Goal: Transaction & Acquisition: Purchase product/service

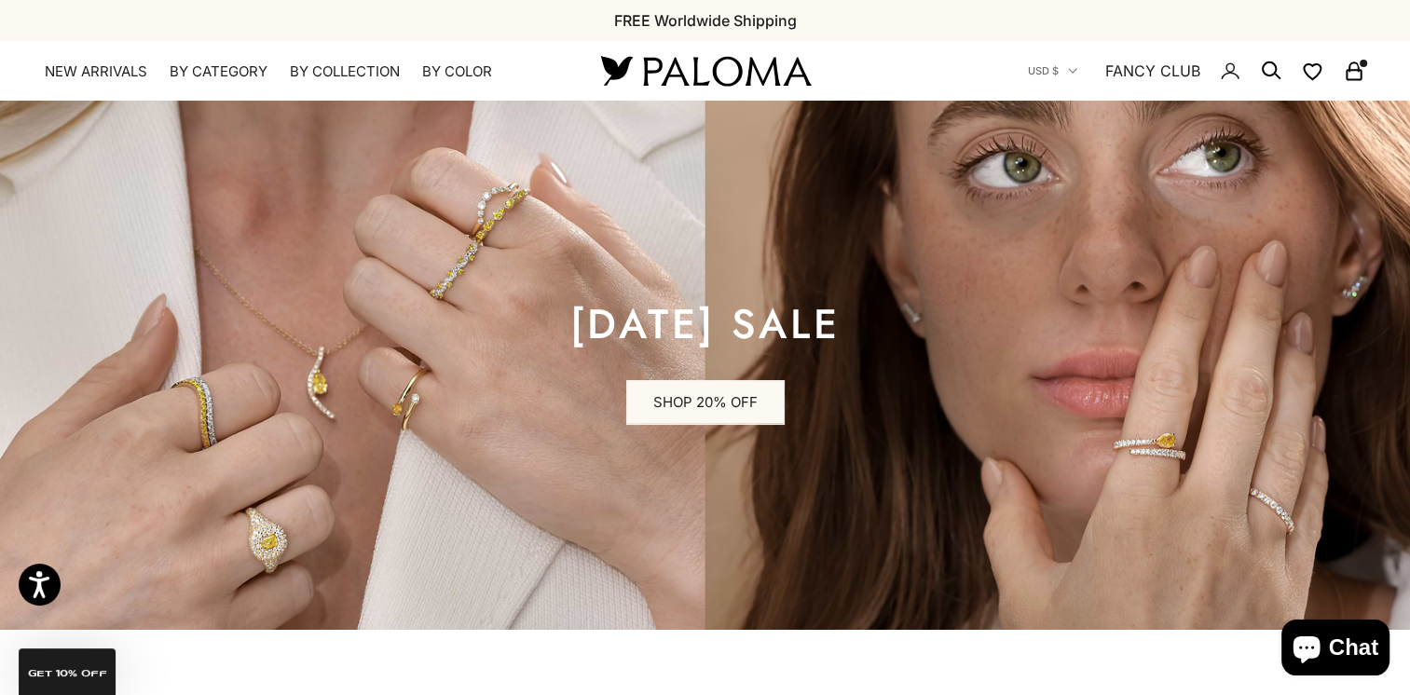
click at [1351, 80] on rect "Secondary navigation" at bounding box center [1354, 75] width 14 height 9
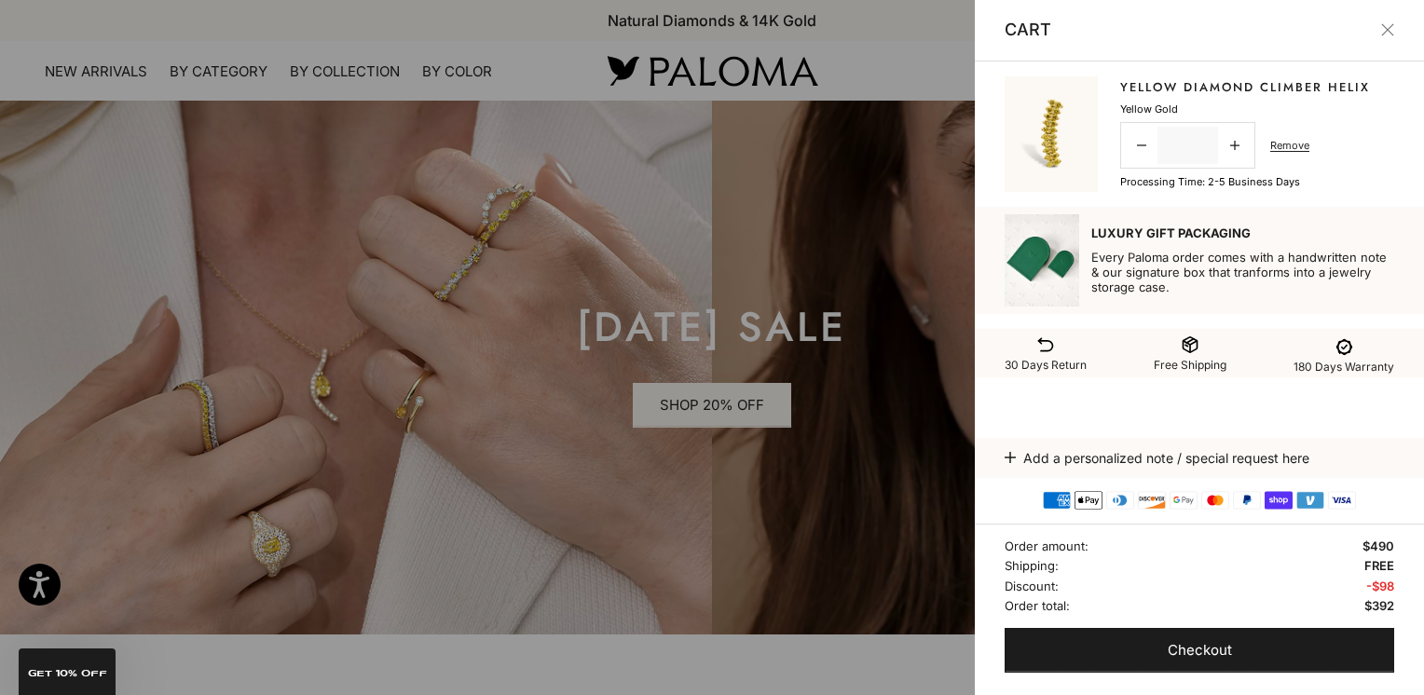
click at [1387, 29] on button "Close" at bounding box center [1387, 29] width 13 height 13
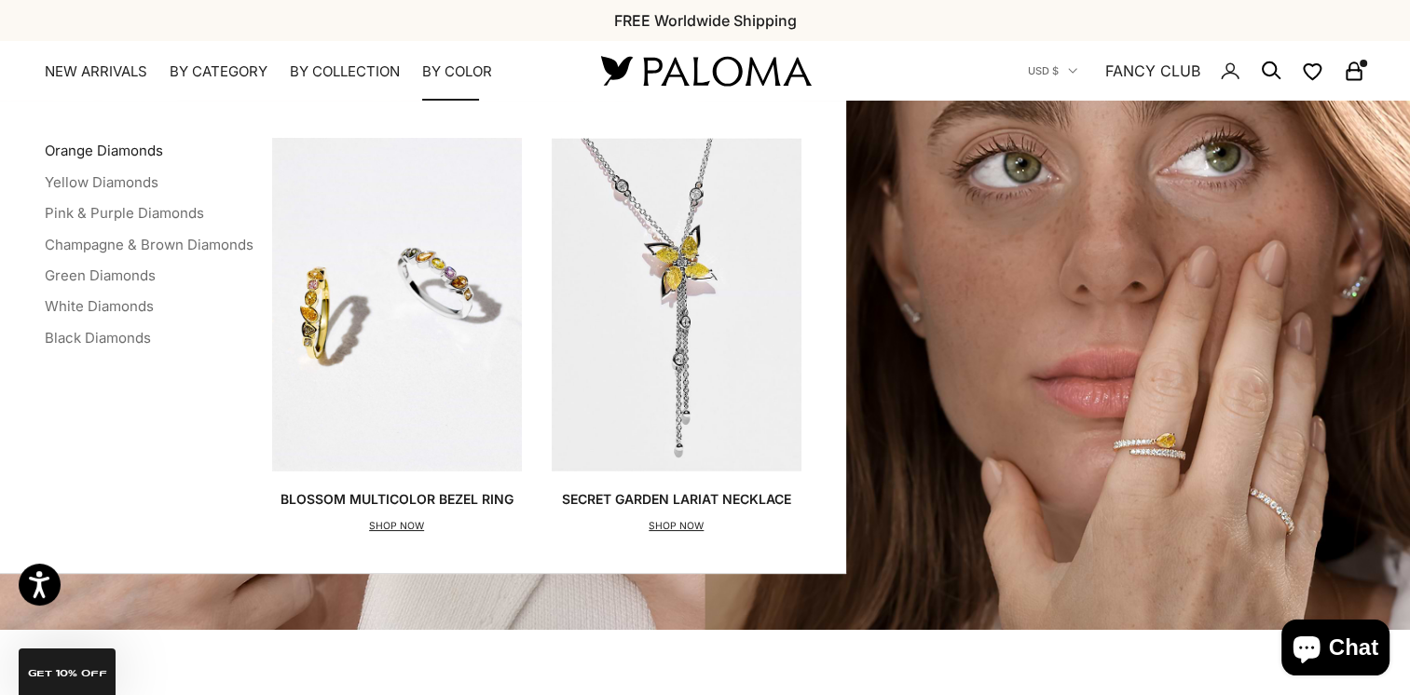
click at [122, 147] on link "Orange Diamonds" at bounding box center [104, 151] width 118 height 18
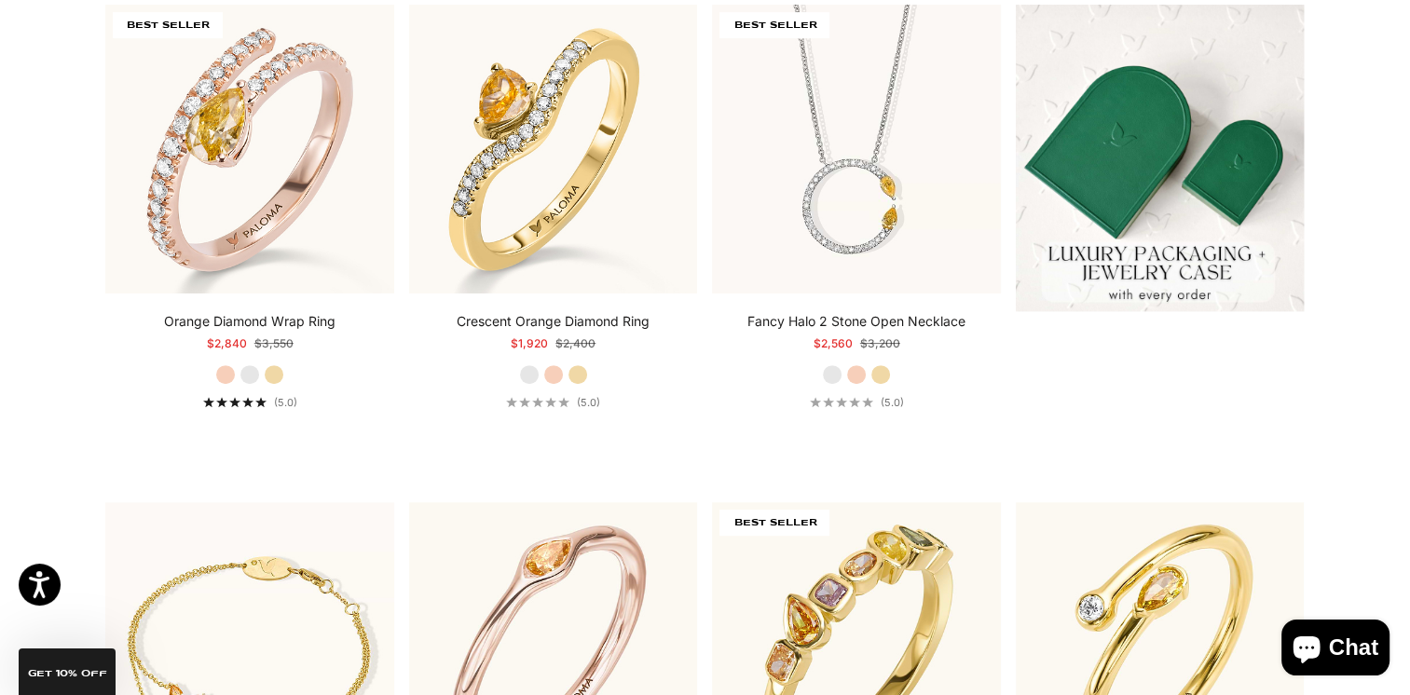
scroll to position [746, 0]
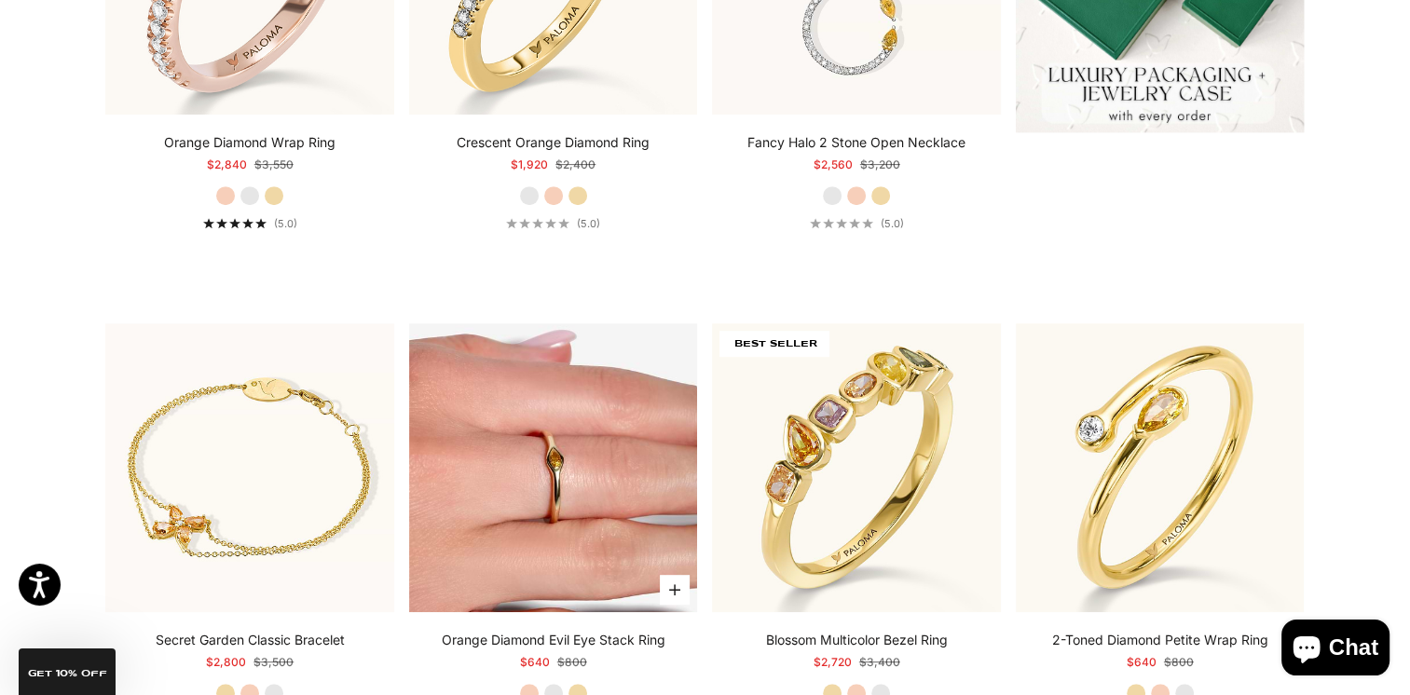
click at [539, 446] on img at bounding box center [553, 467] width 289 height 289
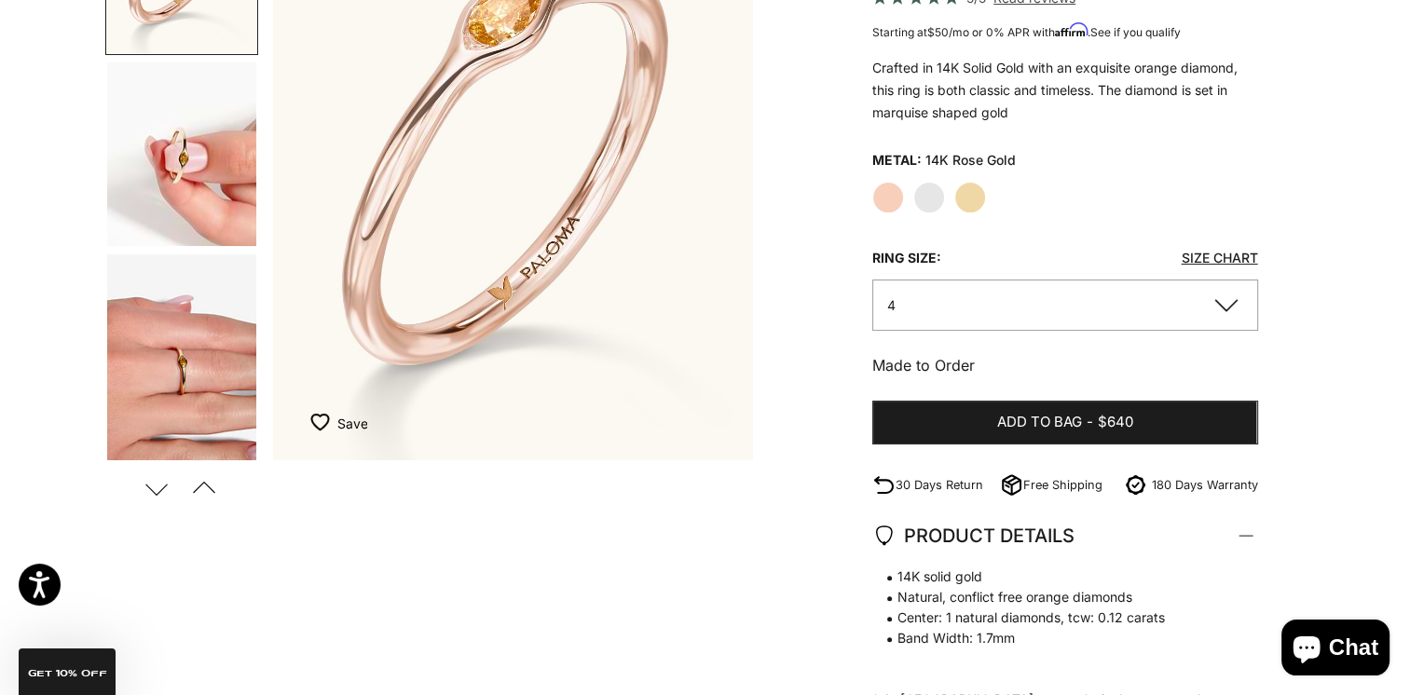
scroll to position [373, 0]
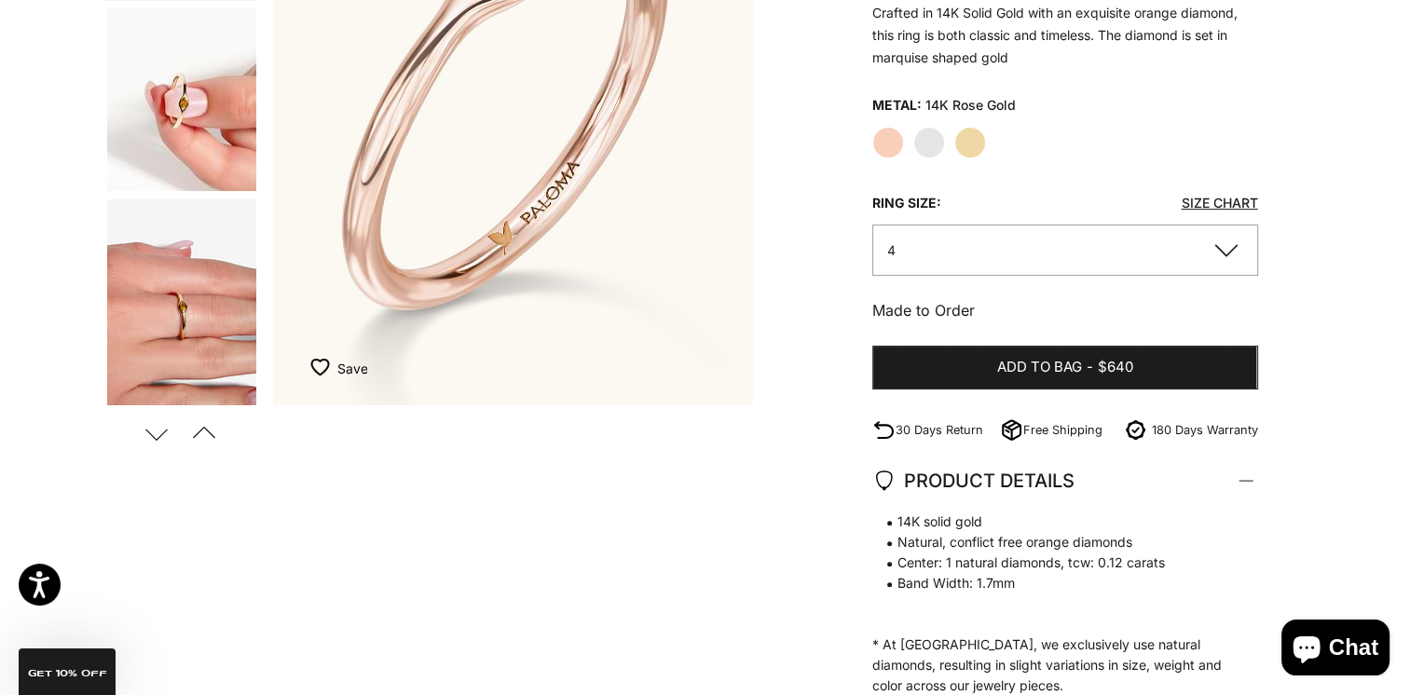
click at [180, 110] on img "Go to item 4" at bounding box center [181, 99] width 149 height 184
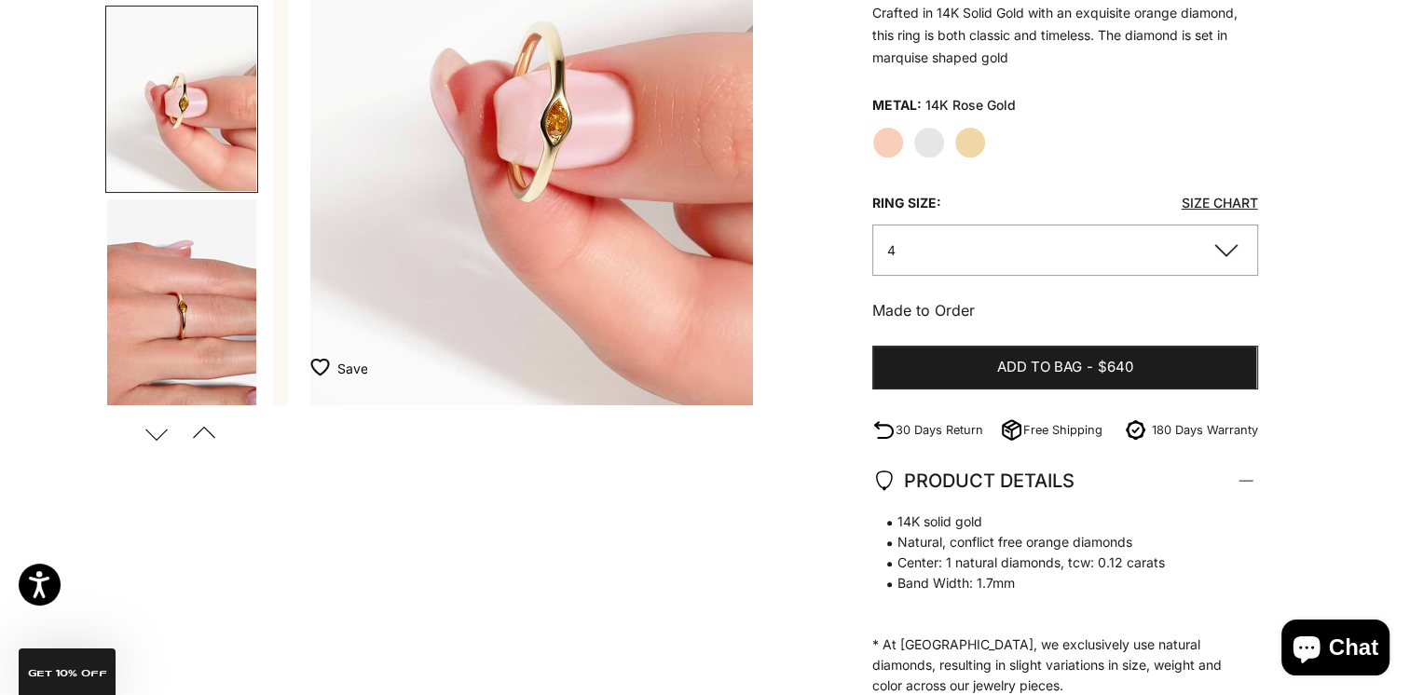
scroll to position [0, 502]
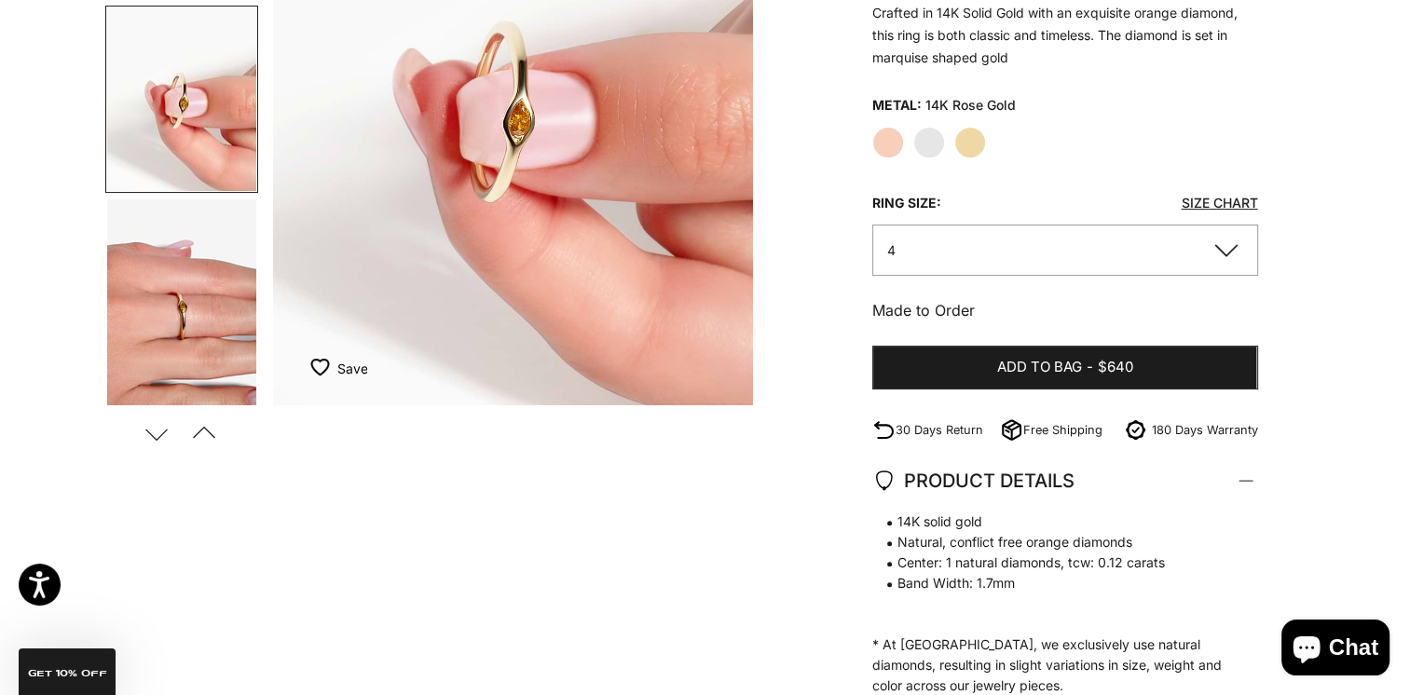
click at [194, 254] on img "Go to item 5" at bounding box center [181, 311] width 149 height 224
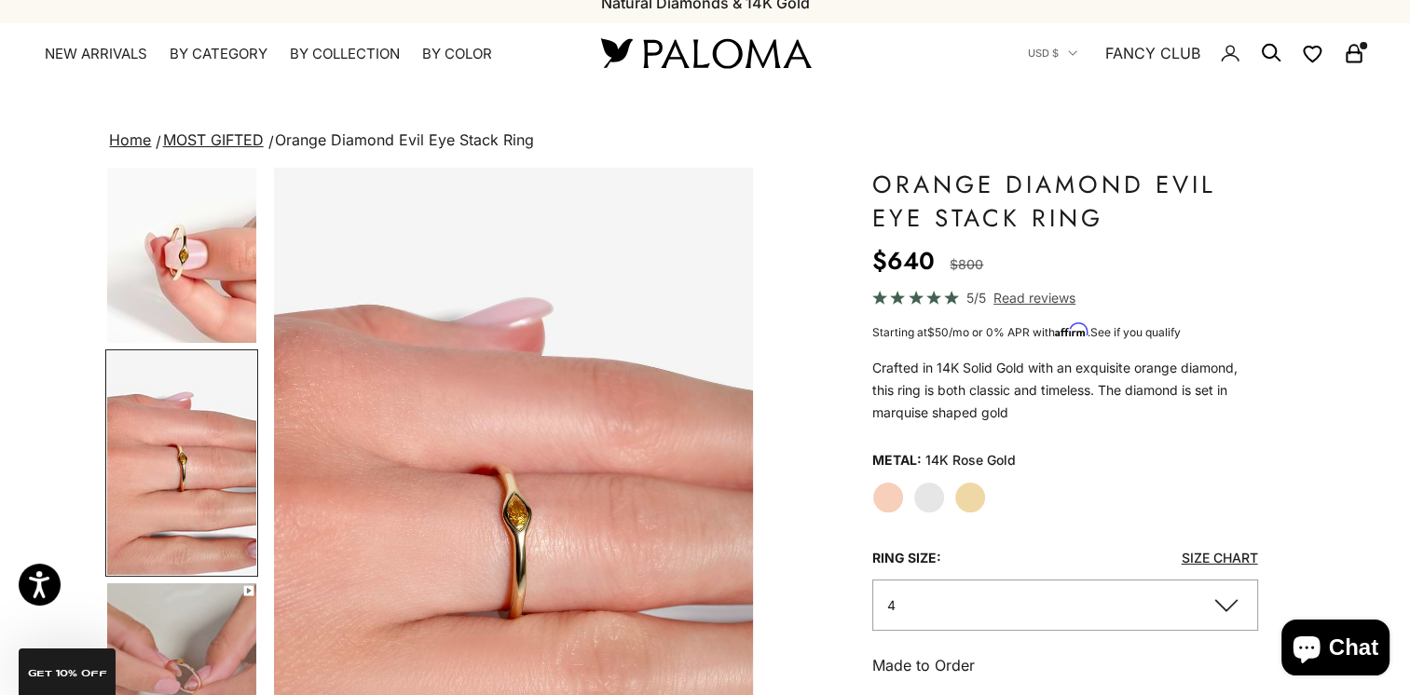
scroll to position [0, 0]
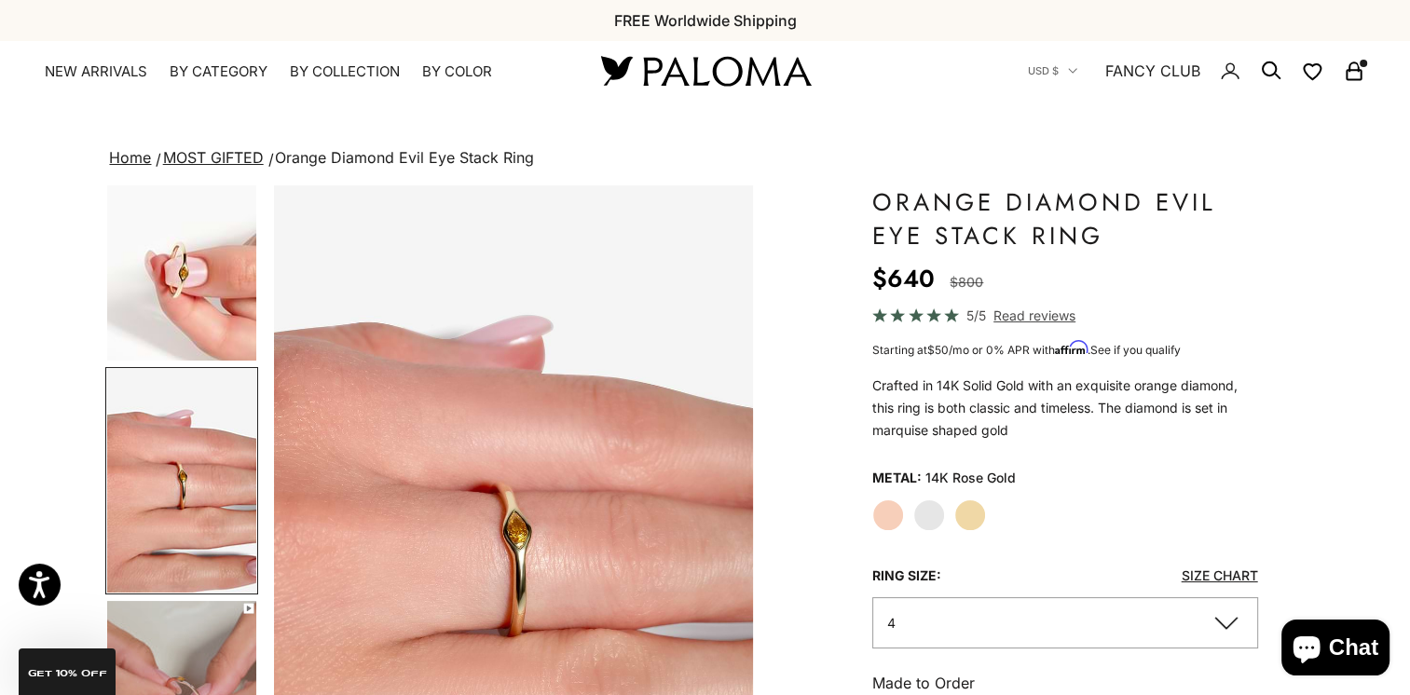
click at [194, 294] on img "Go to item 4" at bounding box center [181, 269] width 149 height 184
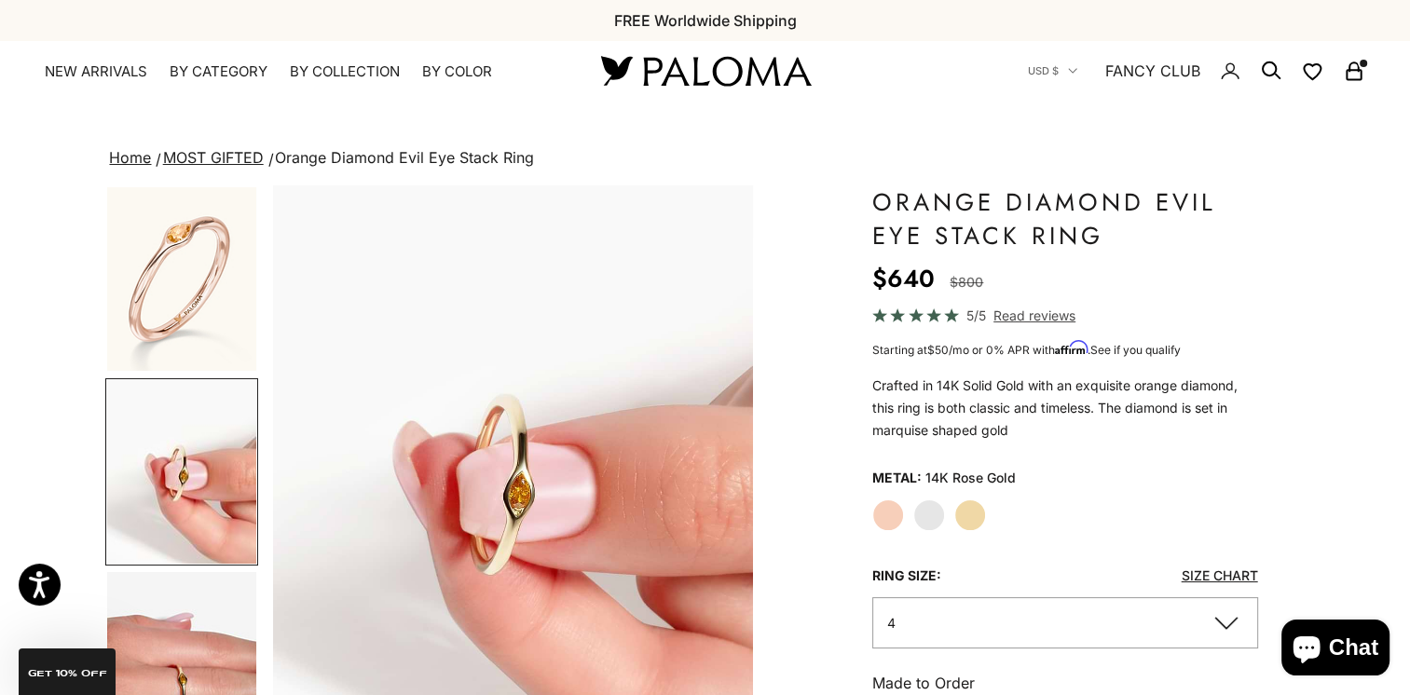
click at [194, 294] on img "Go to item 1" at bounding box center [181, 279] width 149 height 184
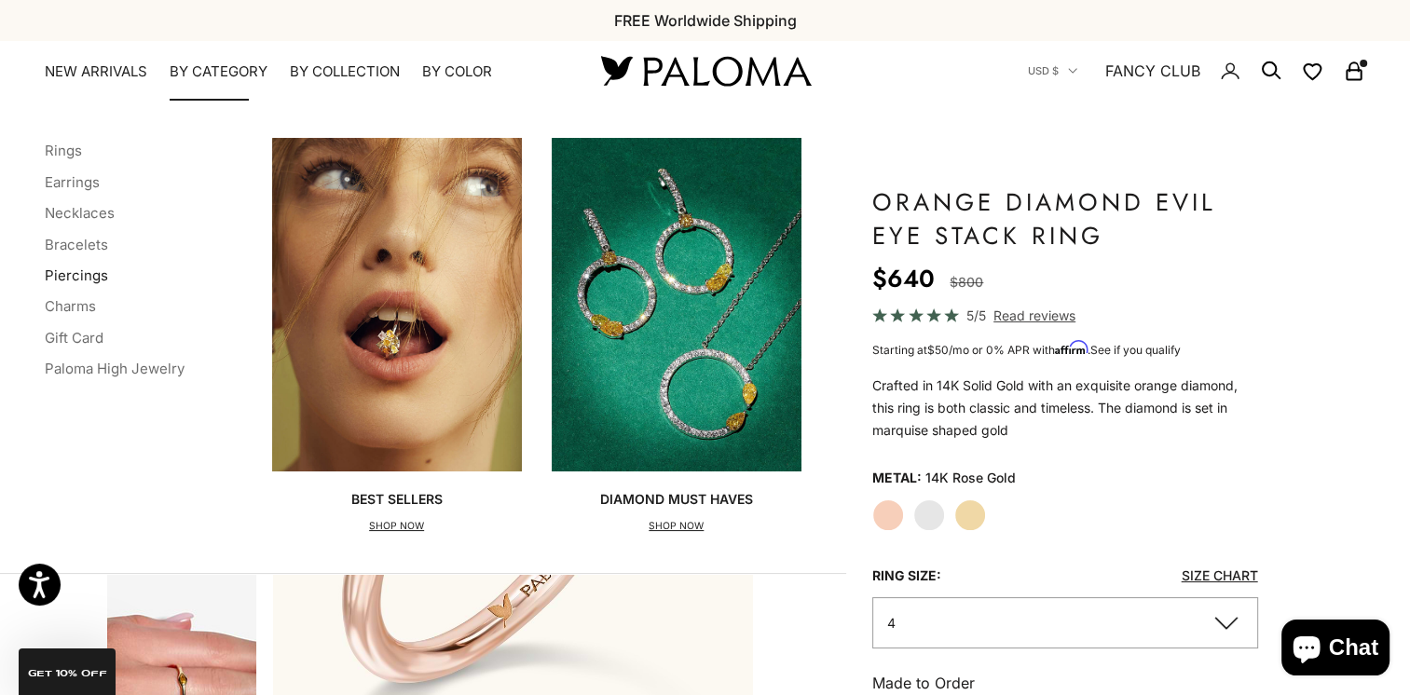
click at [57, 272] on link "Piercings" at bounding box center [76, 276] width 63 height 18
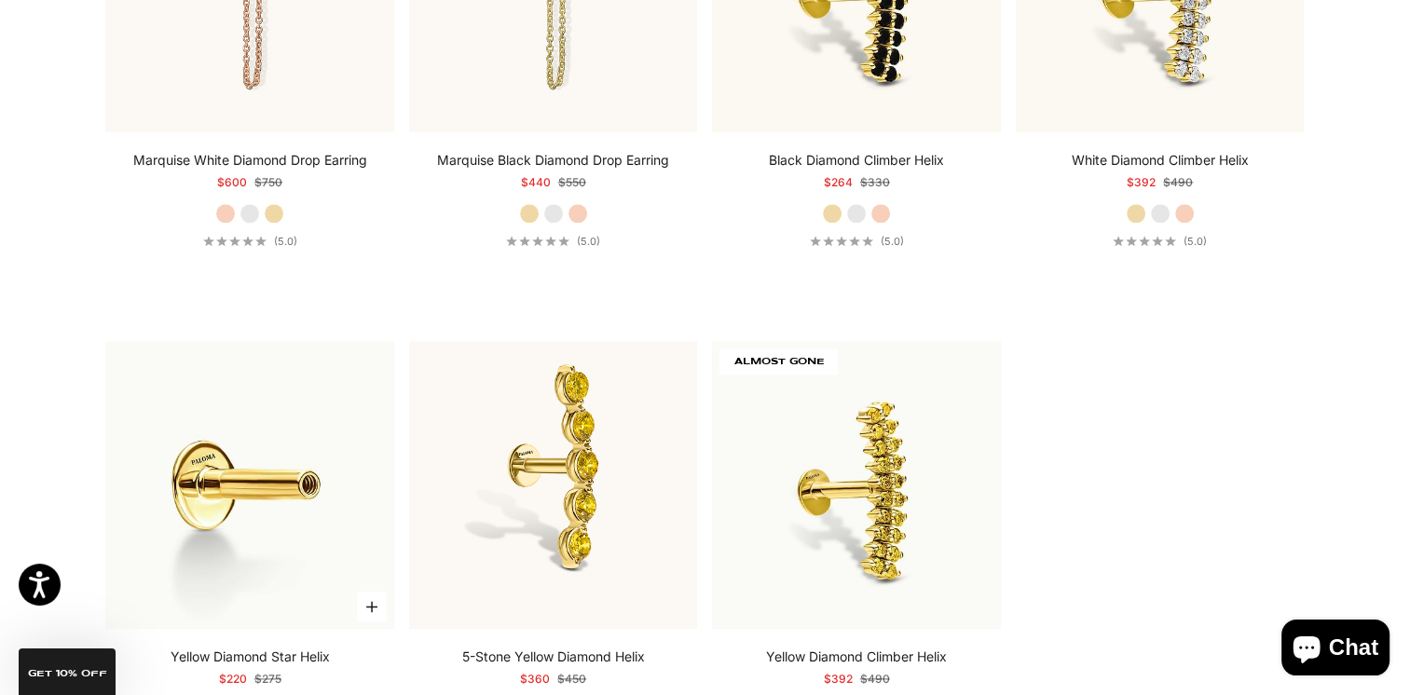
scroll to position [2330, 0]
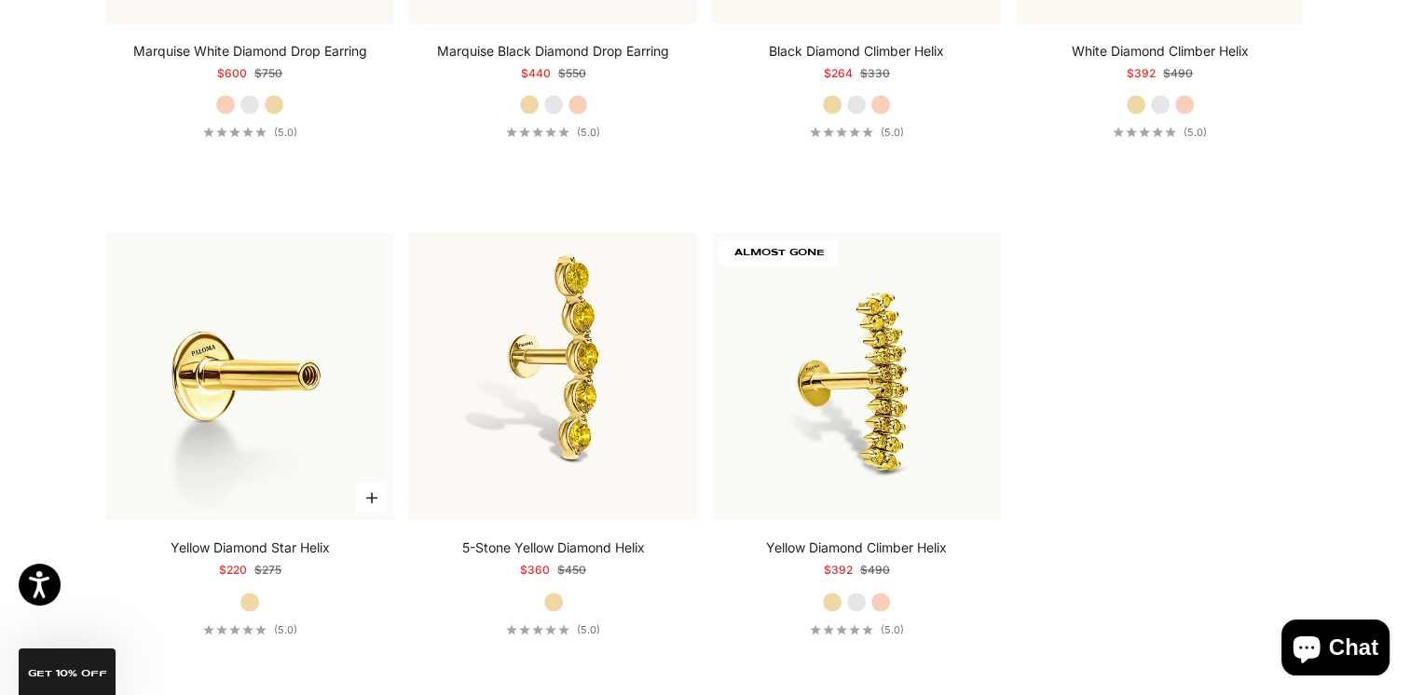
click at [239, 375] on img at bounding box center [249, 376] width 289 height 289
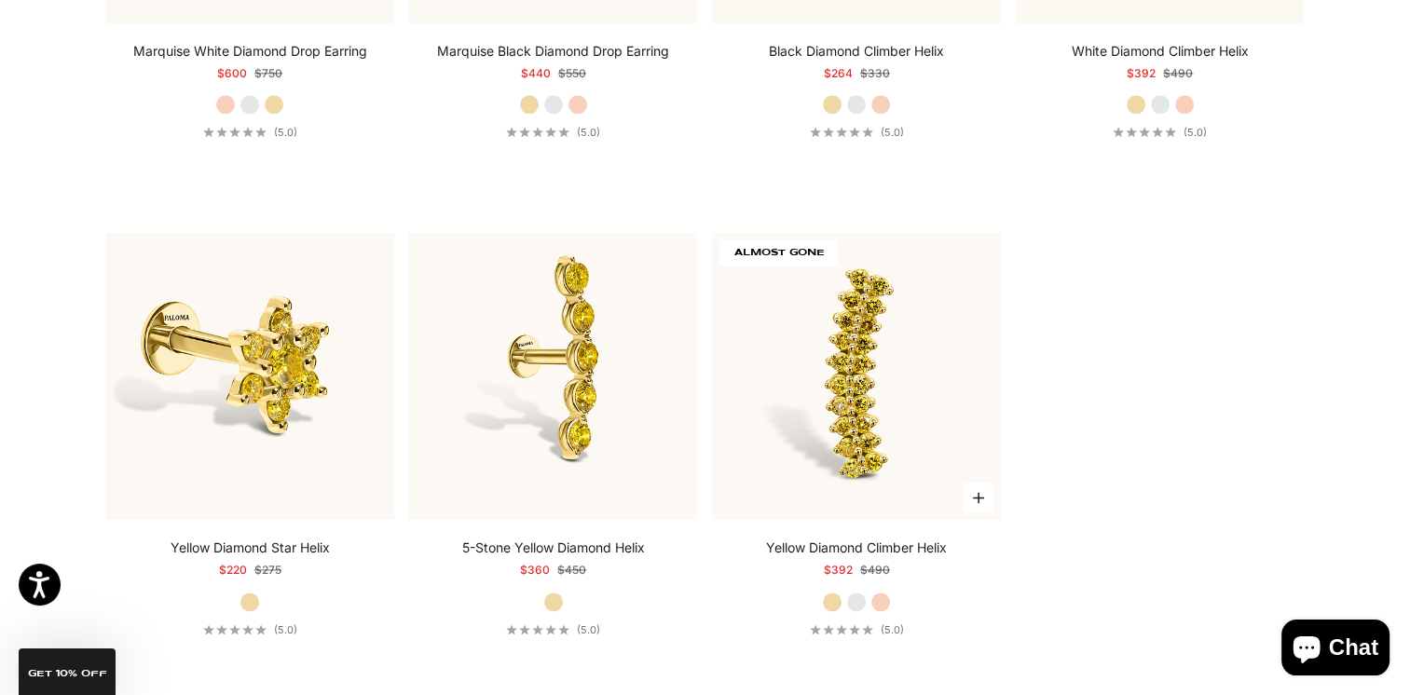
click at [832, 370] on img at bounding box center [856, 376] width 289 height 289
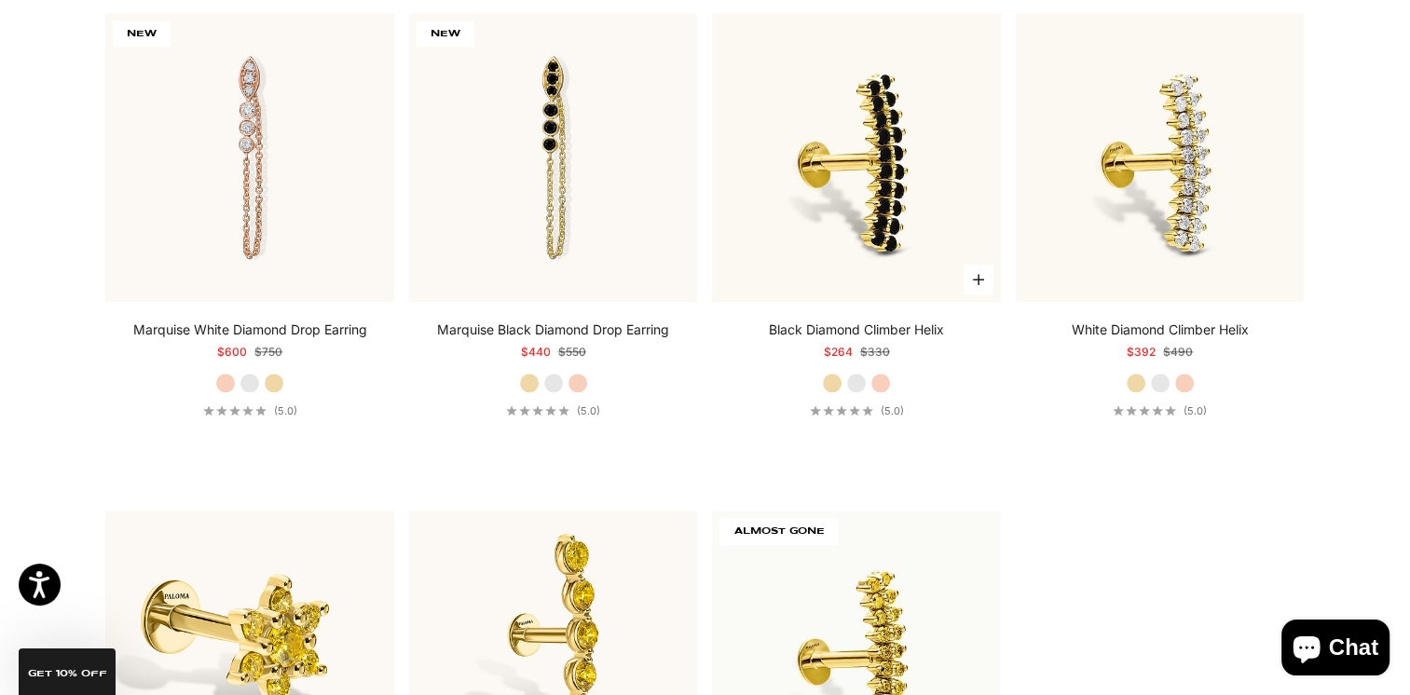
scroll to position [1957, 0]
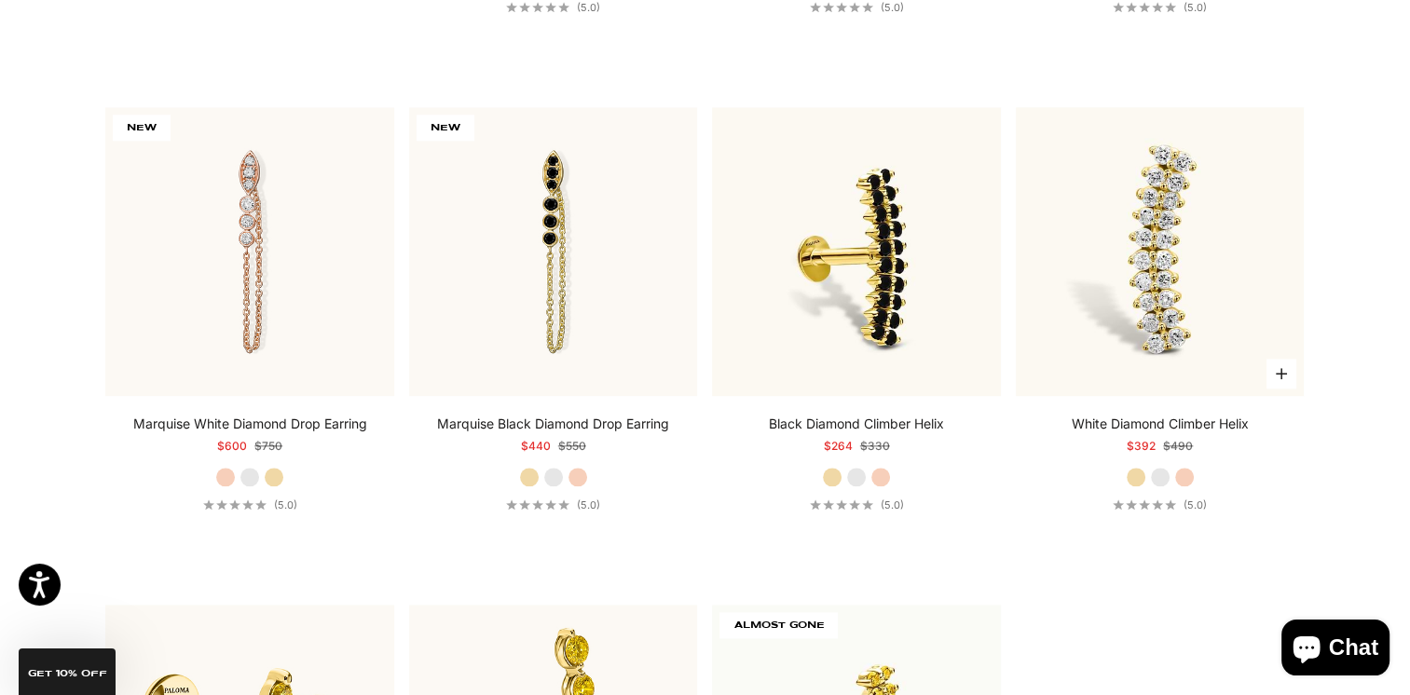
click at [1077, 258] on img at bounding box center [1160, 251] width 289 height 289
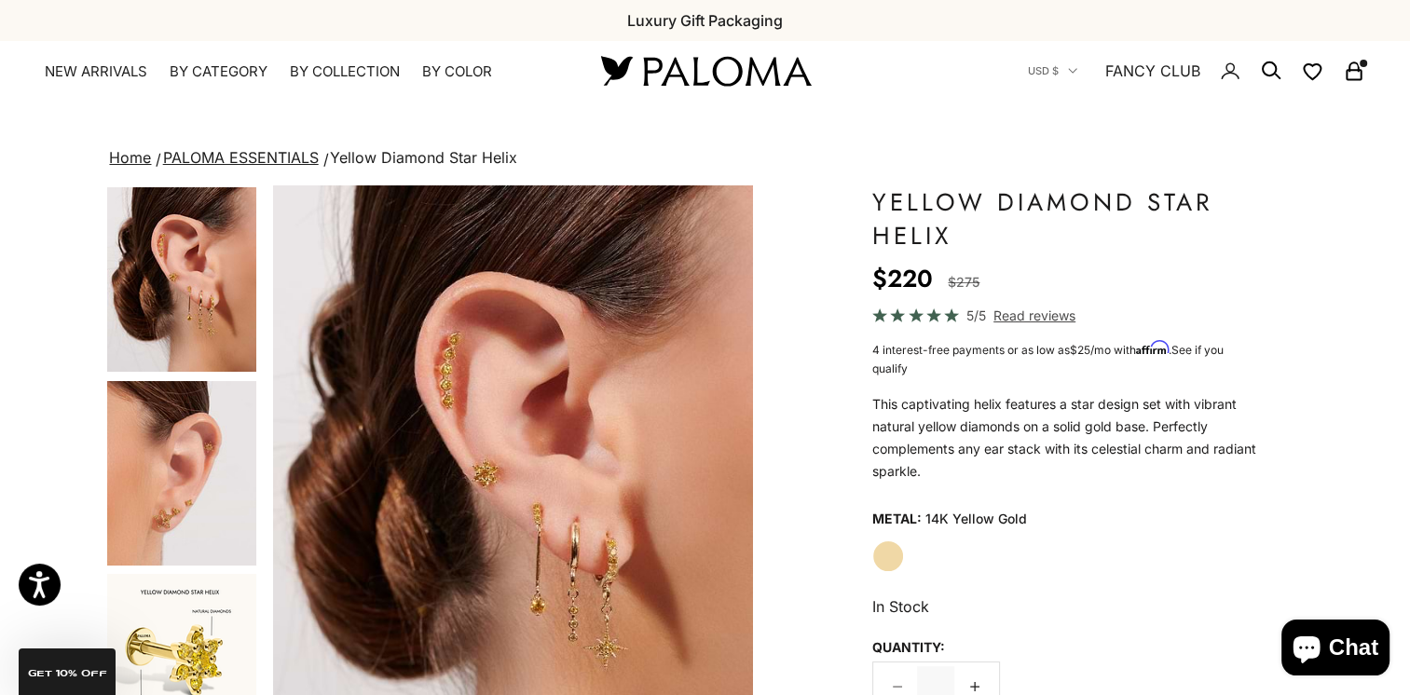
click at [157, 309] on img "Go to item 3" at bounding box center [181, 279] width 149 height 185
click at [190, 445] on img "Go to item 4" at bounding box center [181, 473] width 149 height 185
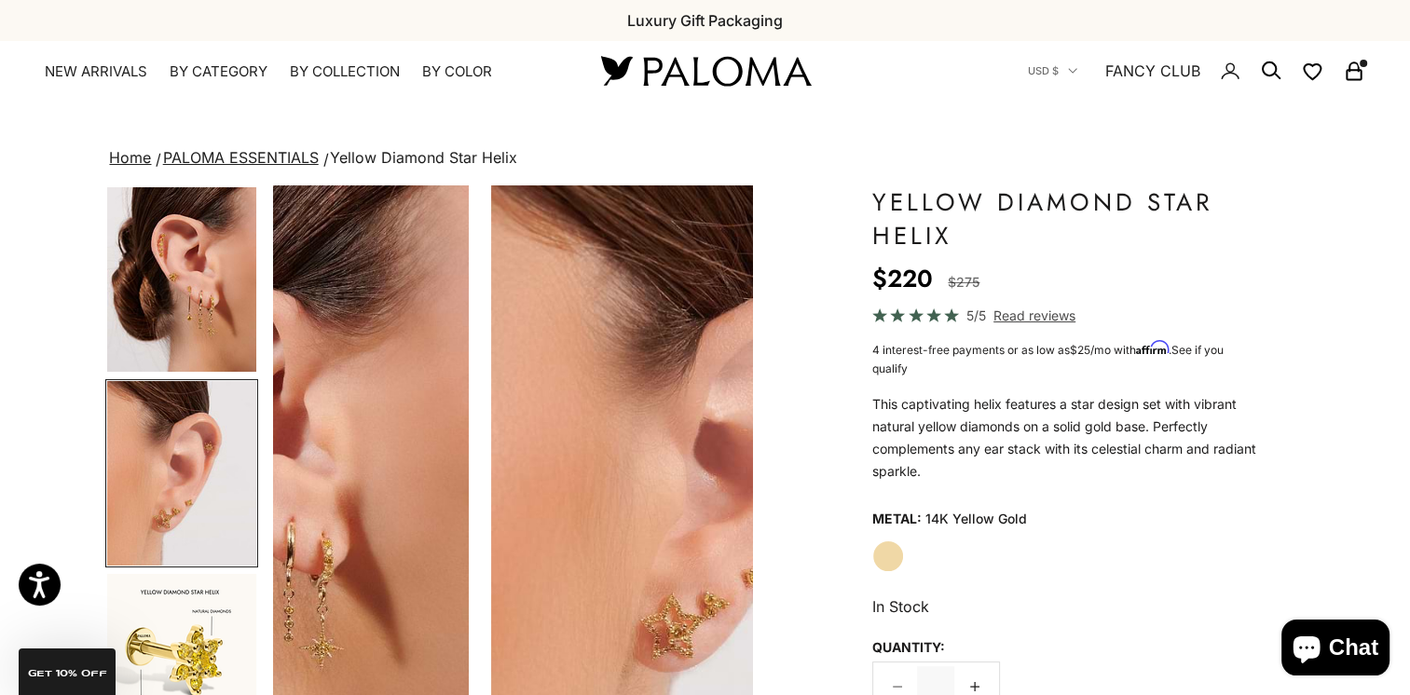
scroll to position [0, 502]
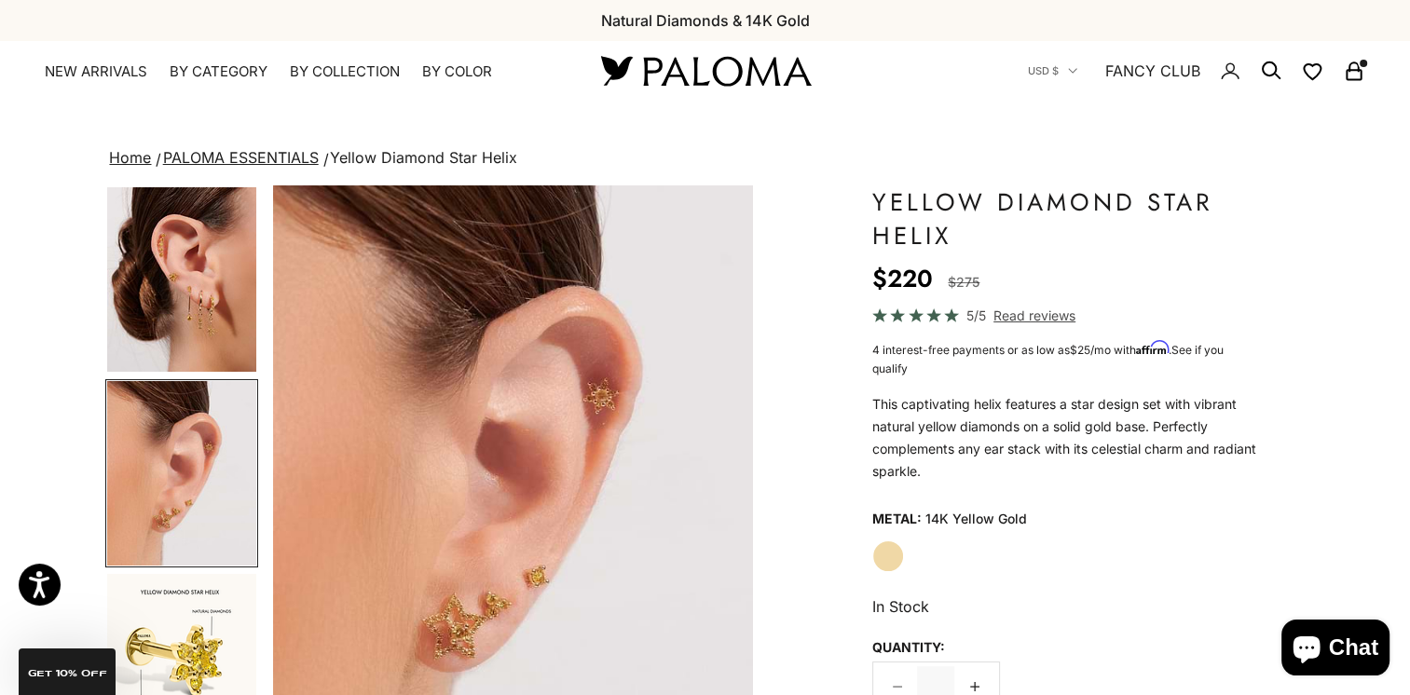
click at [175, 662] on img "Go to item 6" at bounding box center [181, 666] width 149 height 185
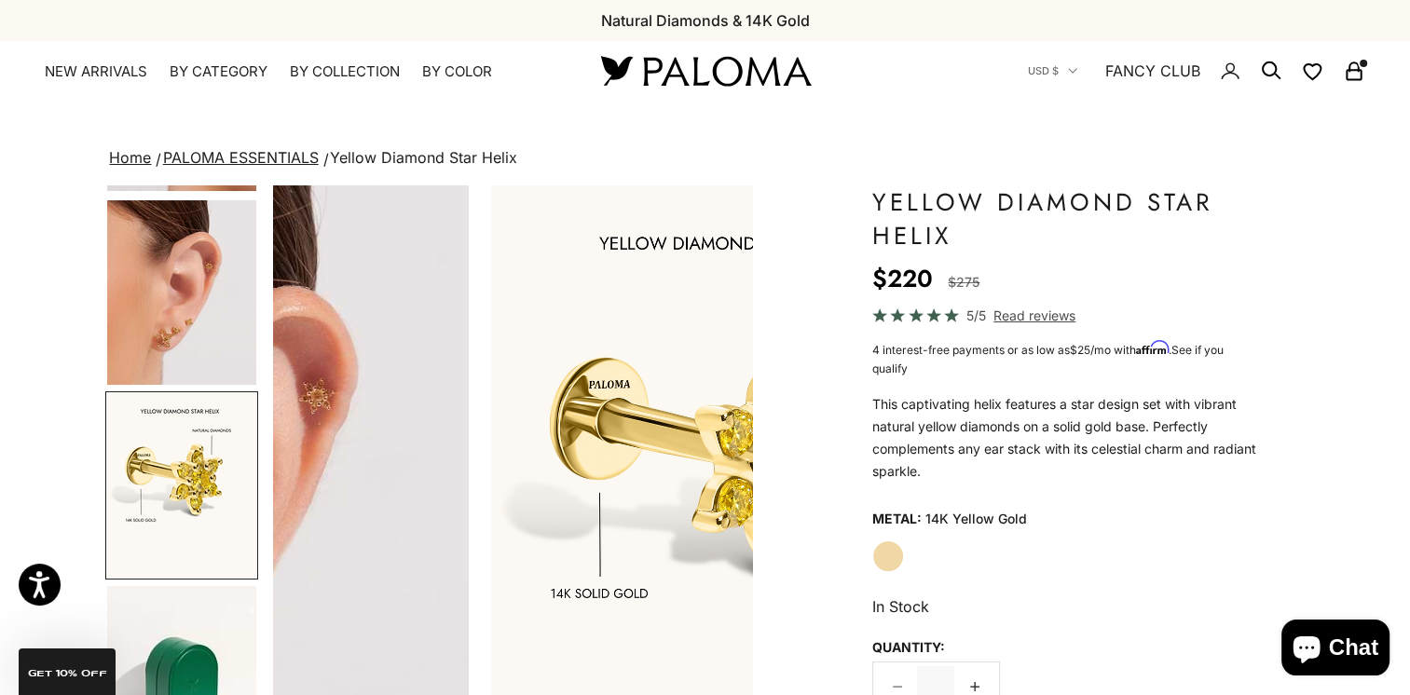
scroll to position [185, 0]
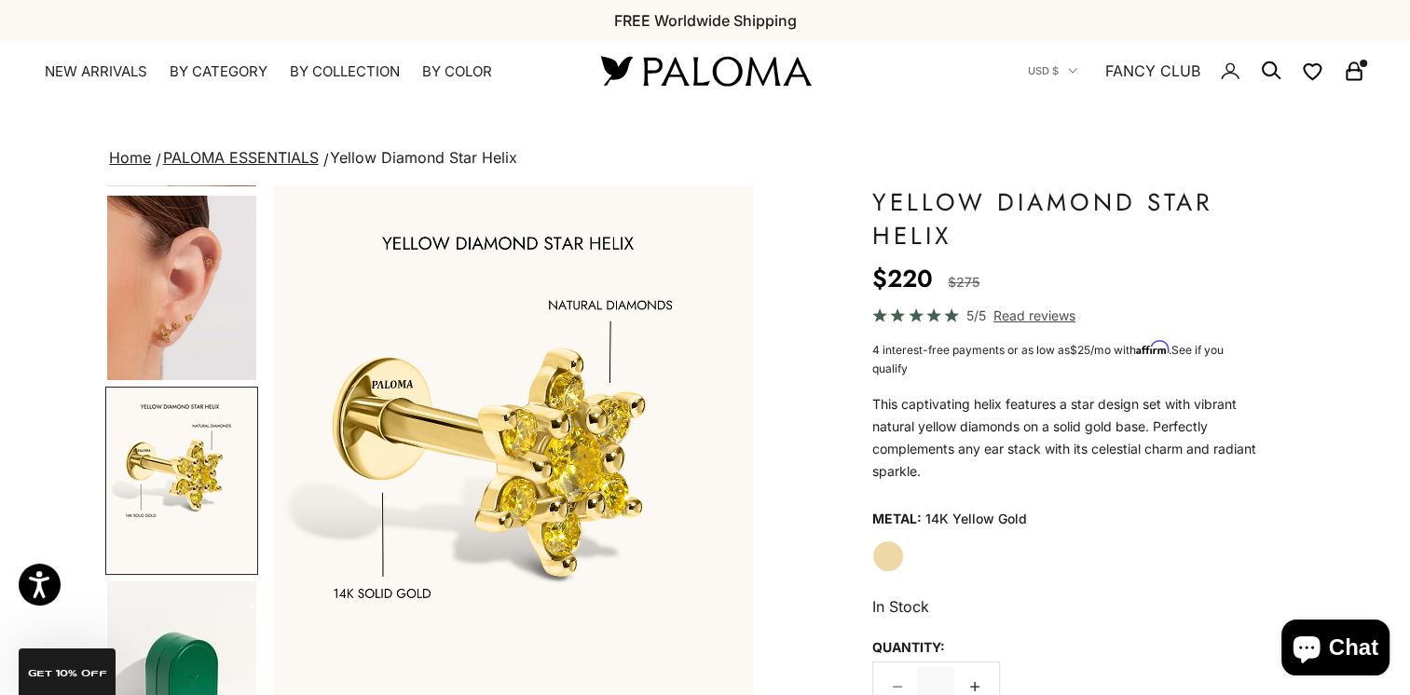
click at [172, 293] on img "Go to item 4" at bounding box center [181, 288] width 149 height 185
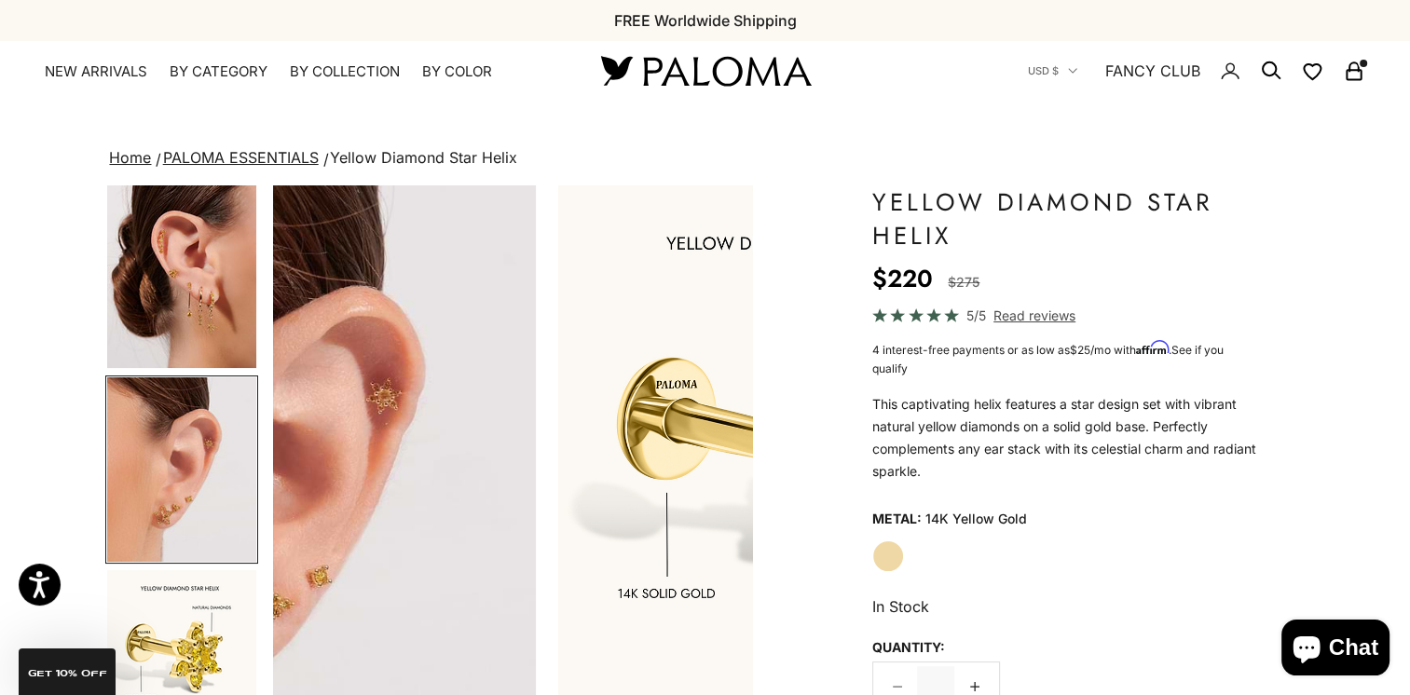
scroll to position [0, 0]
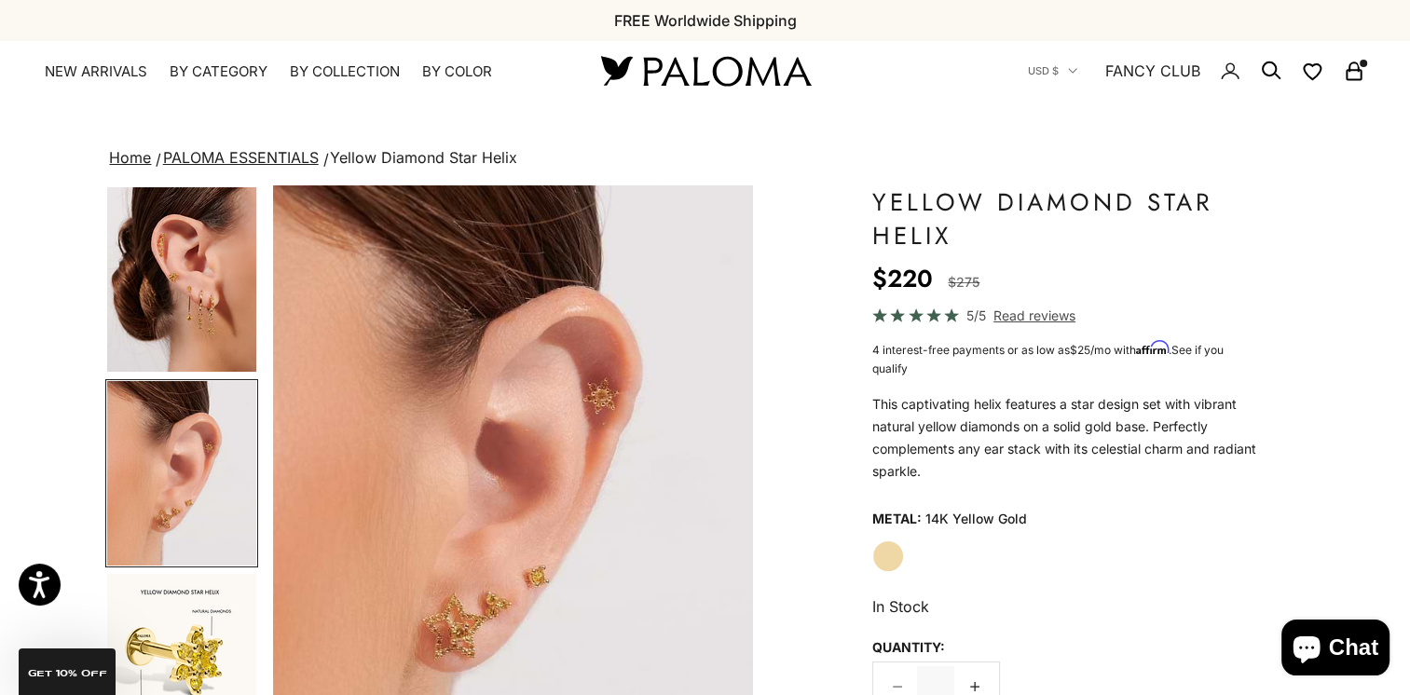
click at [199, 301] on img "Go to item 3" at bounding box center [181, 279] width 149 height 185
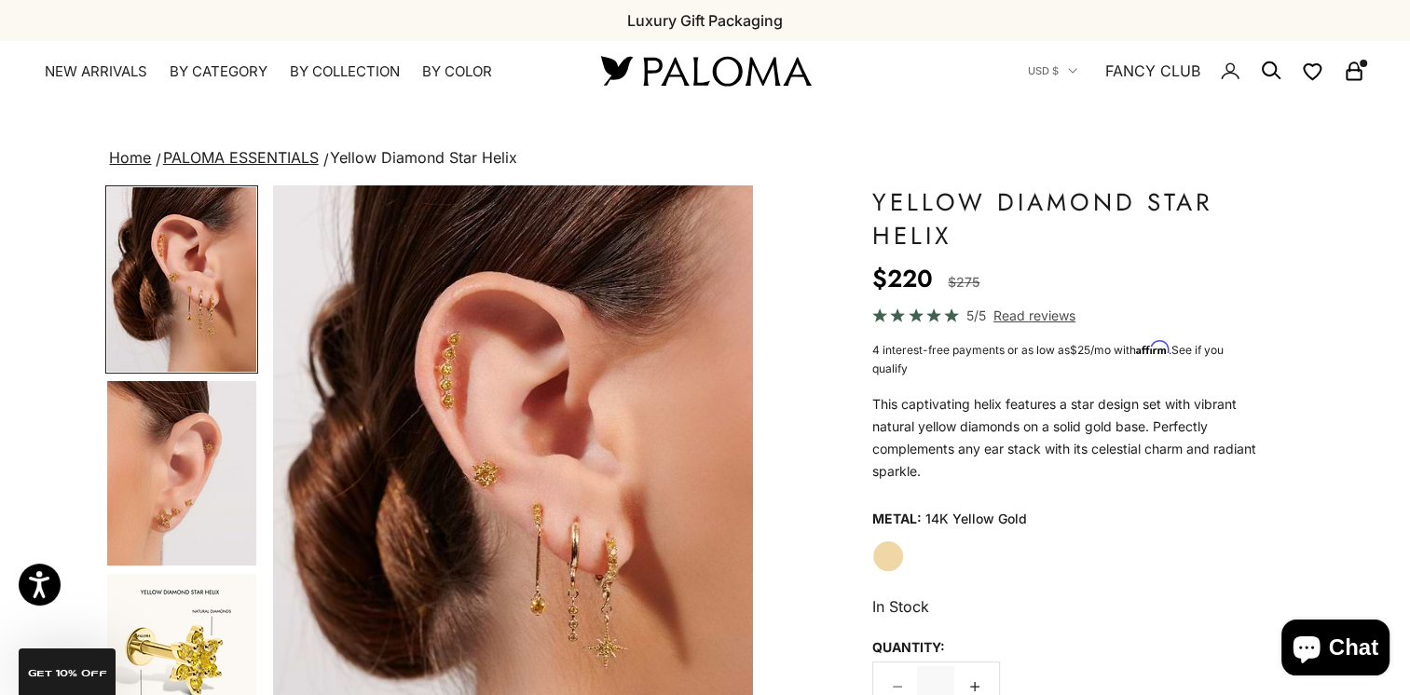
click at [172, 483] on img "Go to item 4" at bounding box center [181, 473] width 149 height 185
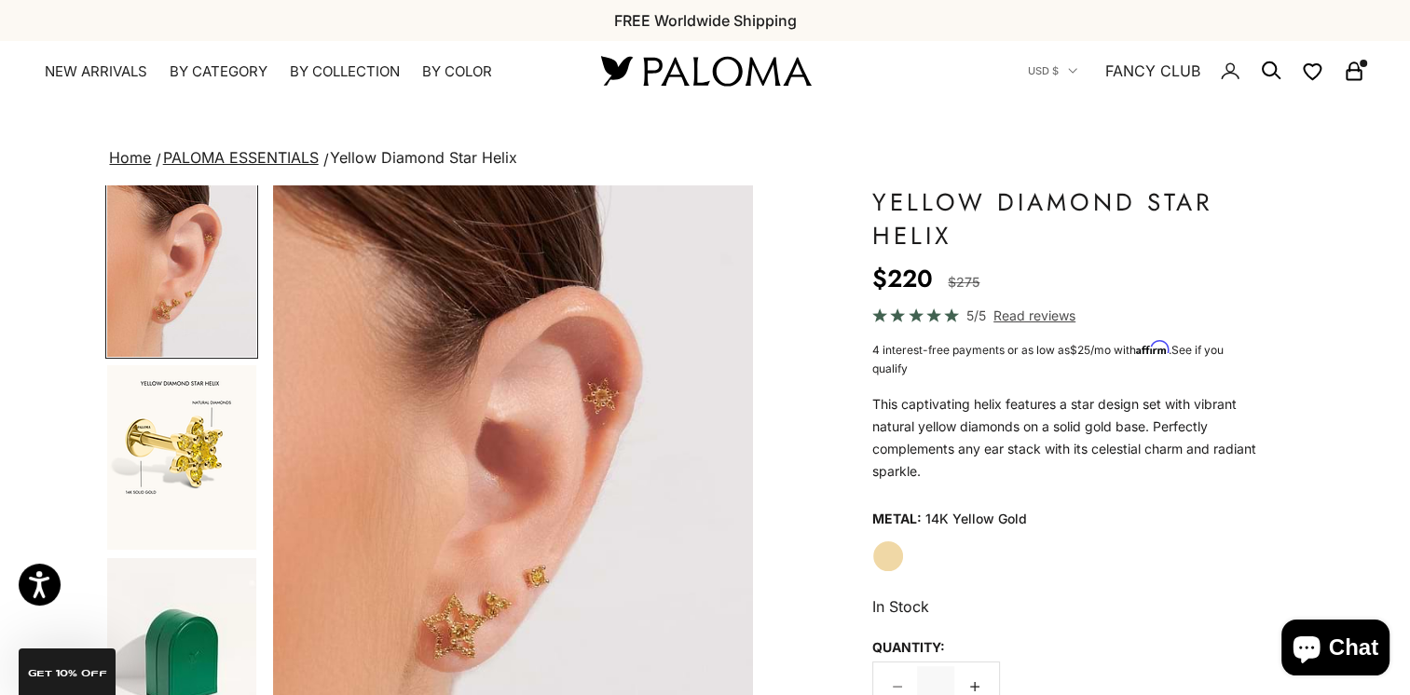
scroll to position [206, 0]
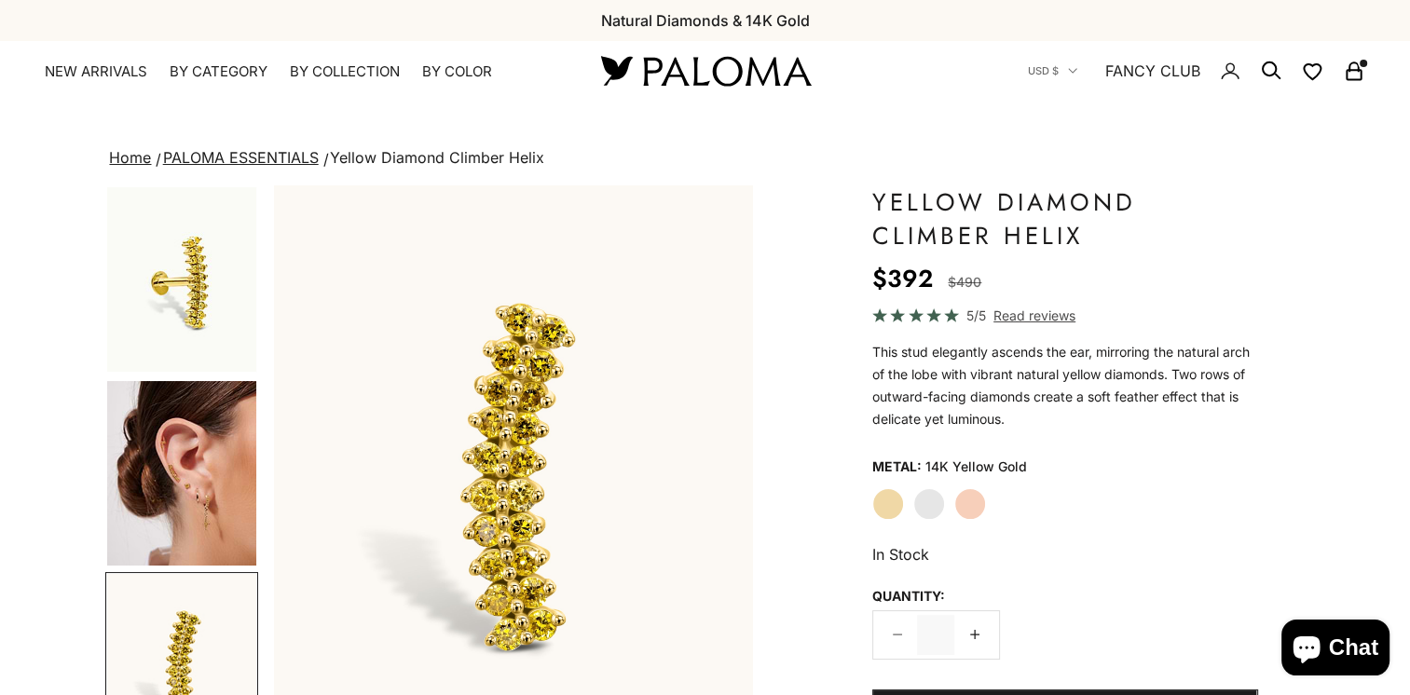
click at [209, 481] on img "Go to item 4" at bounding box center [181, 473] width 149 height 185
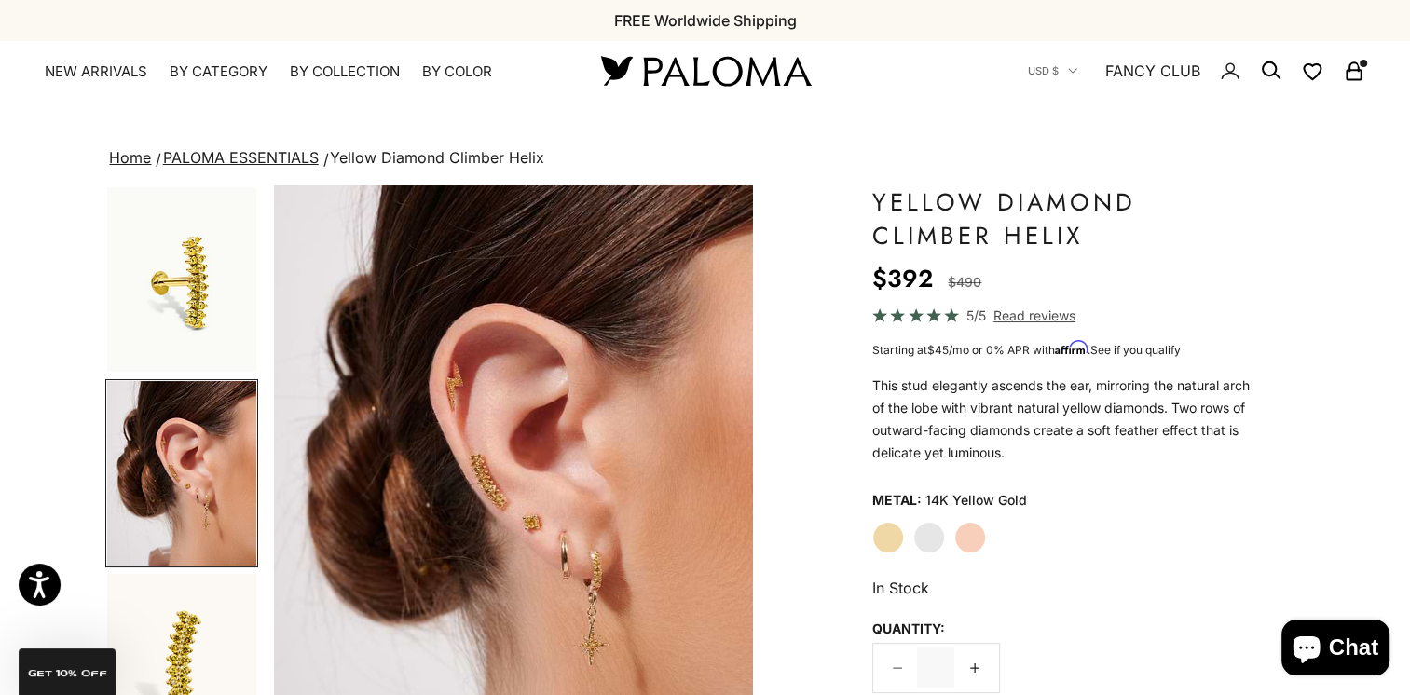
scroll to position [0, 502]
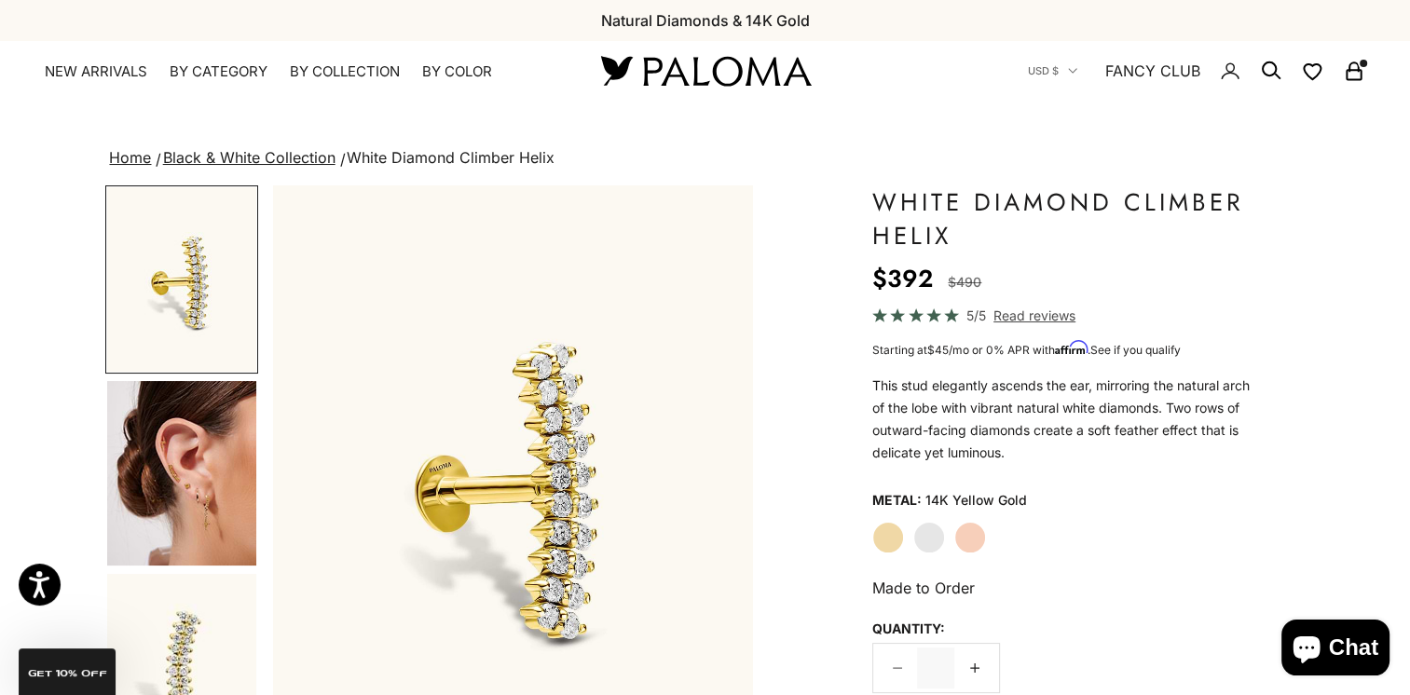
click at [204, 490] on img "Go to item 4" at bounding box center [181, 473] width 149 height 185
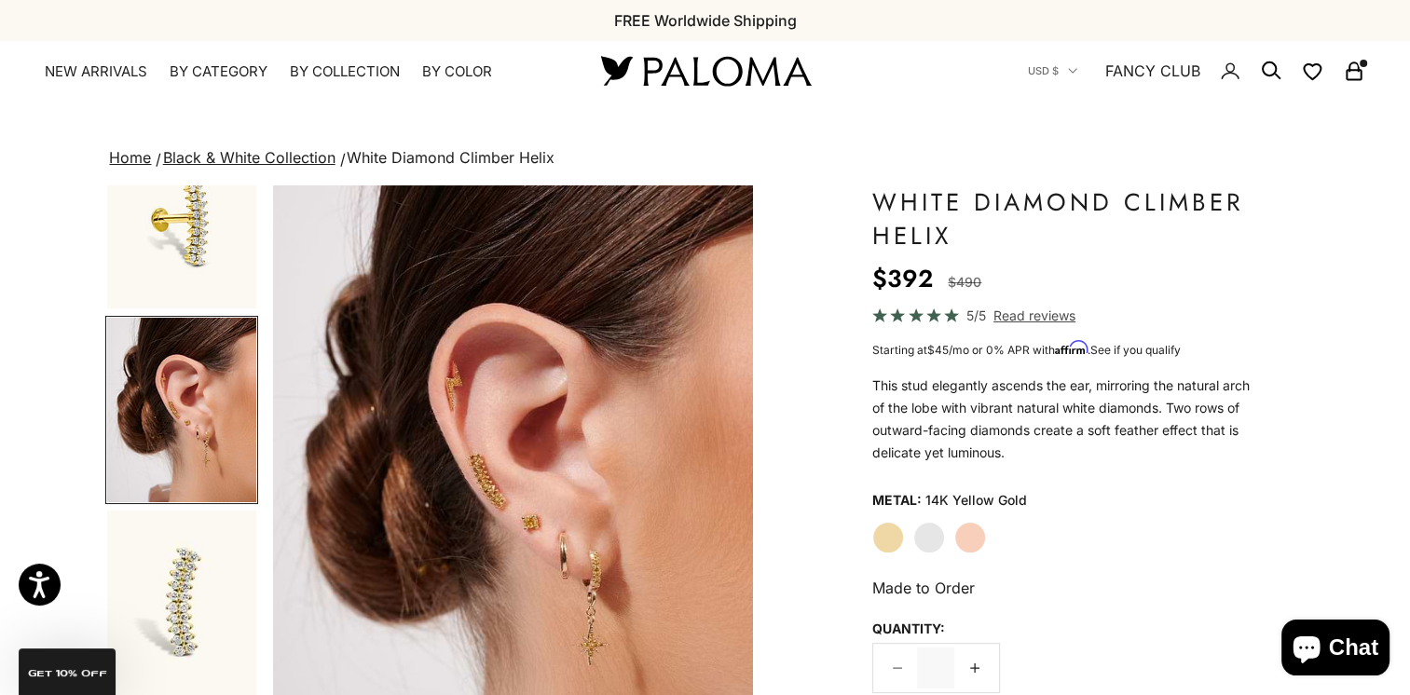
scroll to position [280, 0]
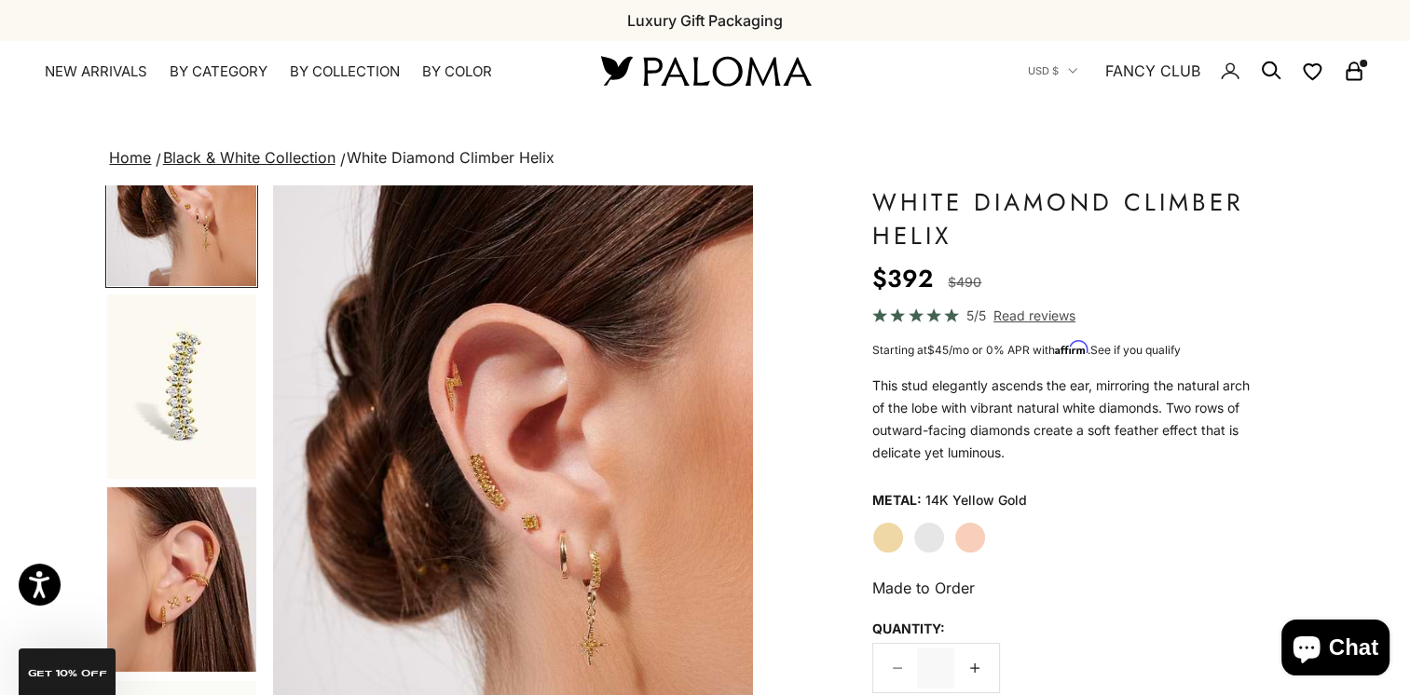
click at [147, 376] on img "Go to item 5" at bounding box center [181, 387] width 149 height 185
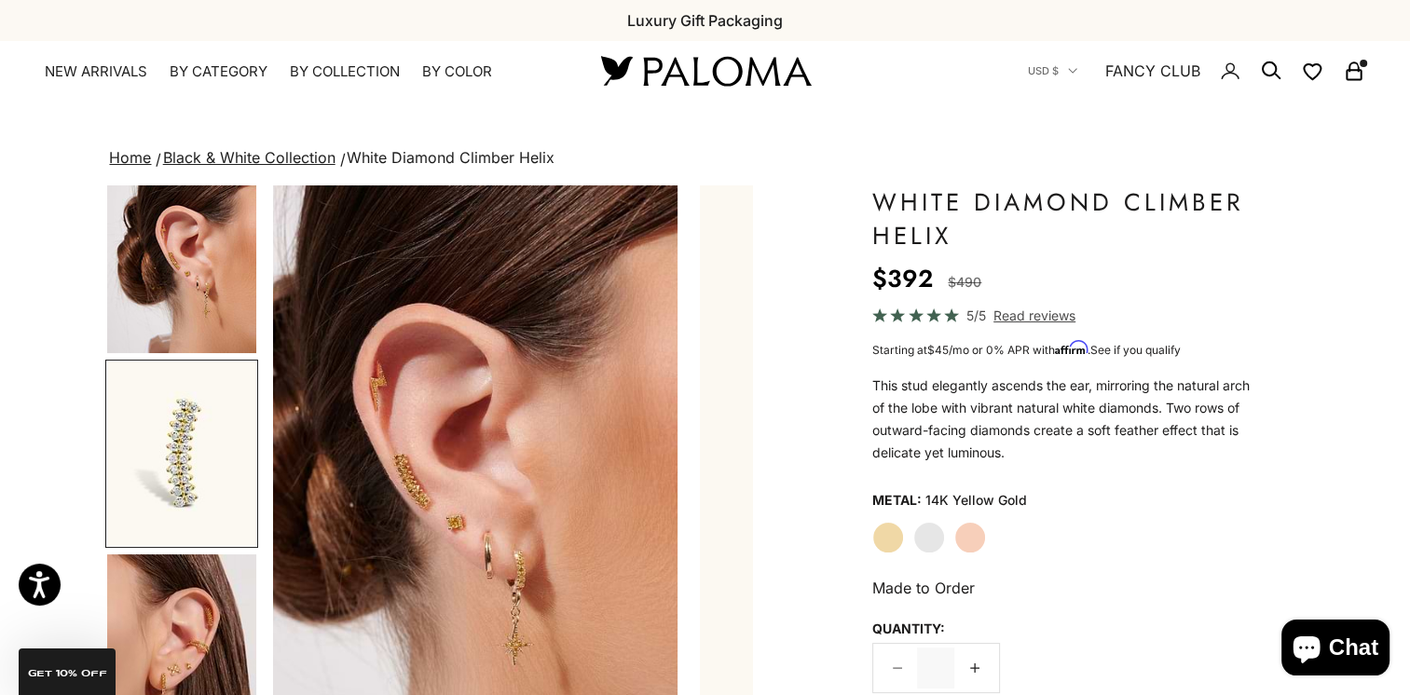
scroll to position [0, 929]
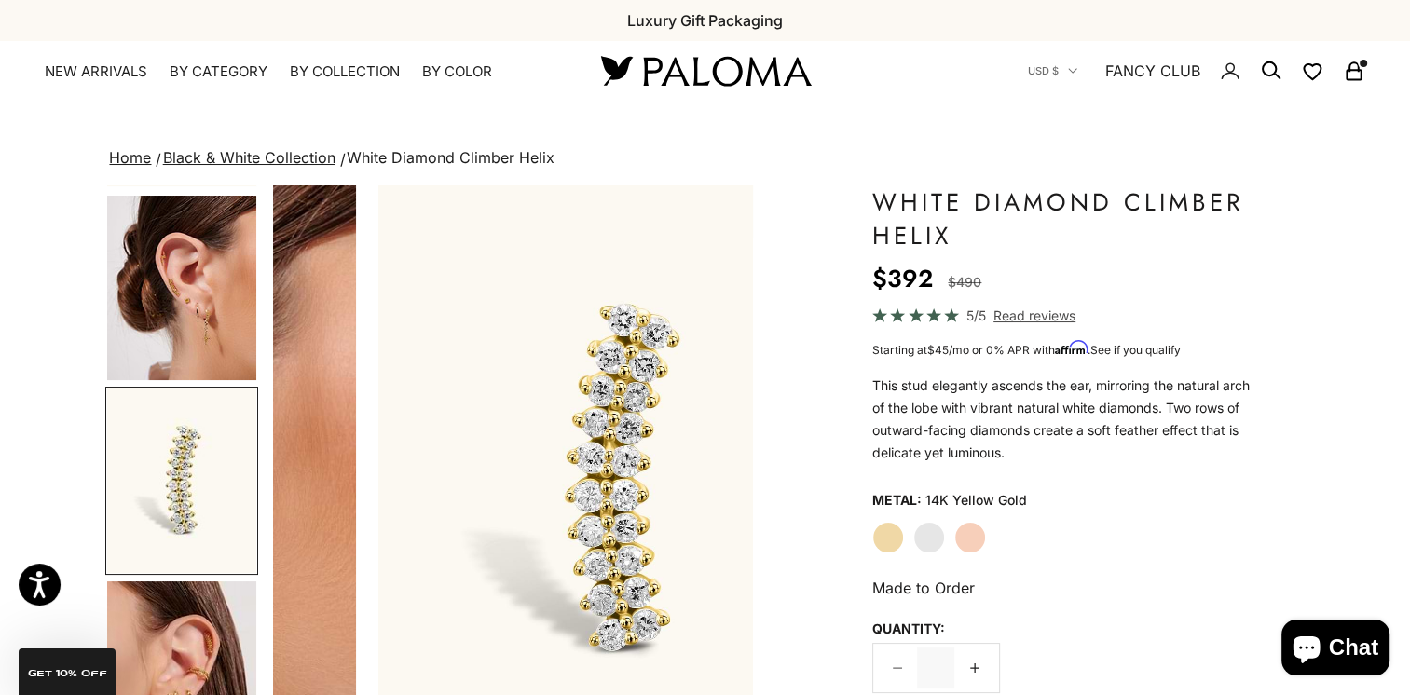
click at [161, 371] on img "Go to item 4" at bounding box center [181, 288] width 149 height 185
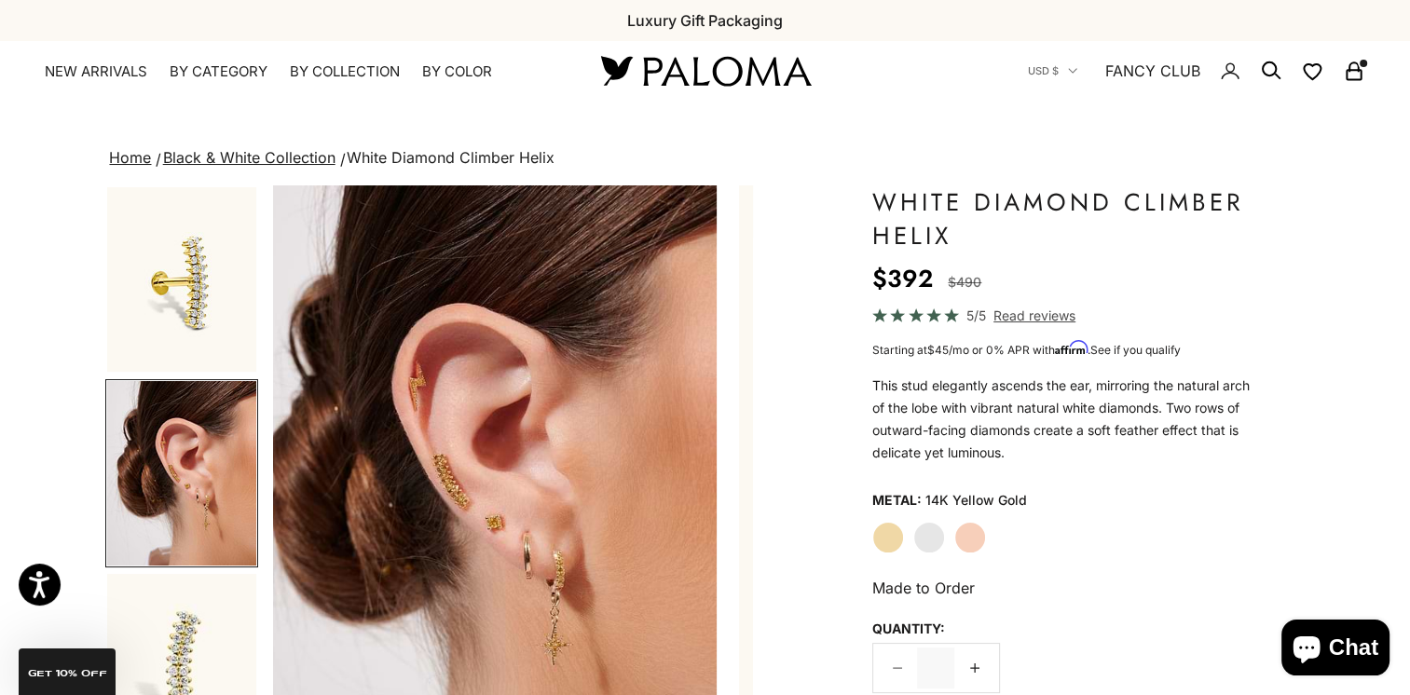
scroll to position [0, 502]
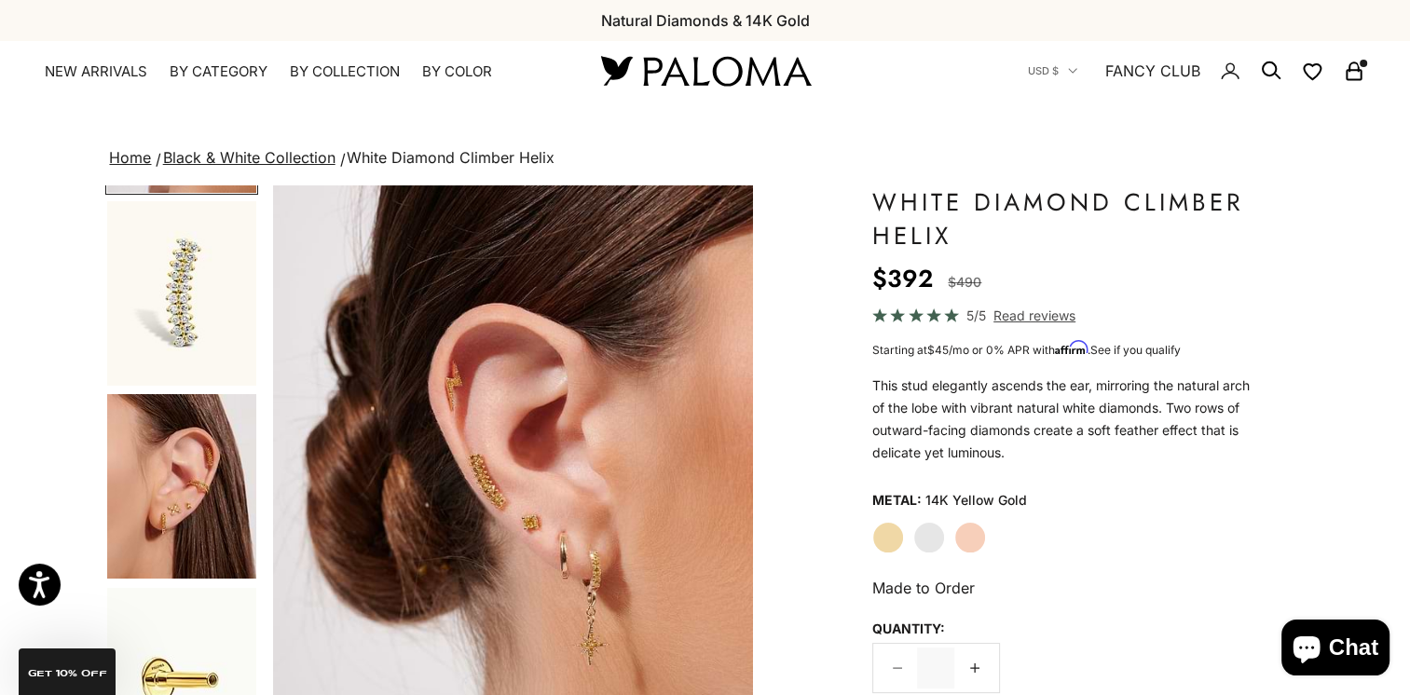
click at [182, 303] on img "Go to item 5" at bounding box center [181, 293] width 149 height 185
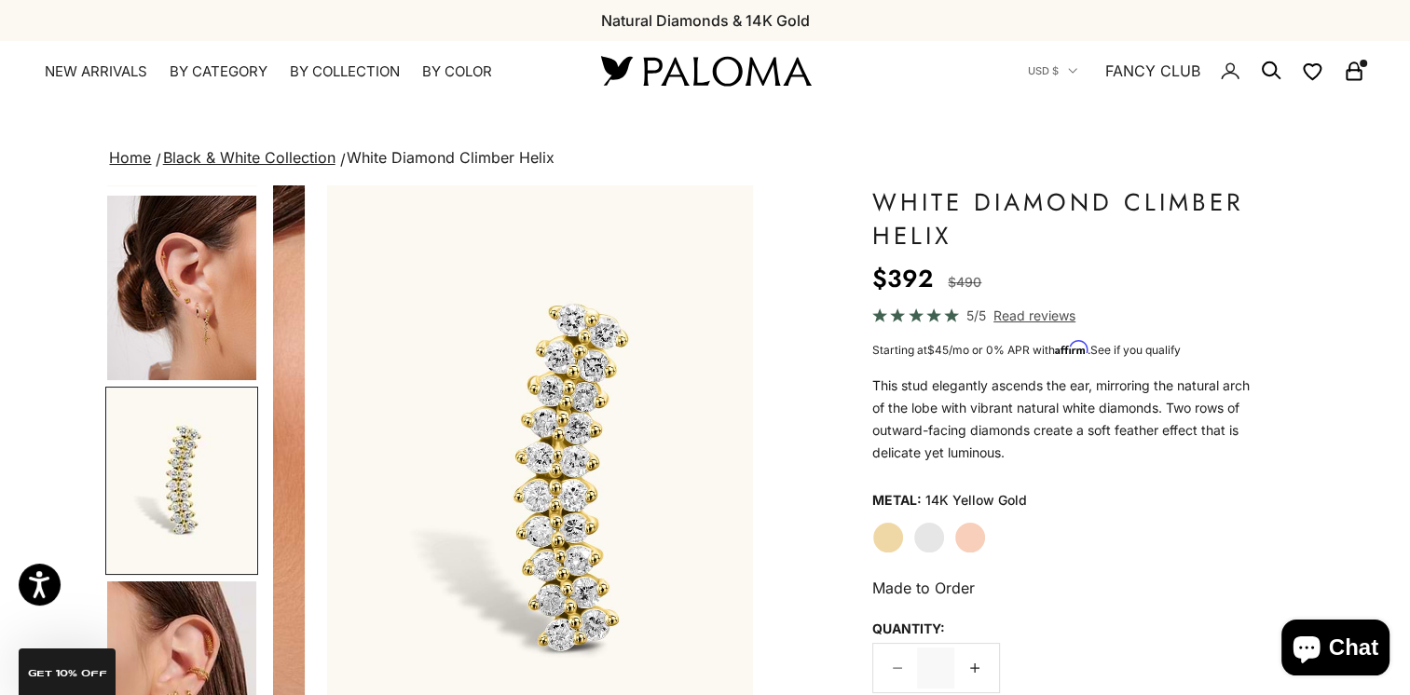
scroll to position [0, 1004]
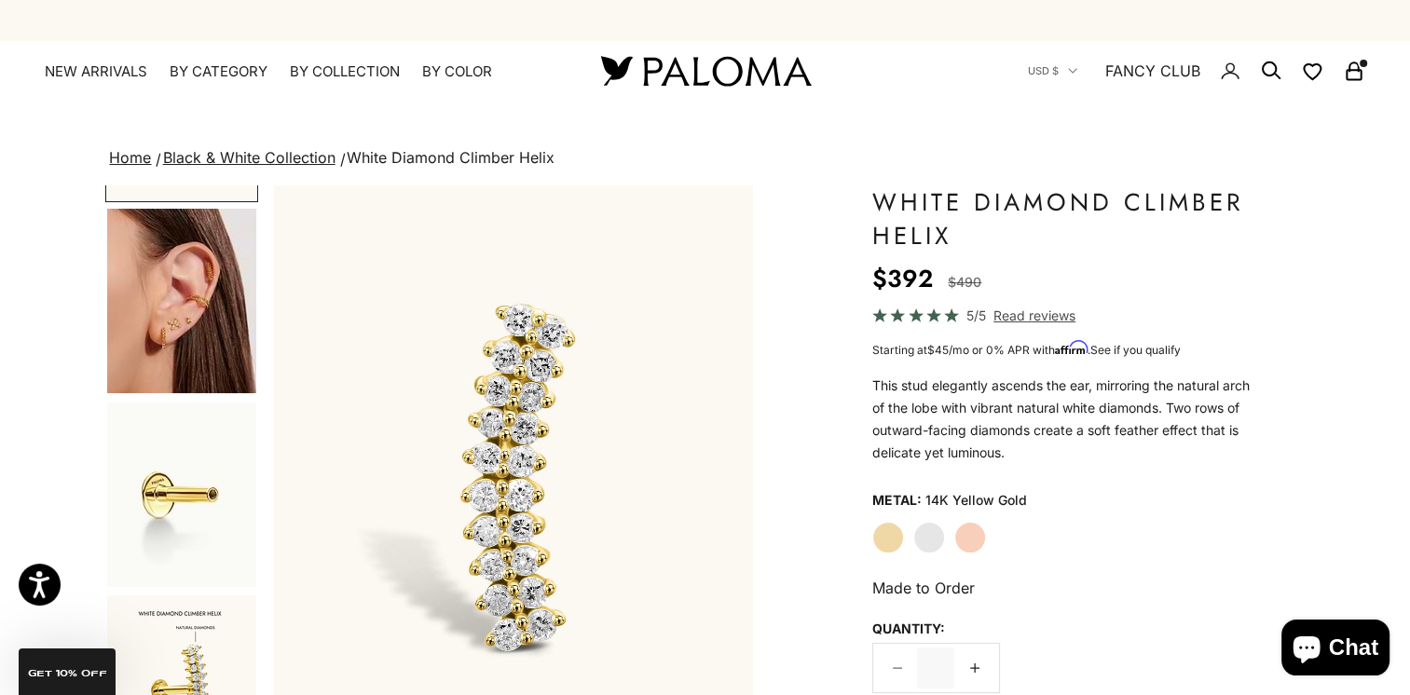
click at [176, 337] on img "Go to item 8" at bounding box center [181, 301] width 149 height 185
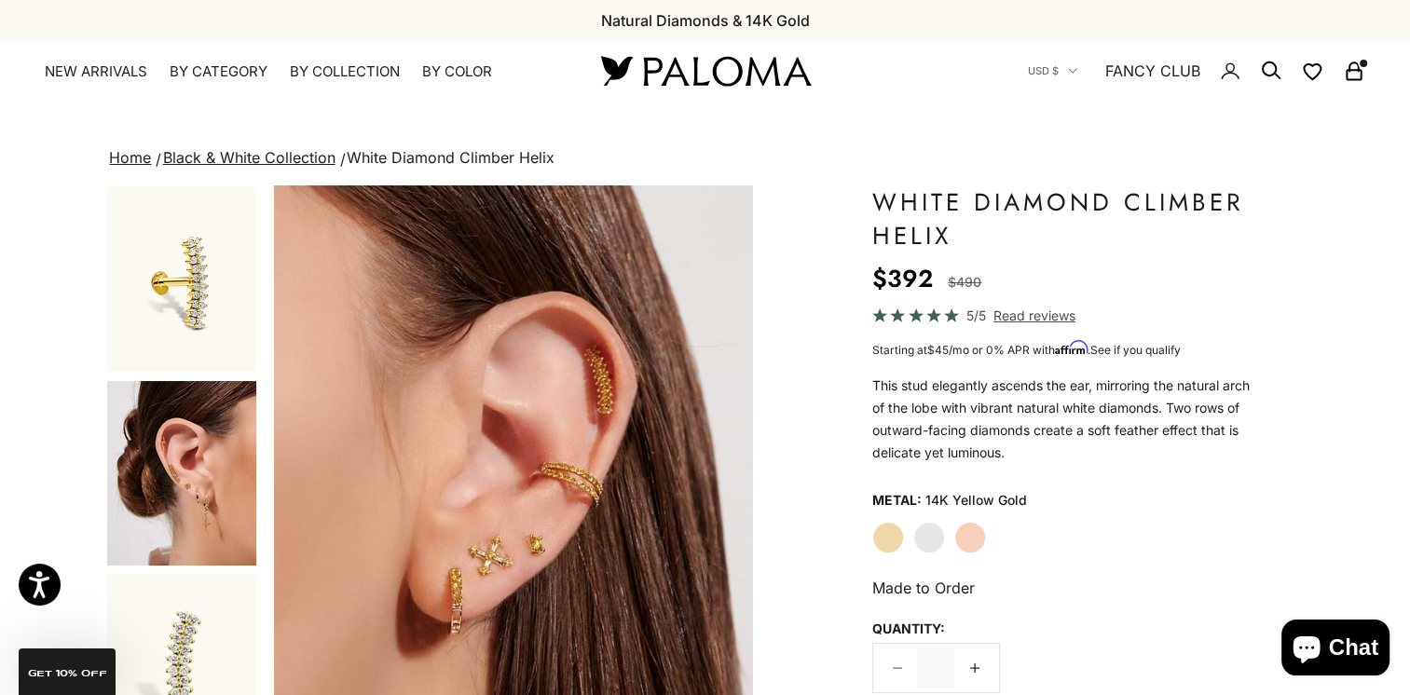
scroll to position [0, 0]
click at [1008, 315] on span "Read reviews" at bounding box center [1035, 315] width 82 height 21
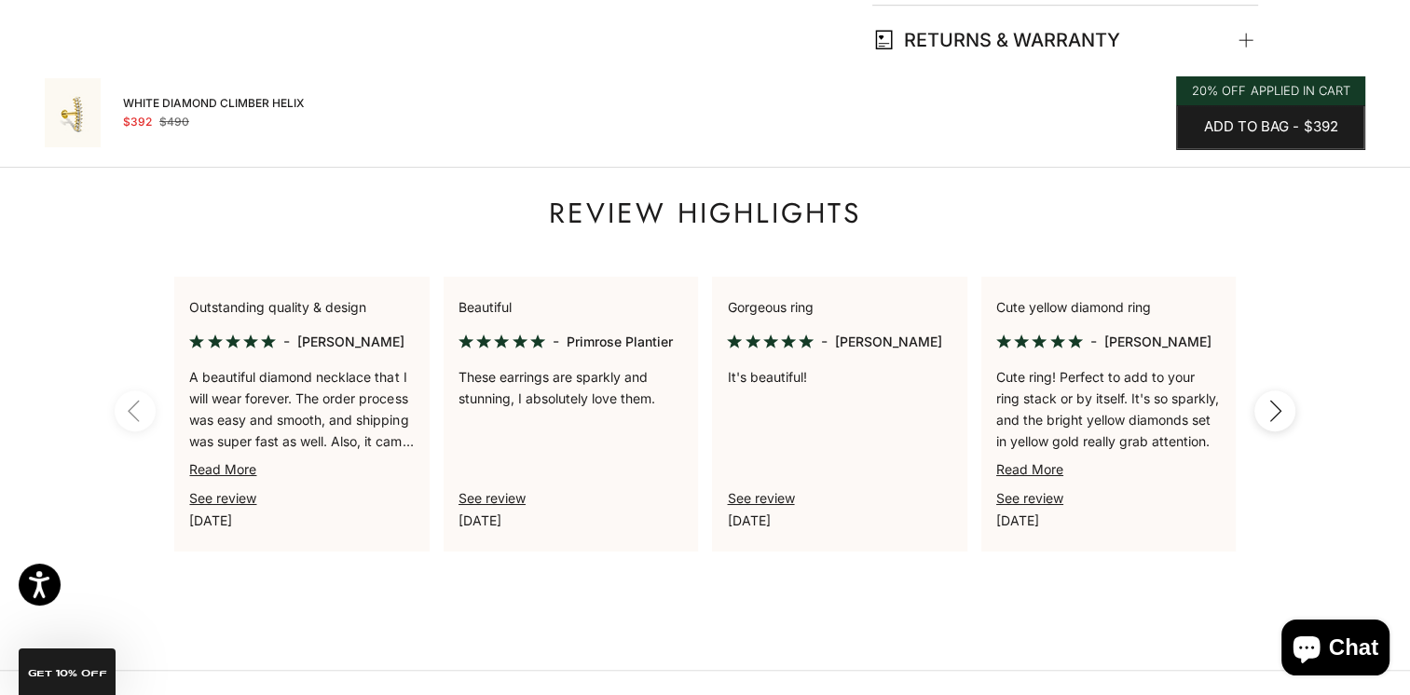
scroll to position [1312, 0]
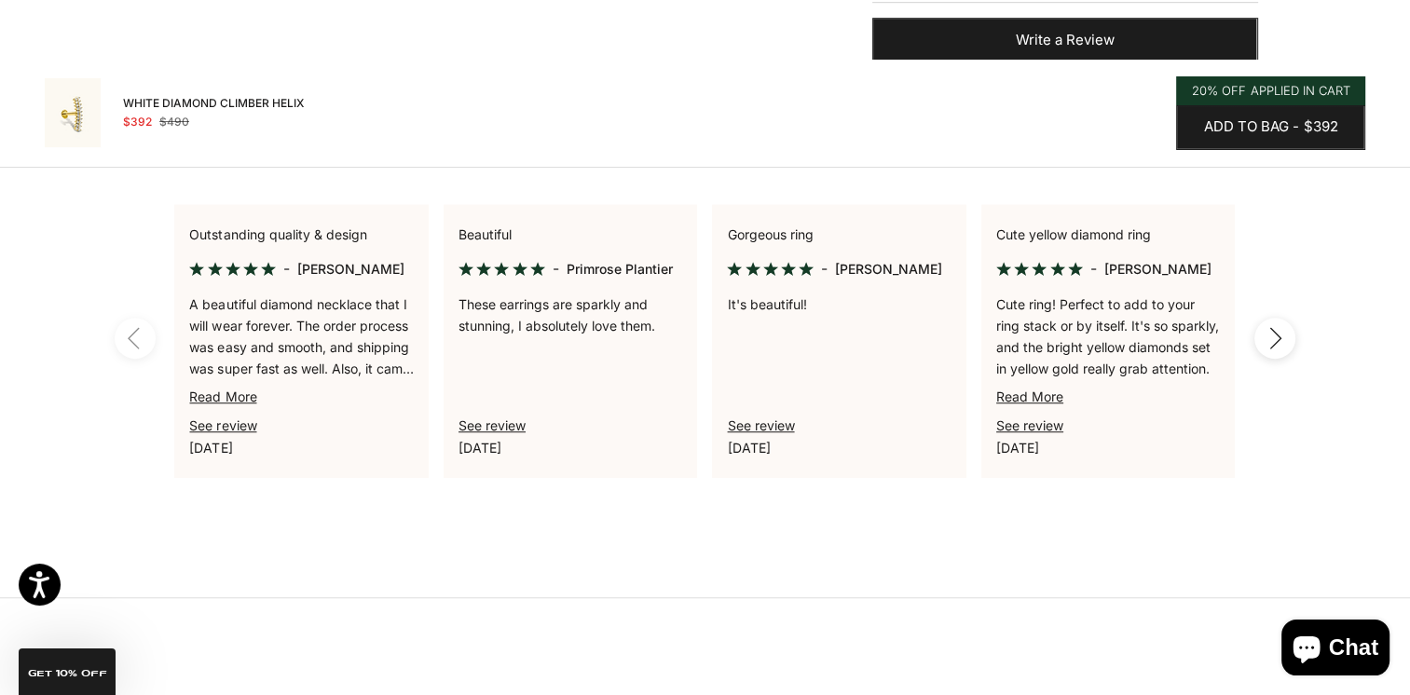
click at [477, 423] on link "See review" at bounding box center [492, 426] width 67 height 16
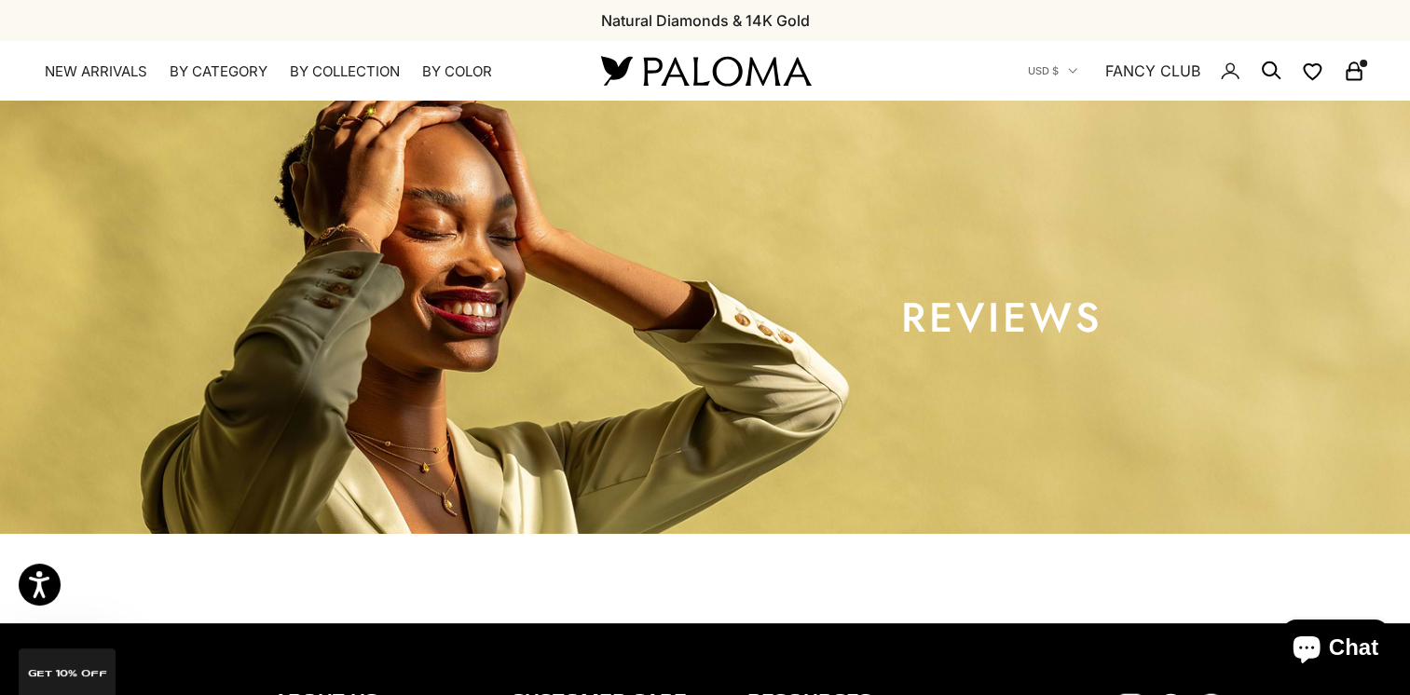
select select "*"
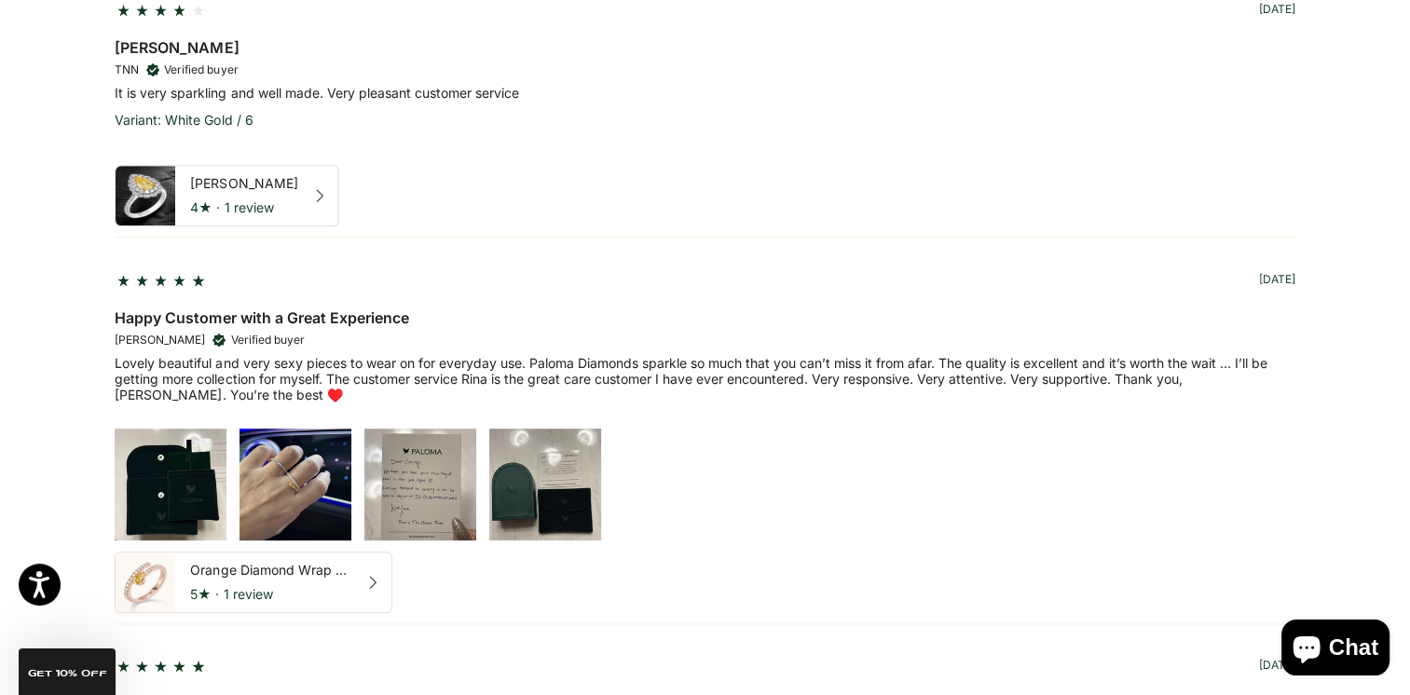
scroll to position [1119, 0]
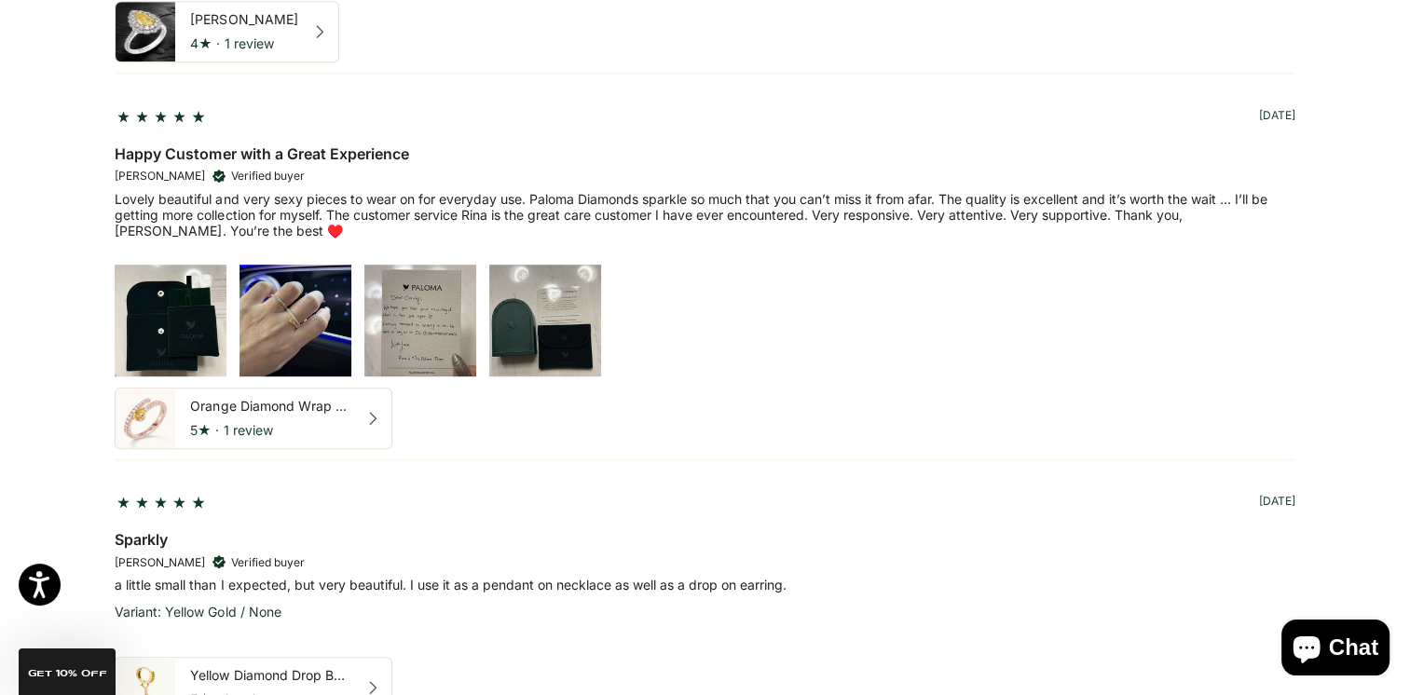
click at [295, 334] on img at bounding box center [296, 321] width 112 height 112
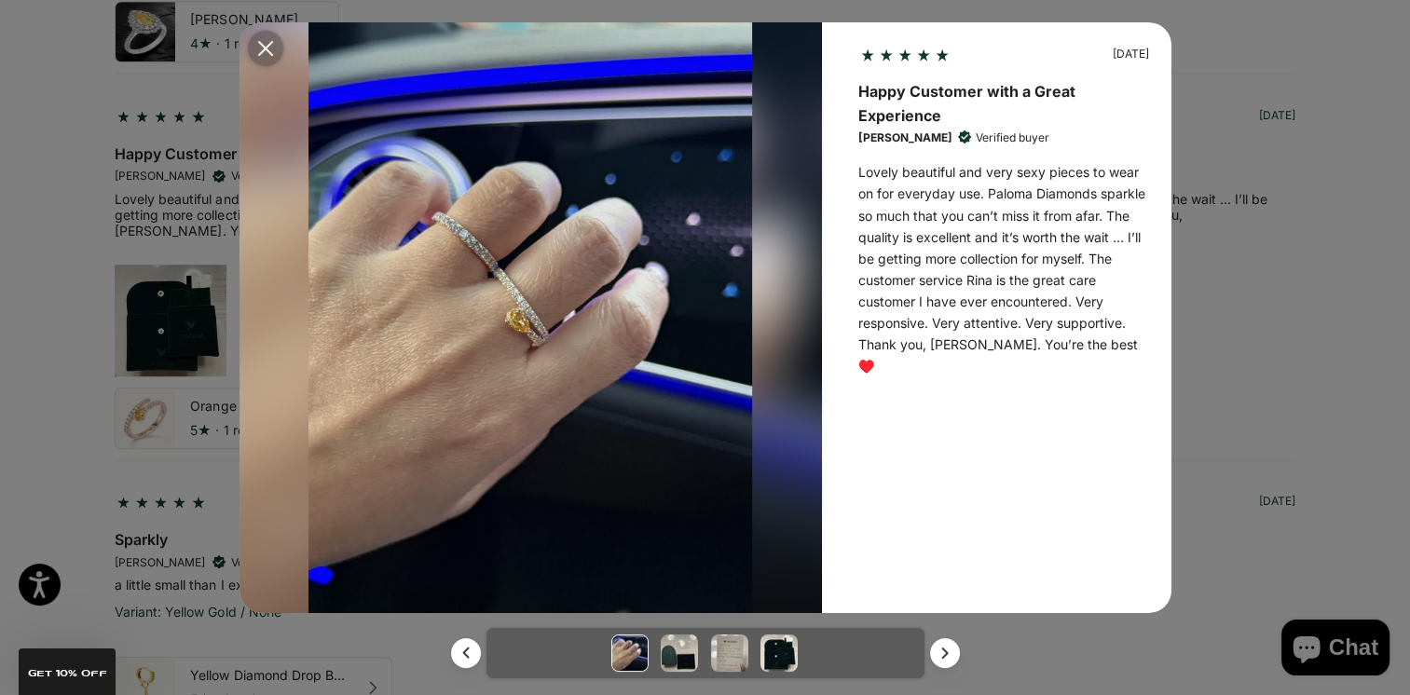
click at [261, 43] on icon "Modal close button" at bounding box center [265, 48] width 15 height 15
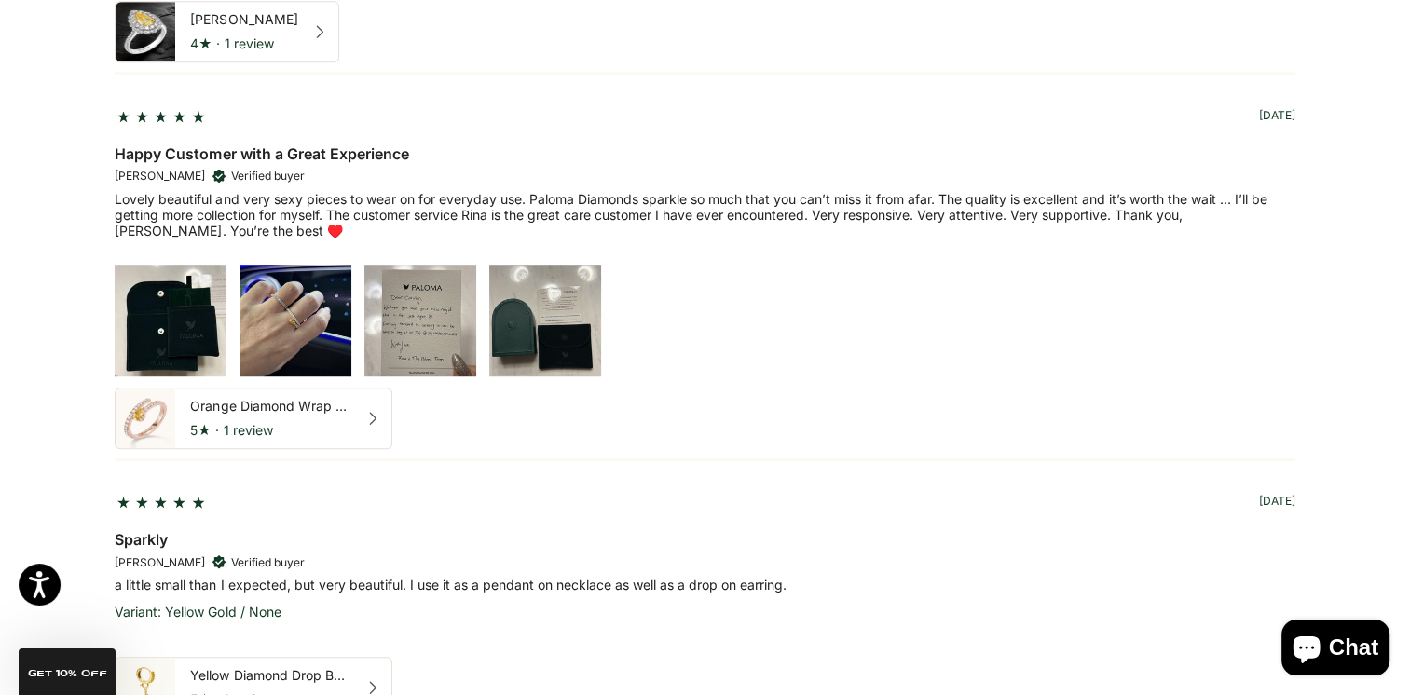
click at [423, 323] on img at bounding box center [420, 321] width 112 height 112
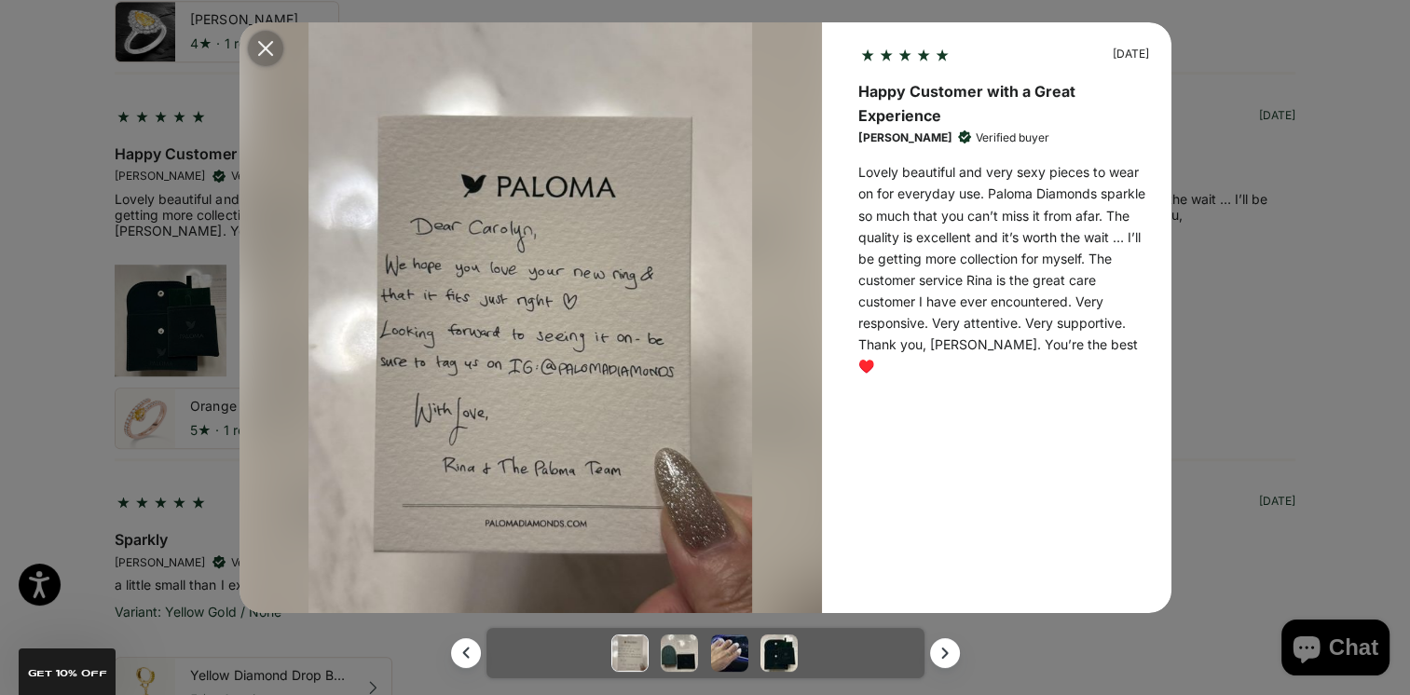
click at [270, 44] on icon "Modal close button" at bounding box center [265, 48] width 15 height 15
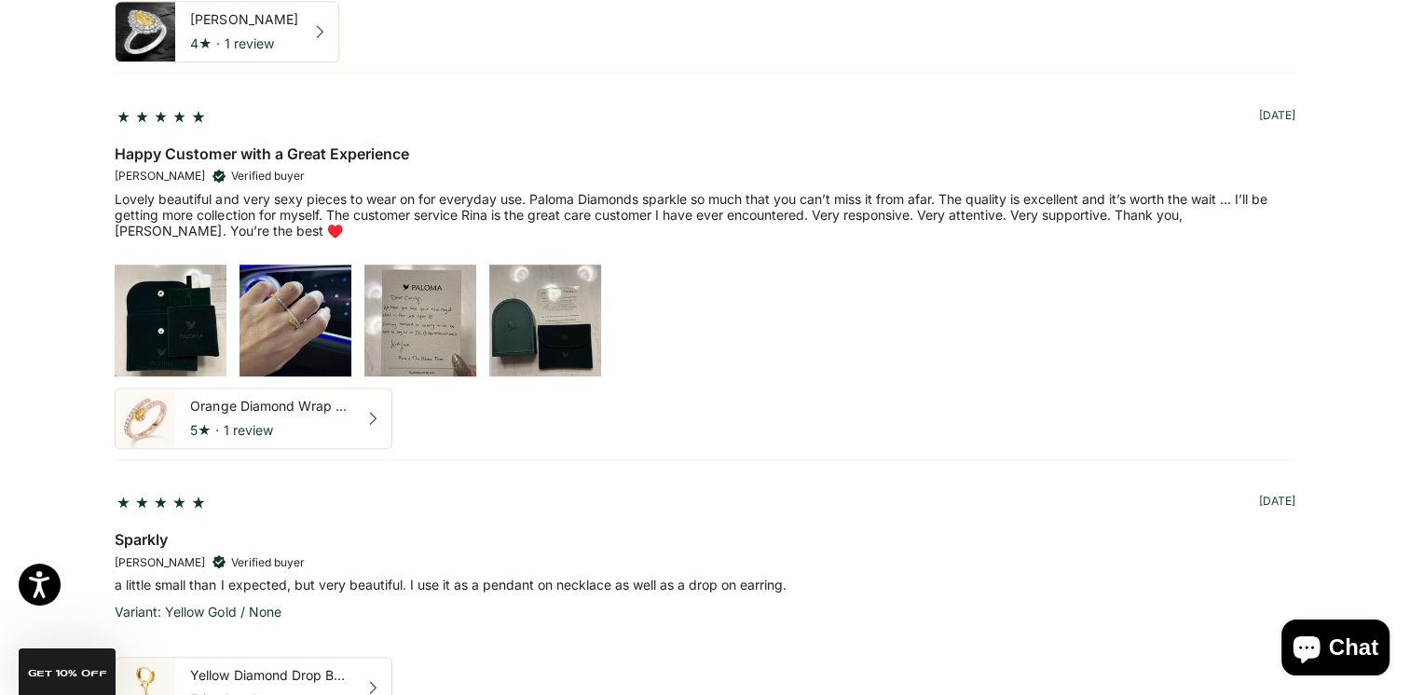
click at [542, 315] on img at bounding box center [545, 321] width 112 height 112
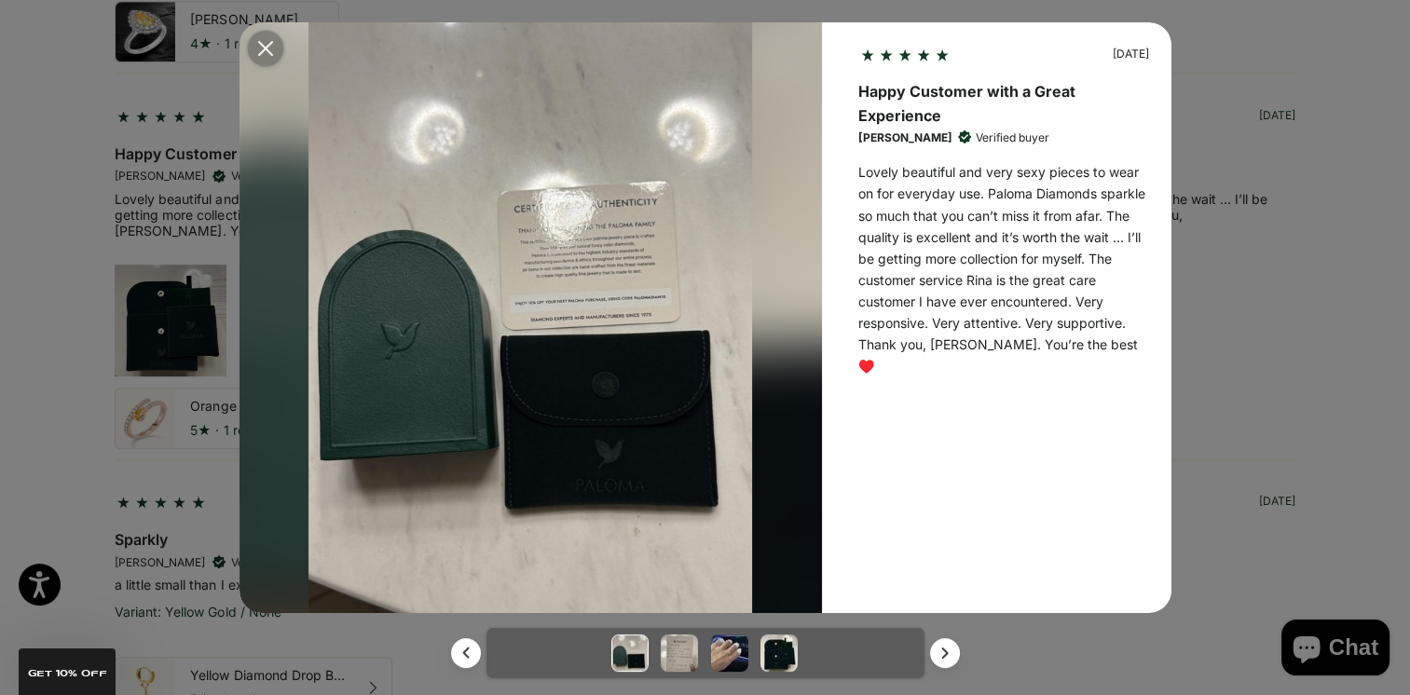
drag, startPoint x: 268, startPoint y: 42, endPoint x: 343, endPoint y: 128, distance: 114.3
click at [268, 43] on icon "Modal close button" at bounding box center [265, 48] width 15 height 15
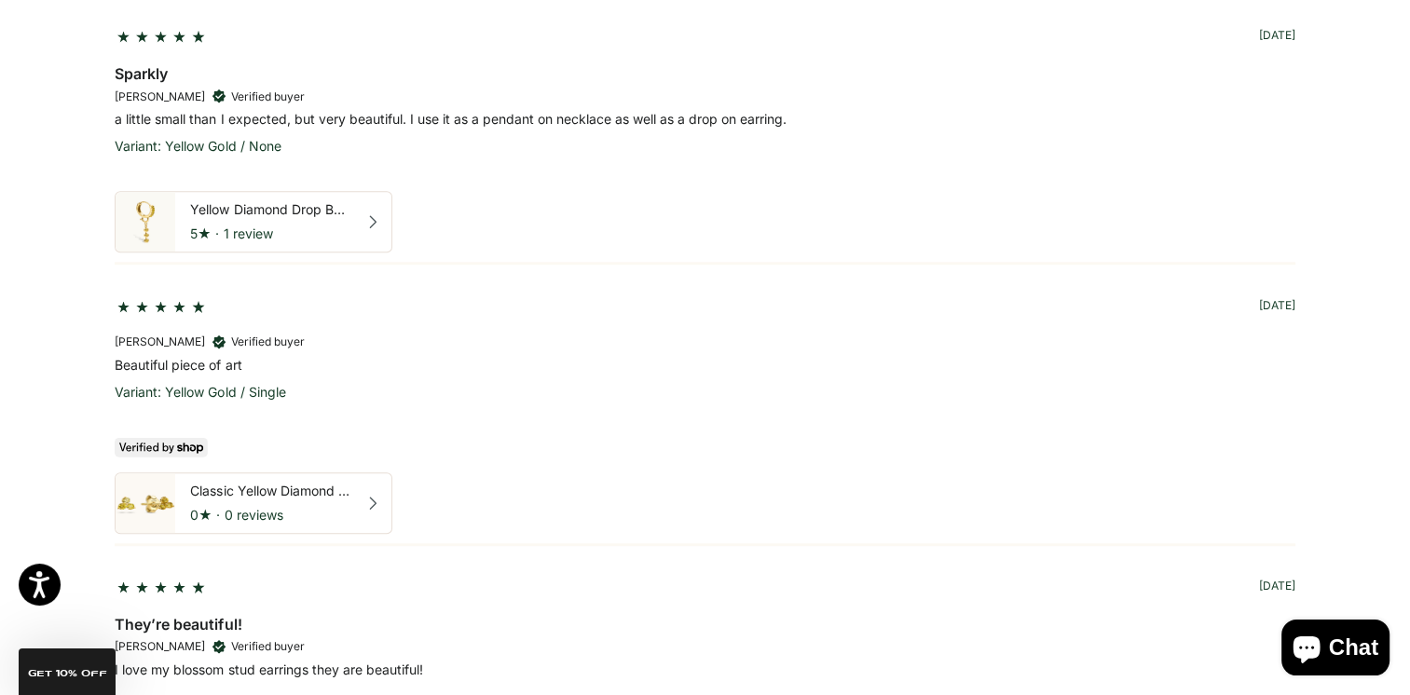
scroll to position [1585, 0]
click at [254, 210] on div "Yellow Diamond Drop Bezel Trio Charm" at bounding box center [270, 209] width 160 height 17
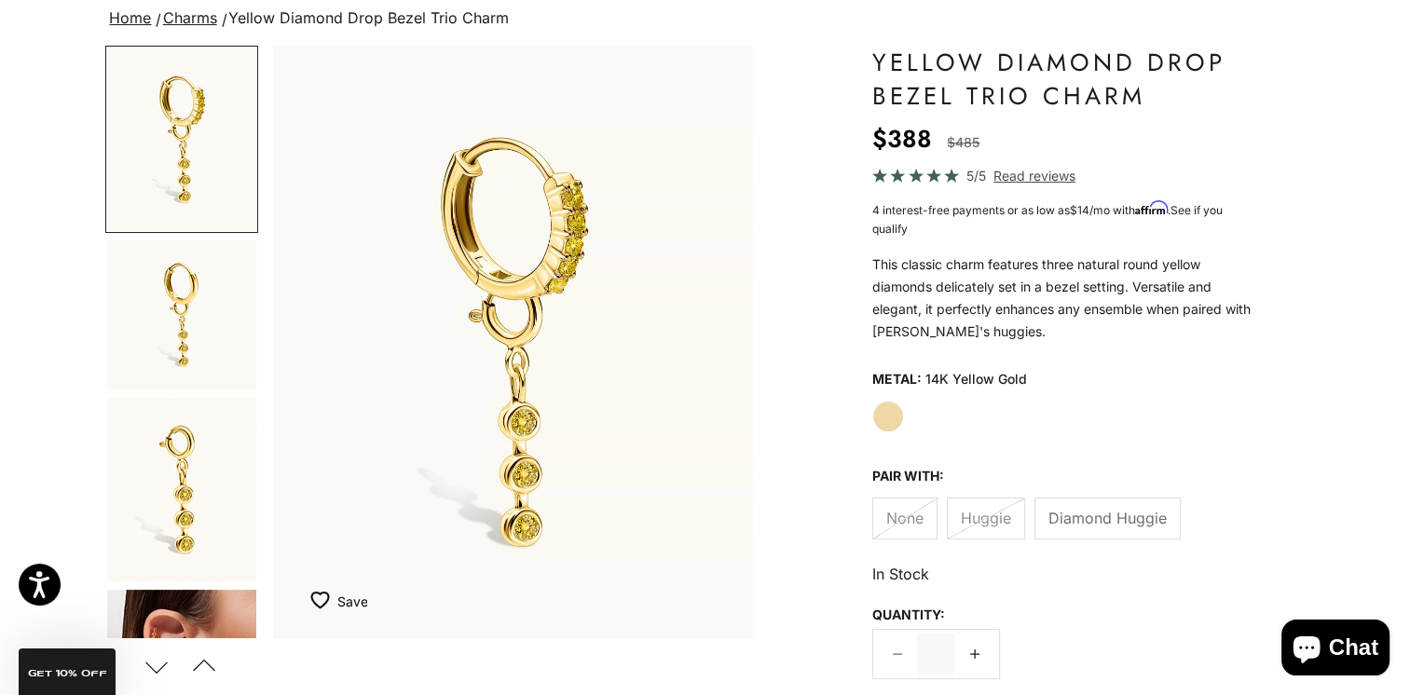
scroll to position [280, 0]
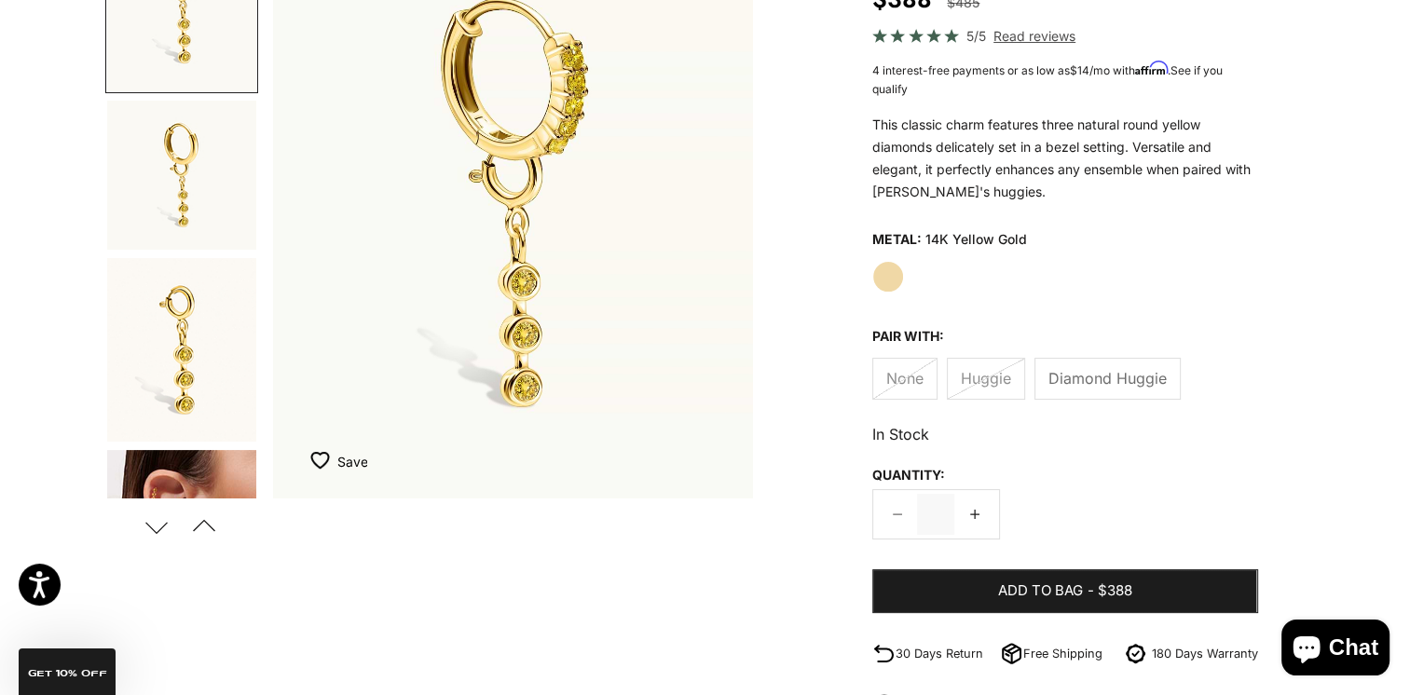
click at [164, 464] on img "Go to item 4" at bounding box center [181, 542] width 149 height 185
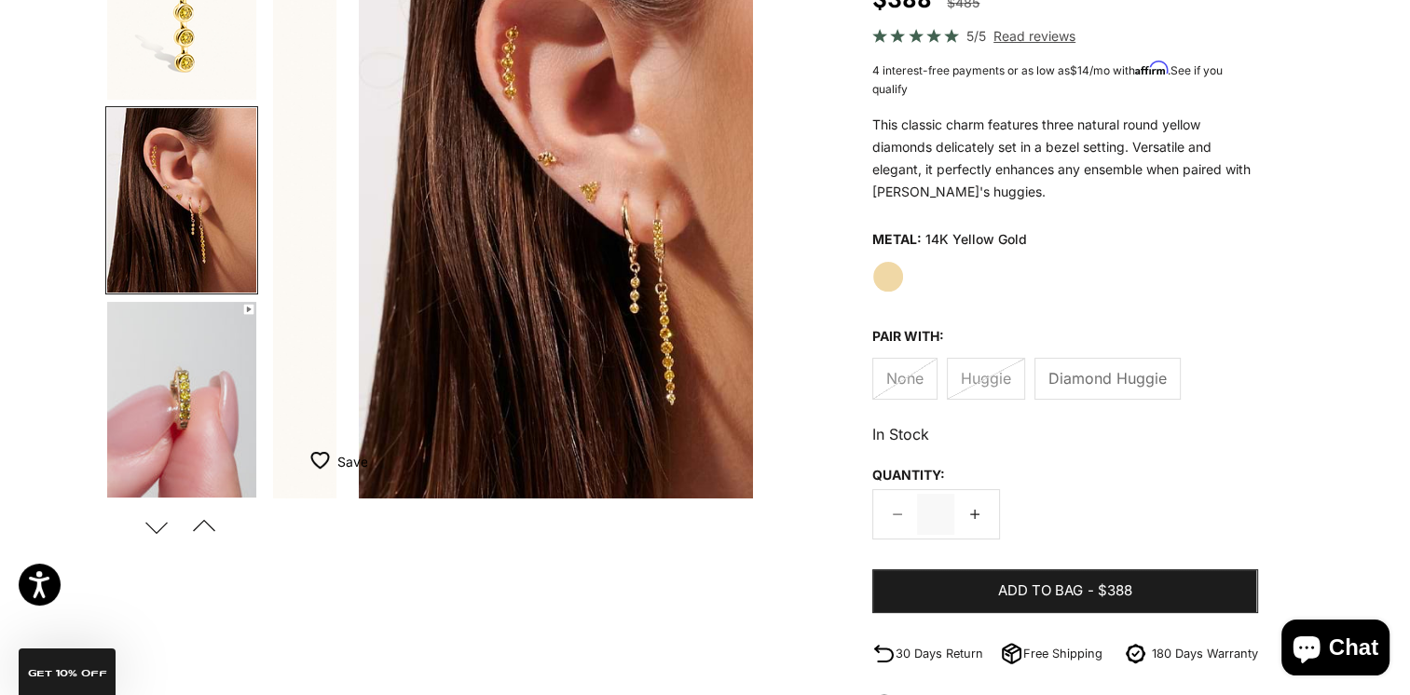
scroll to position [0, 1506]
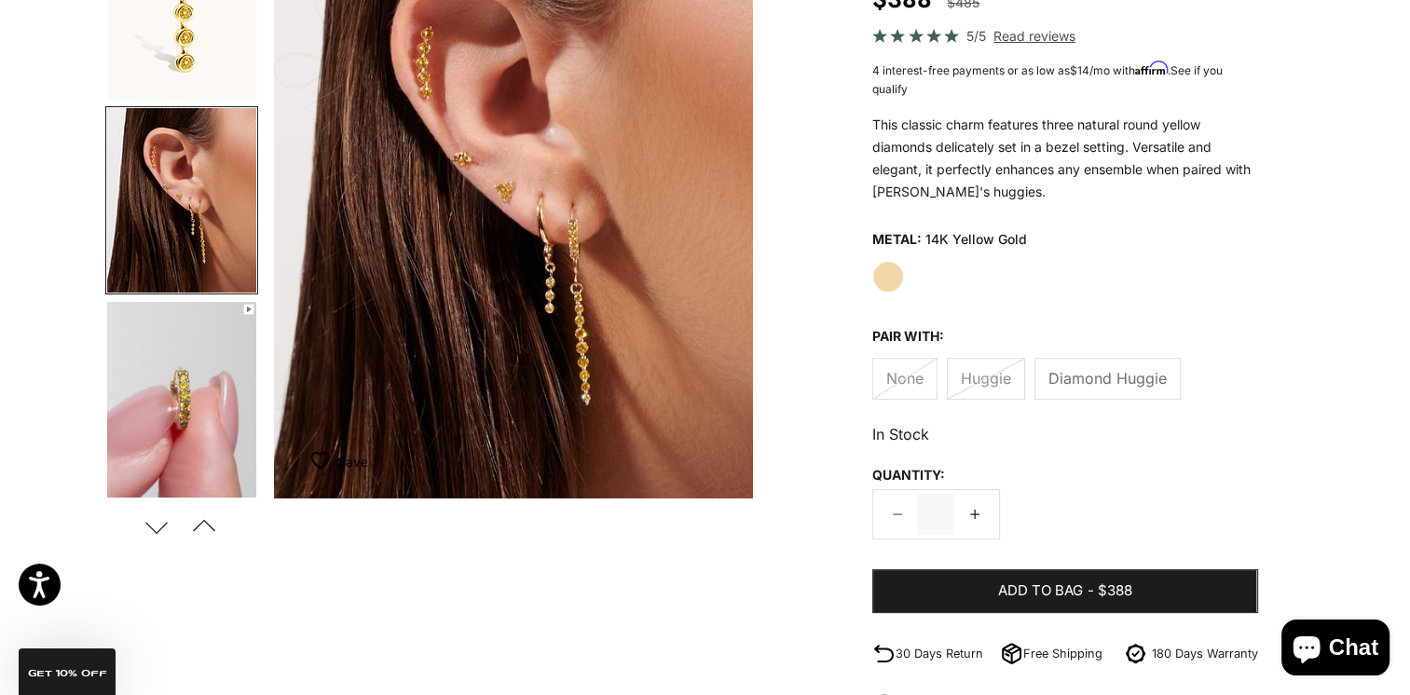
click at [1073, 364] on label "Diamond Huggie" at bounding box center [1108, 379] width 146 height 42
click at [1069, 379] on span "Diamond Huggie" at bounding box center [1108, 378] width 118 height 24
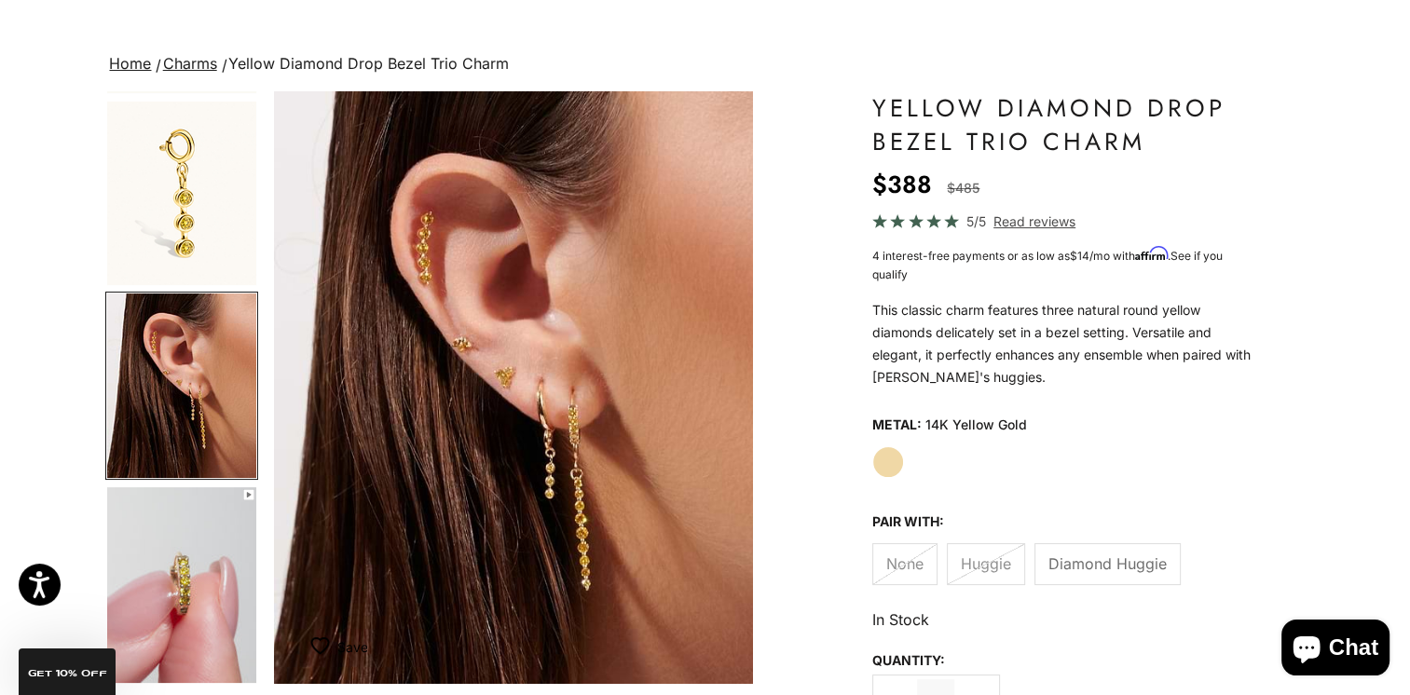
scroll to position [93, 0]
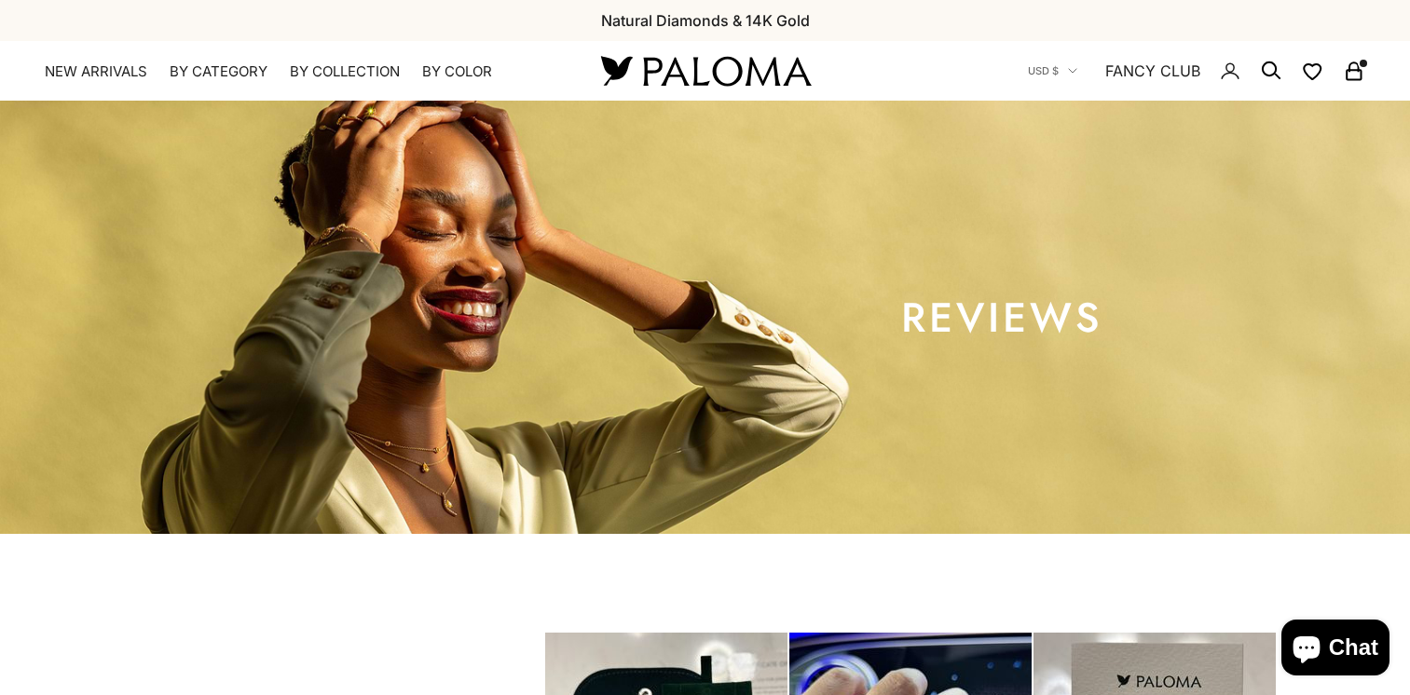
select select "*"
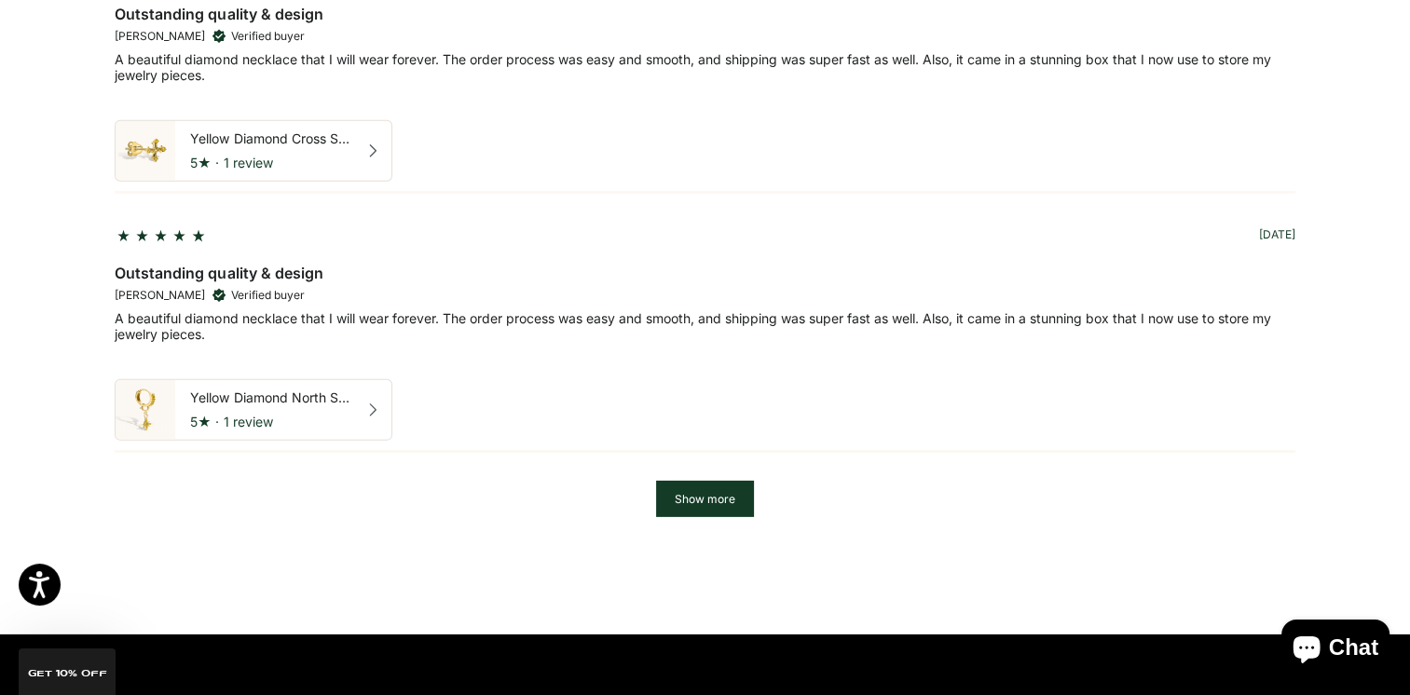
scroll to position [5779, 0]
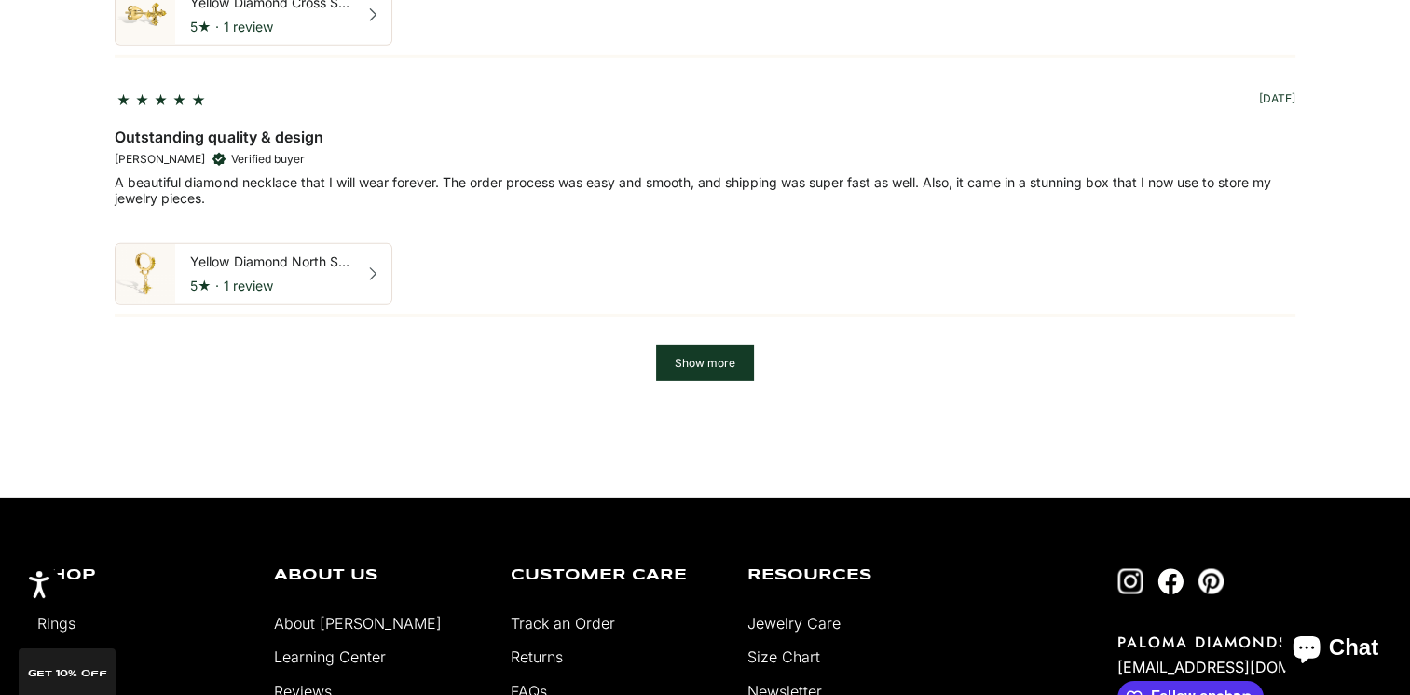
click at [667, 358] on button "Show more" at bounding box center [705, 363] width 98 height 36
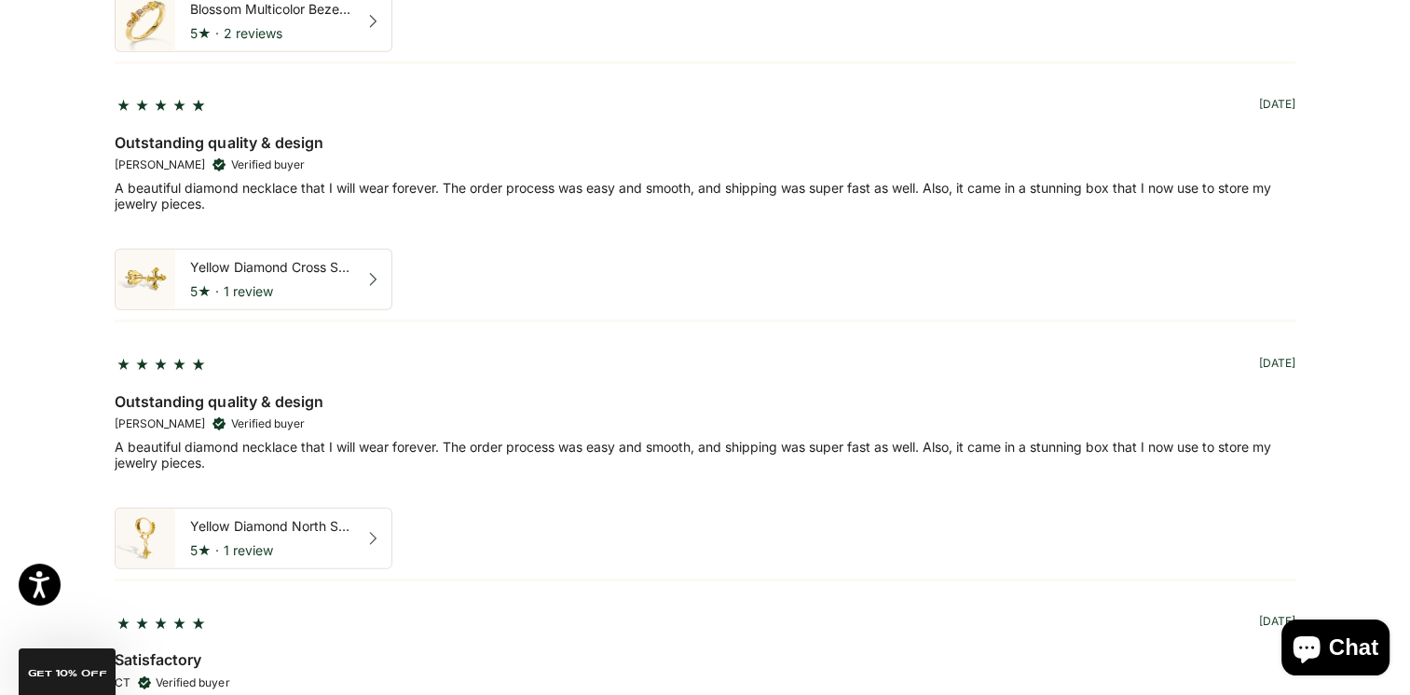
scroll to position [5500, 0]
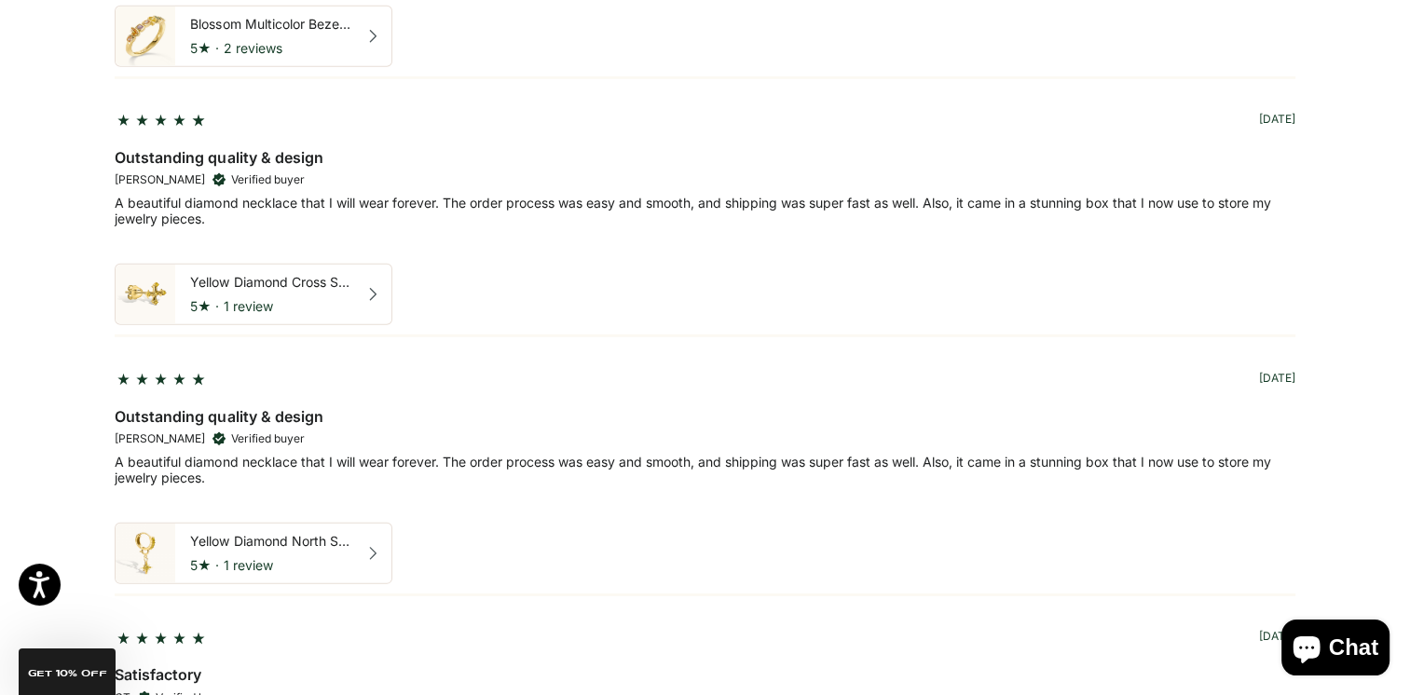
click at [327, 533] on div "Yellow Diamond North Star Charm 5 ★ · 1 review" at bounding box center [270, 553] width 160 height 41
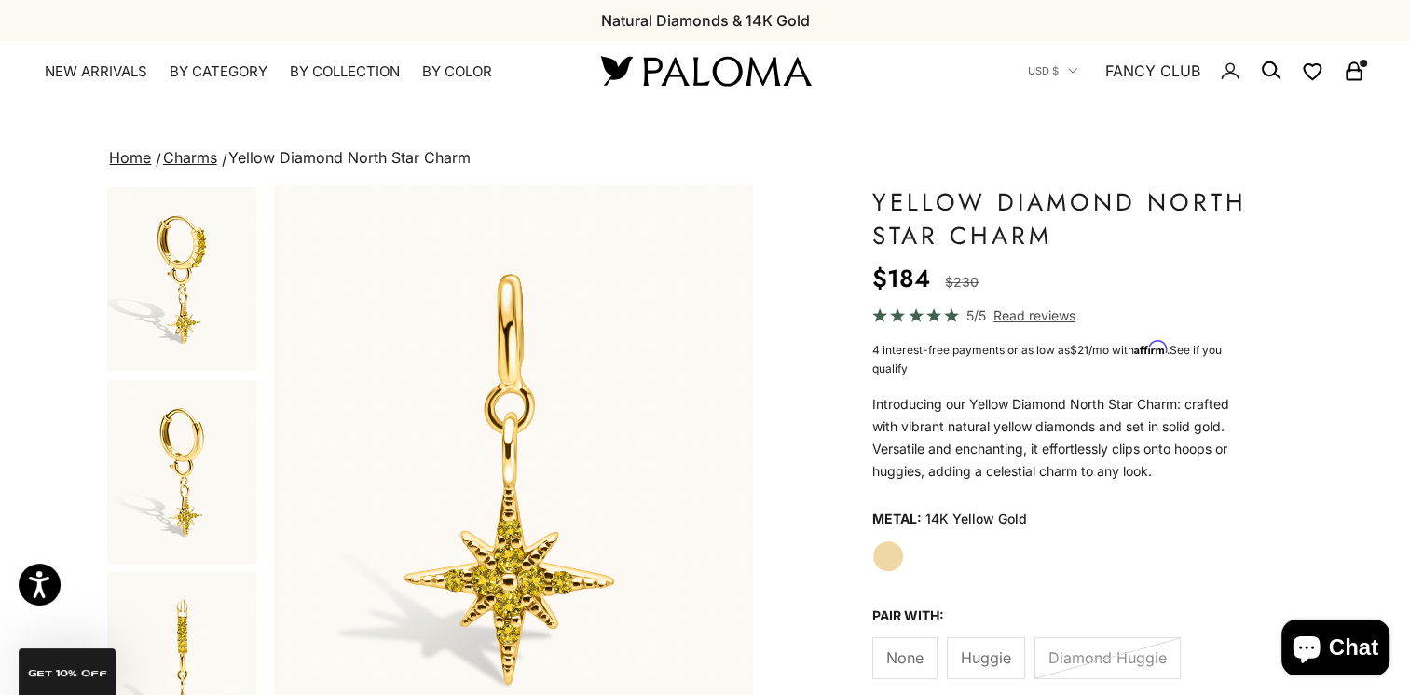
scroll to position [0, 3013]
click at [200, 470] on img "Go to item 2" at bounding box center [181, 472] width 149 height 184
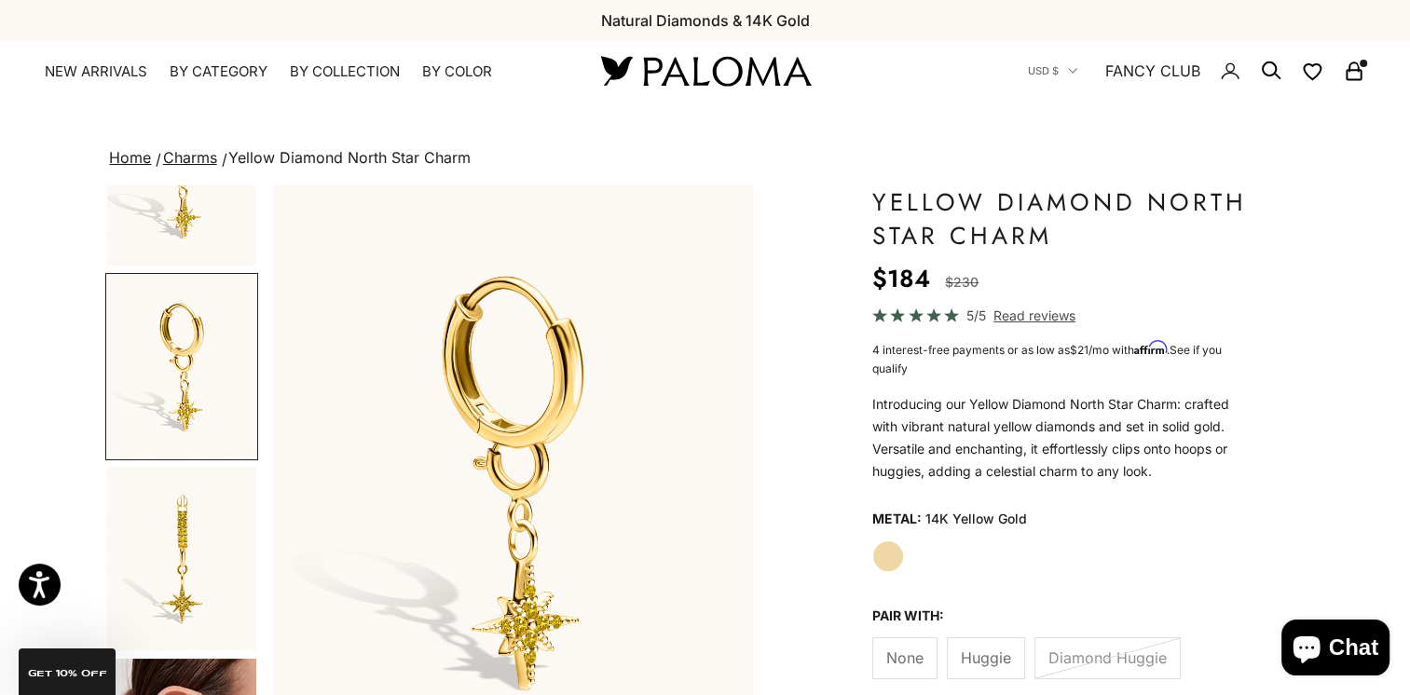
scroll to position [186, 0]
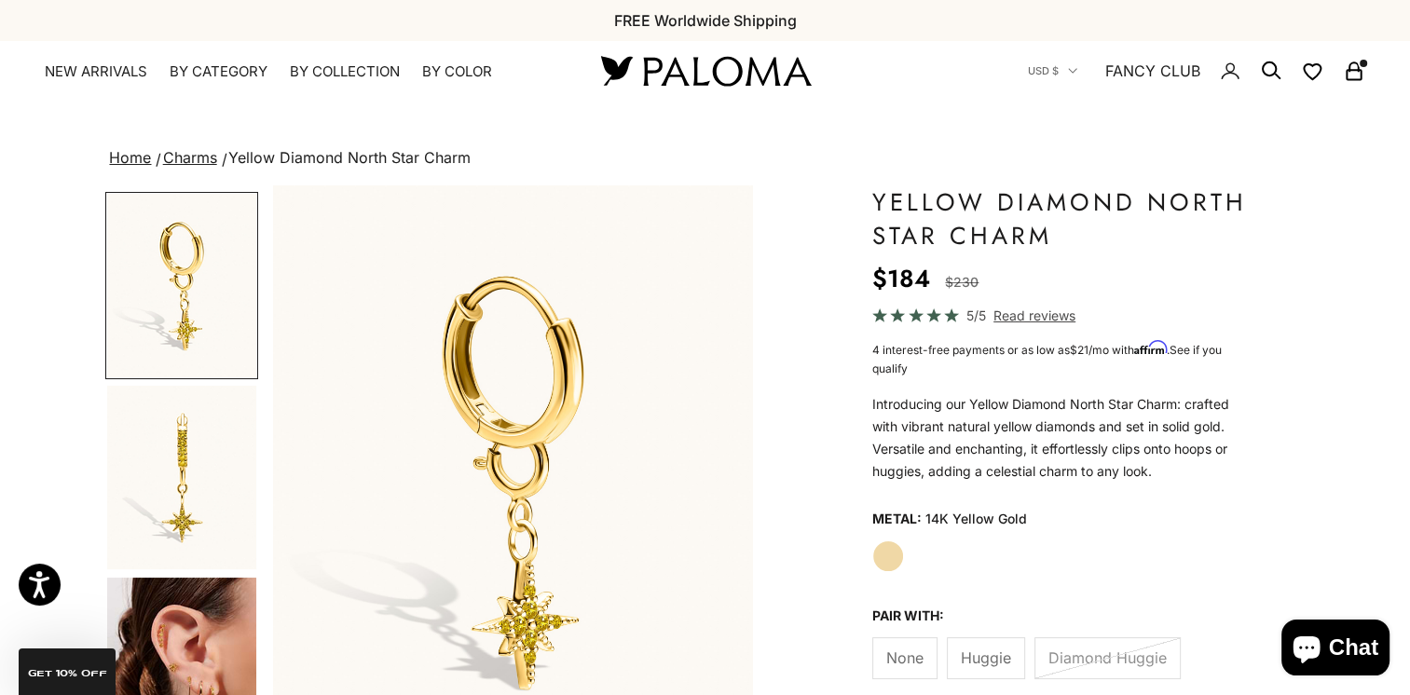
click at [213, 518] on img "Go to item 3" at bounding box center [181, 478] width 149 height 184
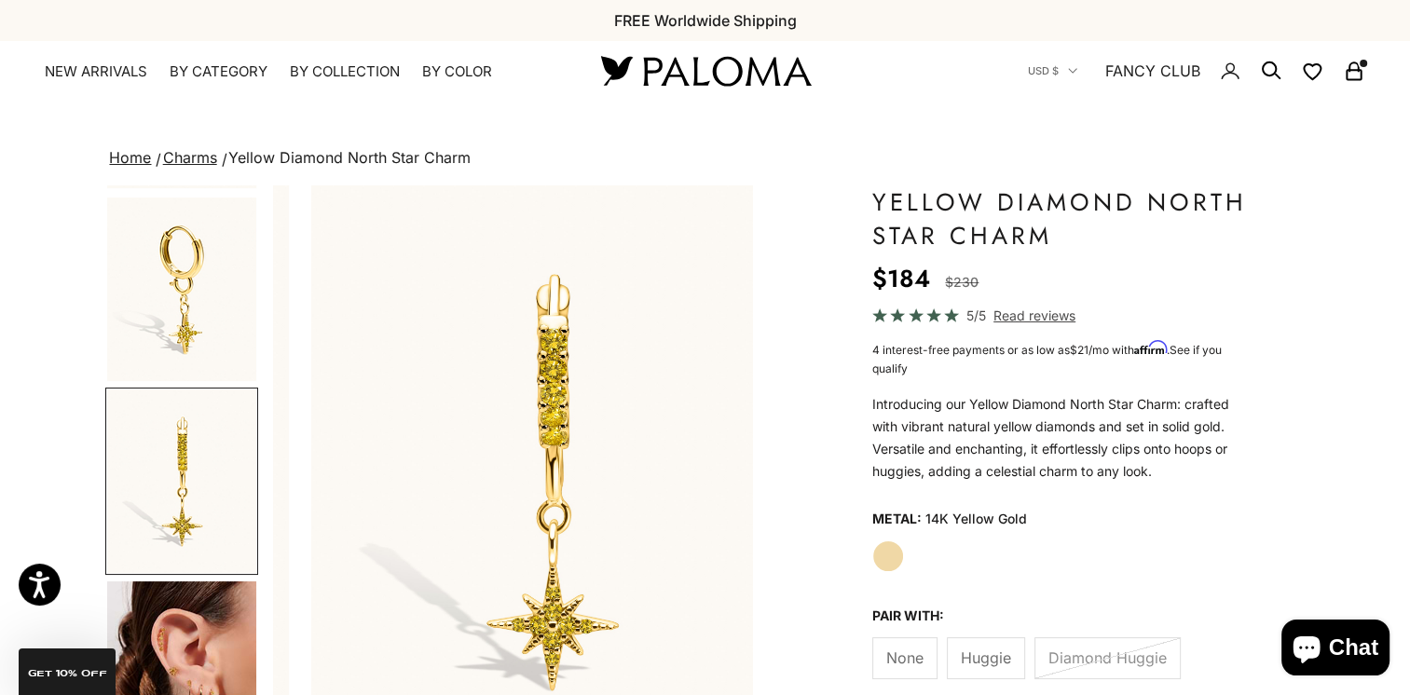
scroll to position [0, 1004]
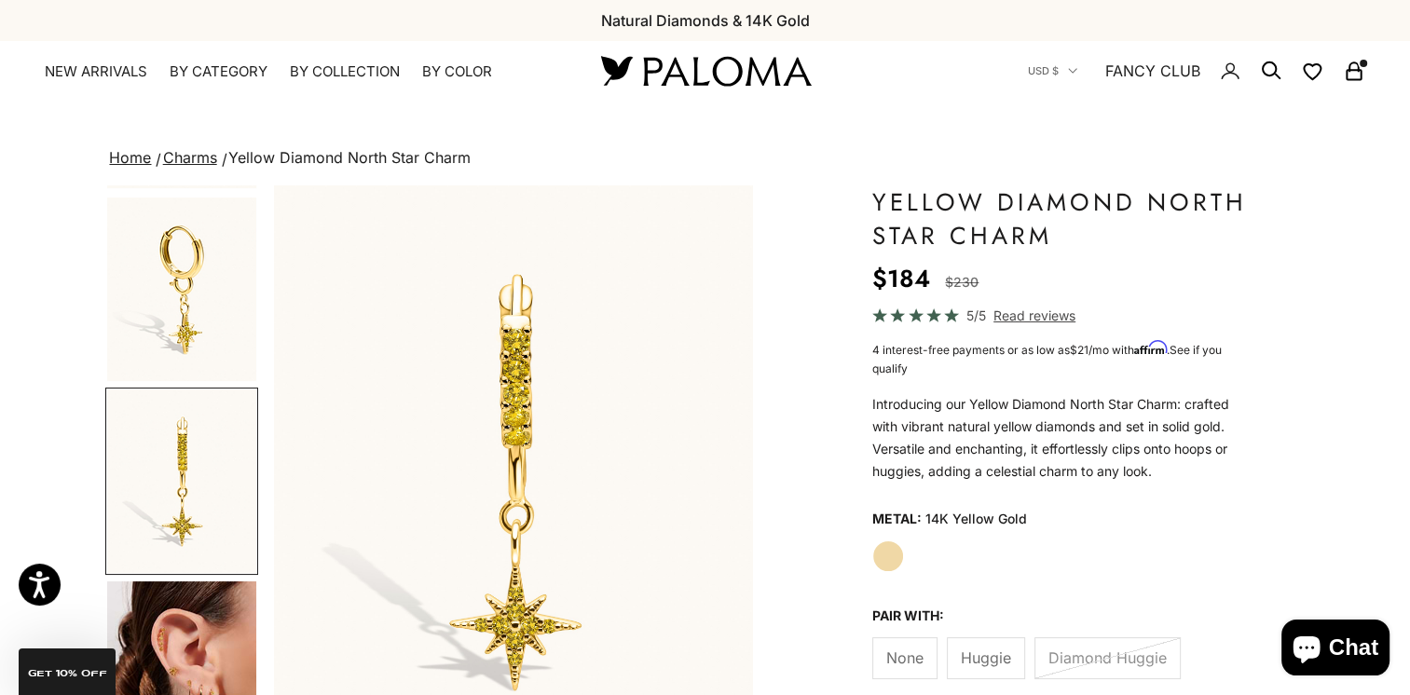
click at [989, 658] on span "Huggie" at bounding box center [986, 658] width 50 height 24
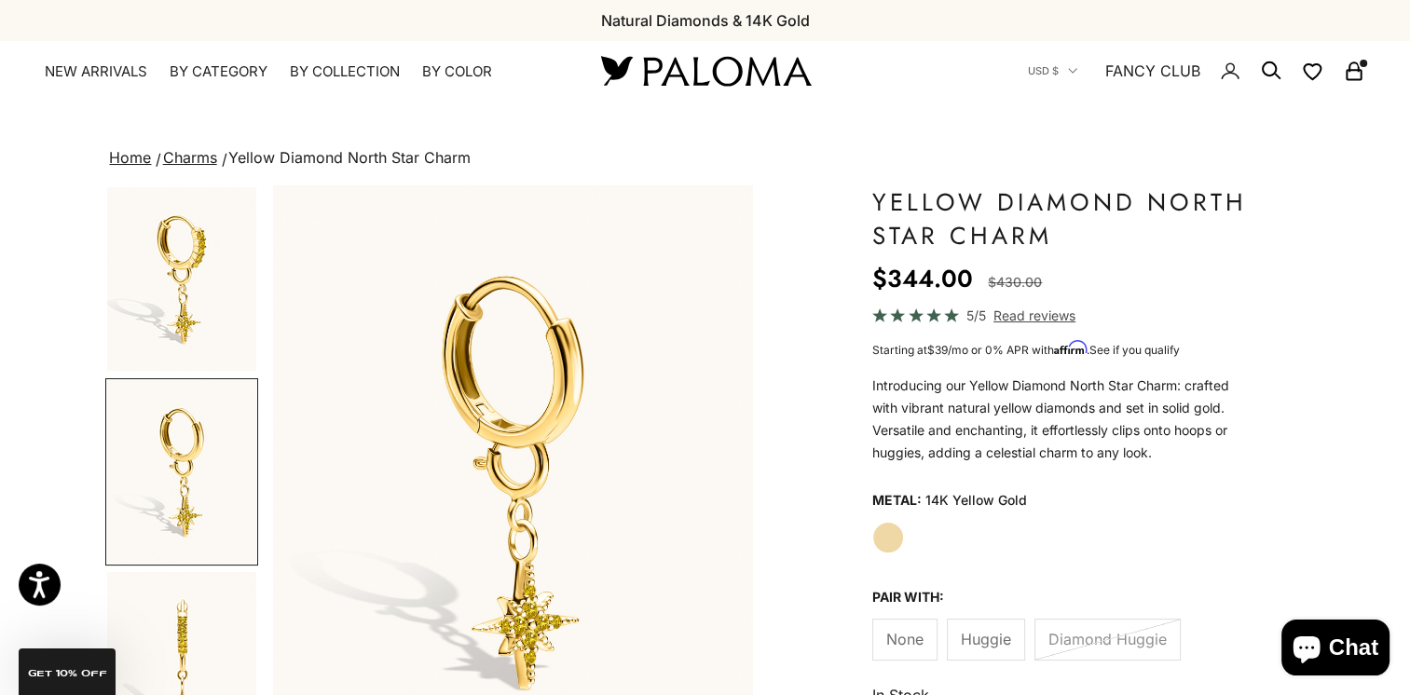
click at [1112, 651] on label "Diamond Huggie" at bounding box center [1108, 640] width 146 height 42
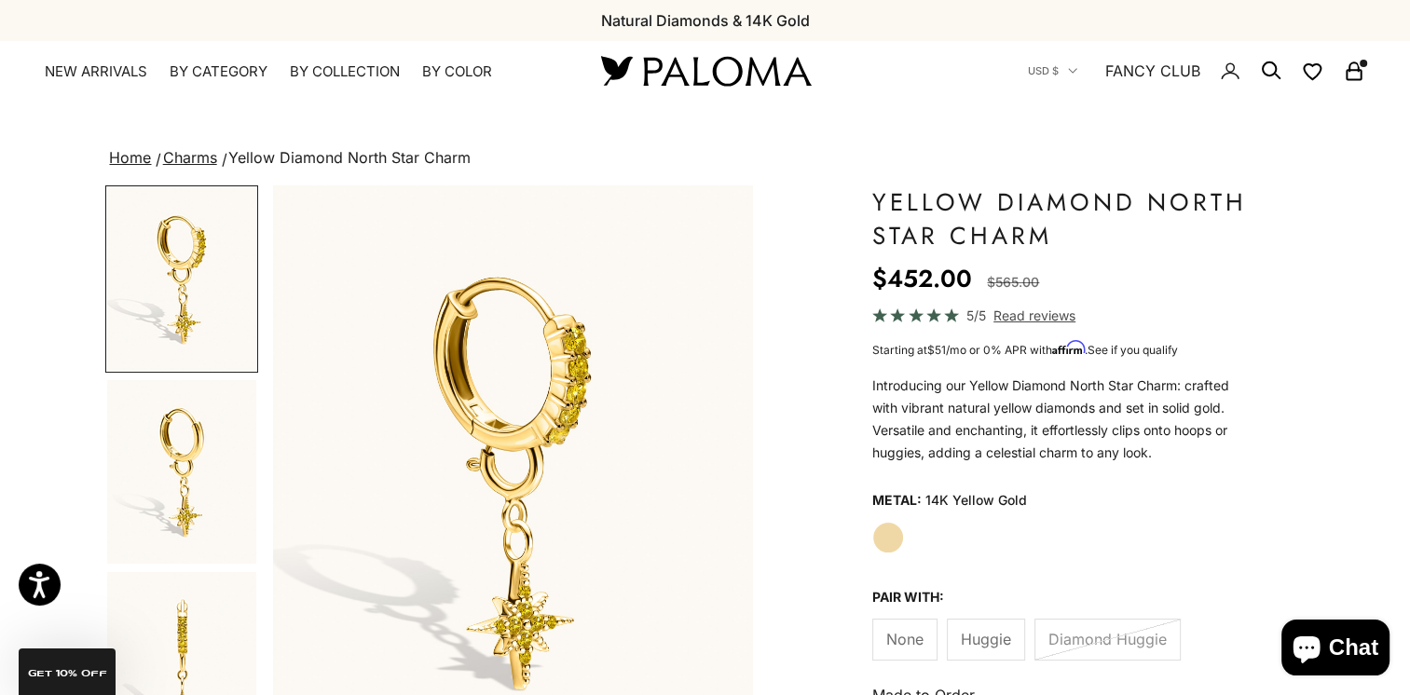
click at [996, 637] on span "Huggie" at bounding box center [986, 639] width 50 height 24
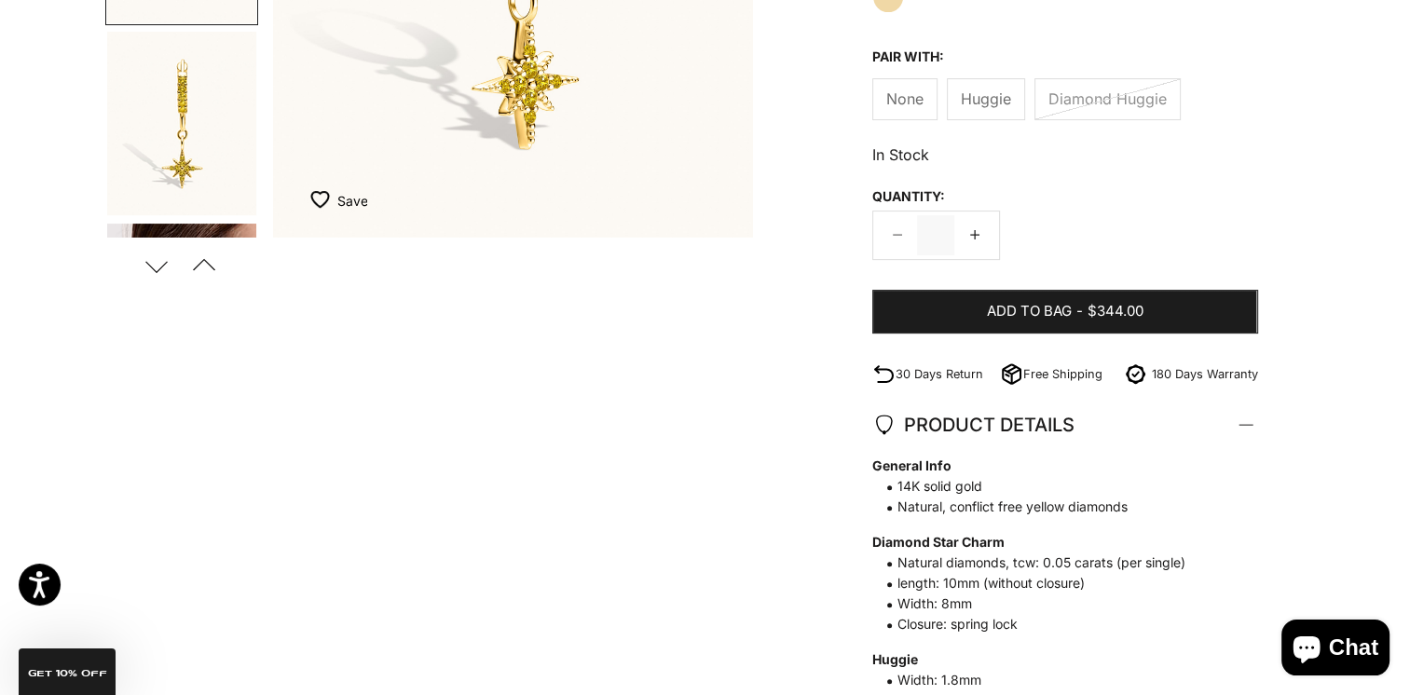
scroll to position [559, 0]
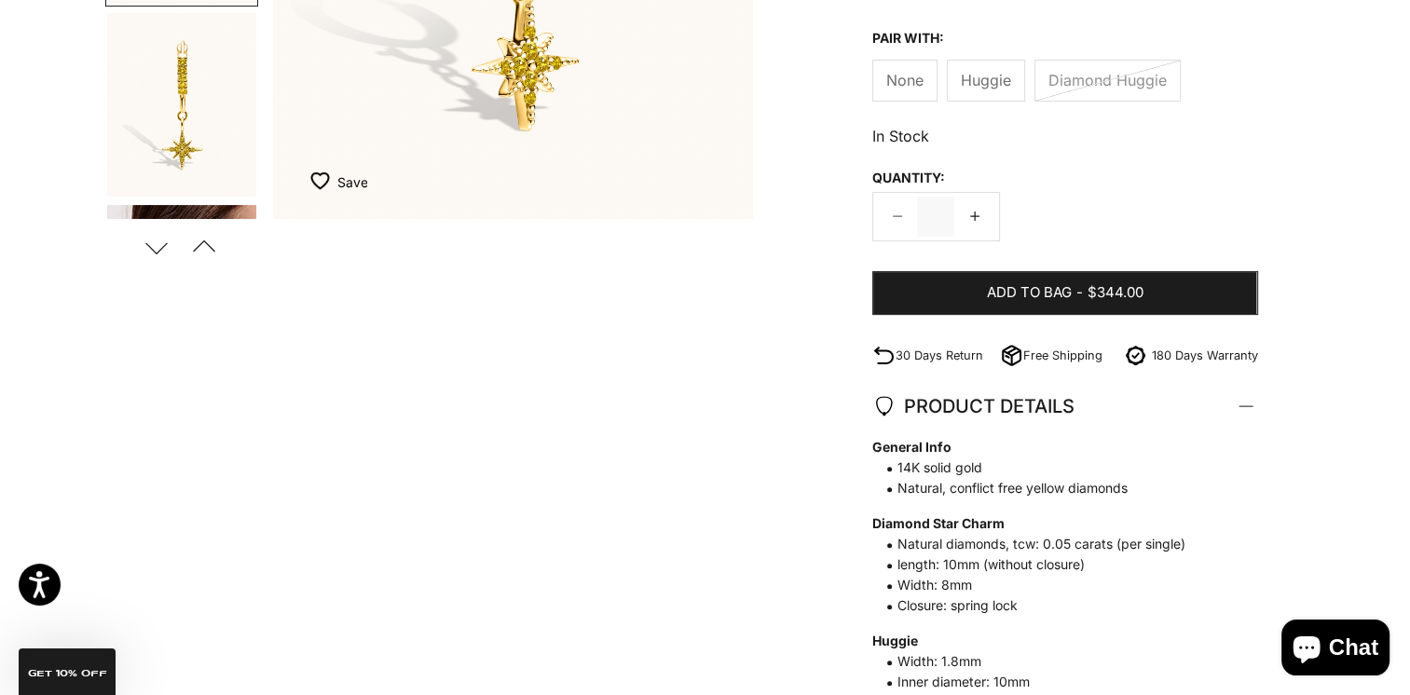
click at [152, 245] on button "Next" at bounding box center [157, 247] width 42 height 43
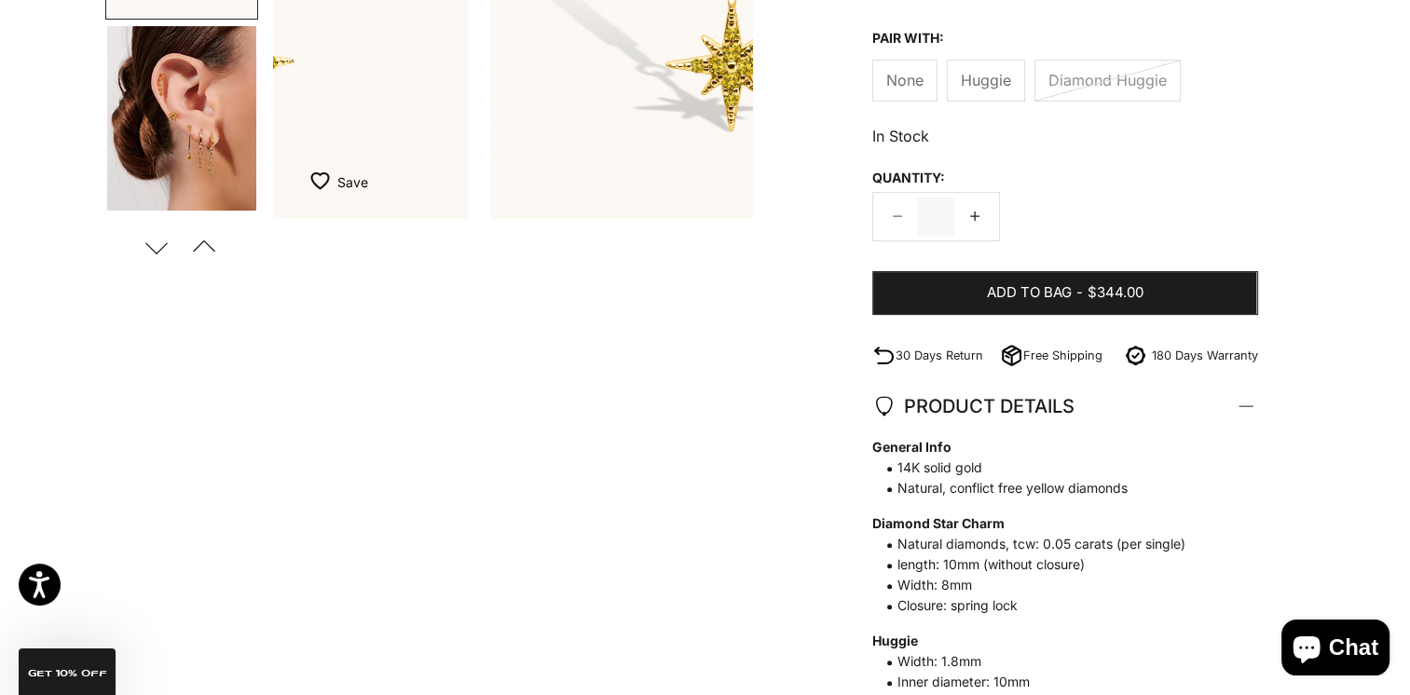
scroll to position [0, 1004]
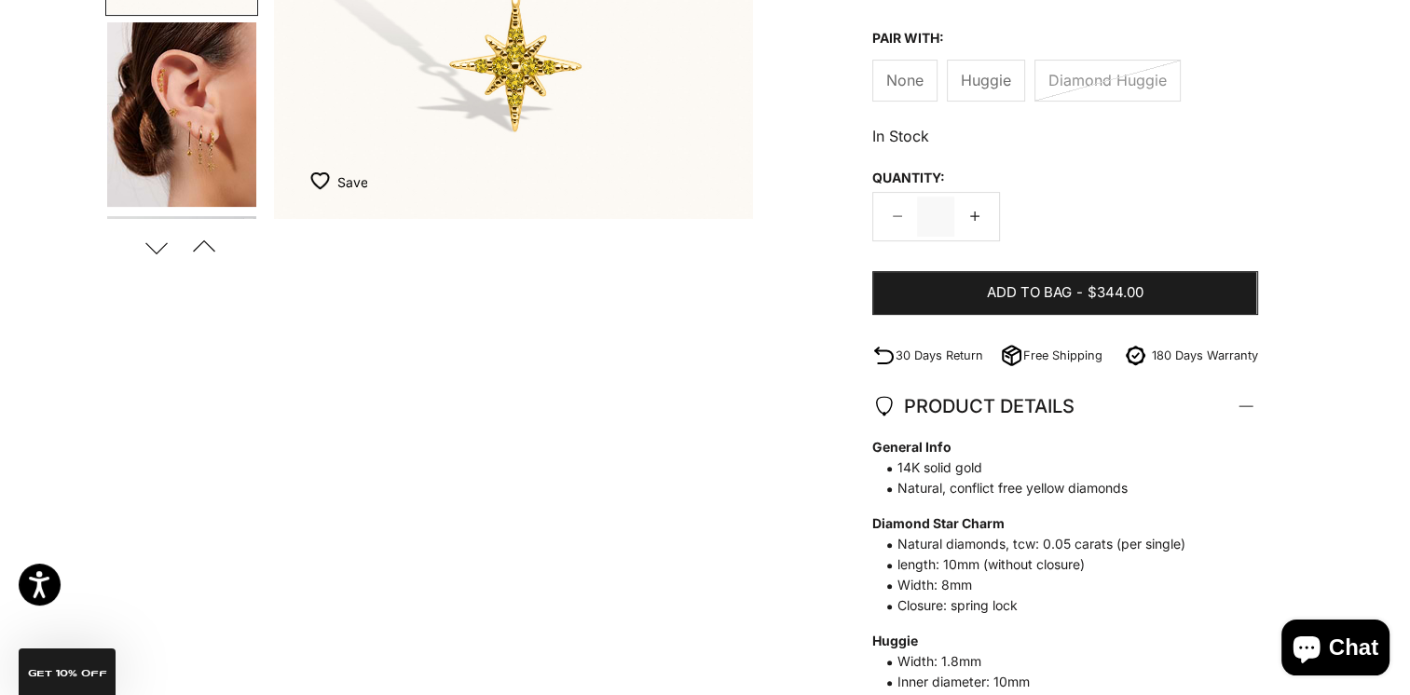
click at [185, 153] on img "Go to item 4" at bounding box center [181, 114] width 149 height 185
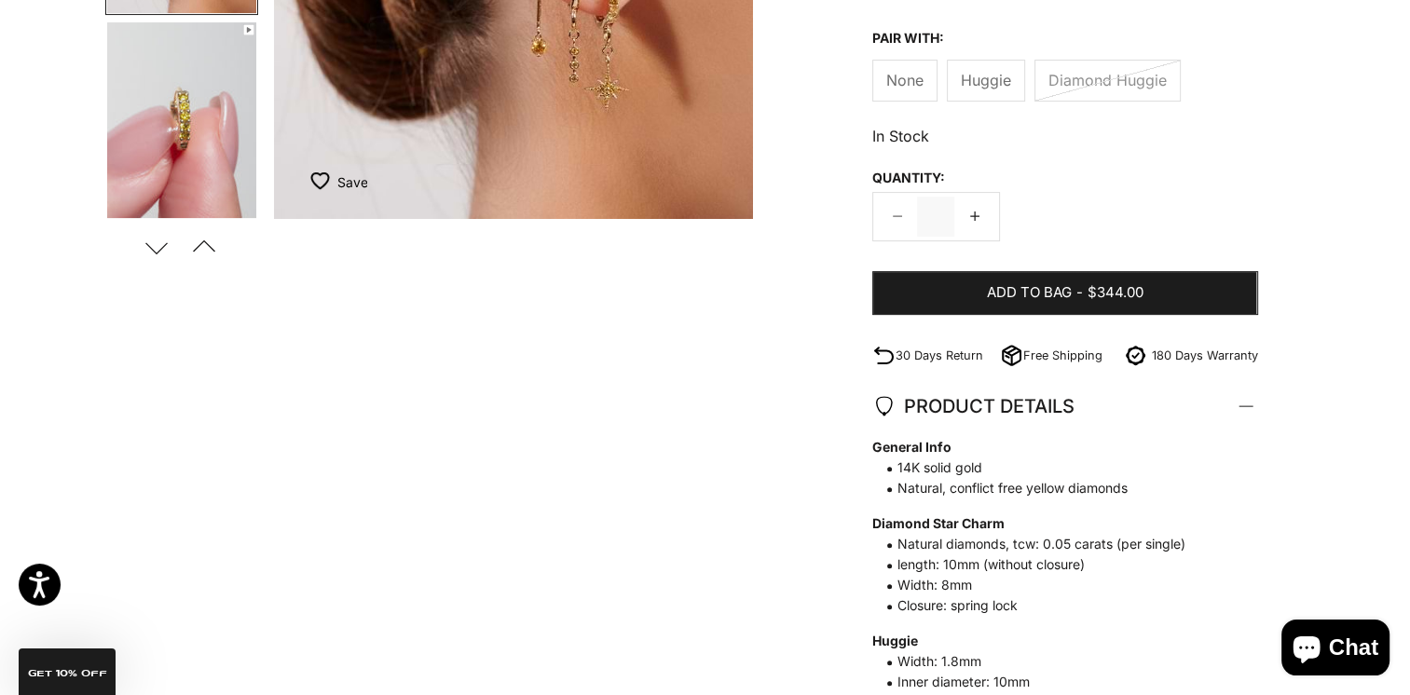
scroll to position [373, 0]
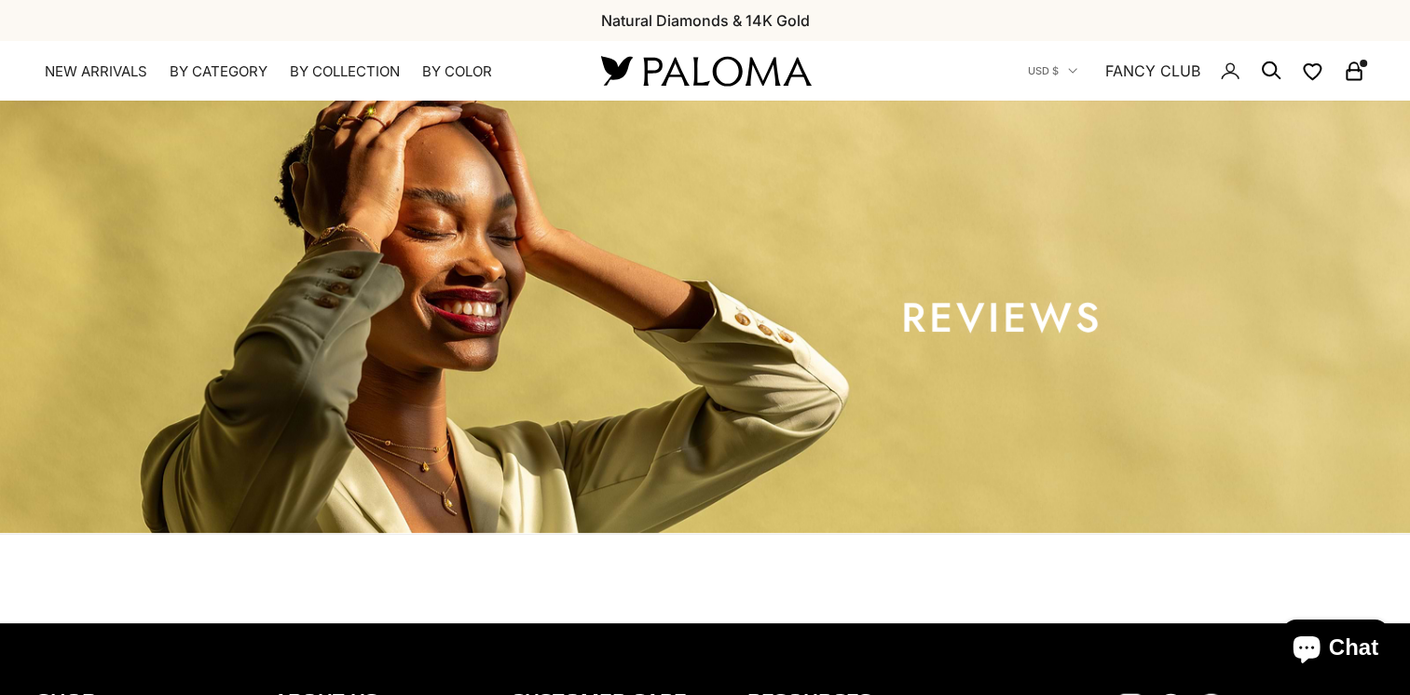
select select "*"
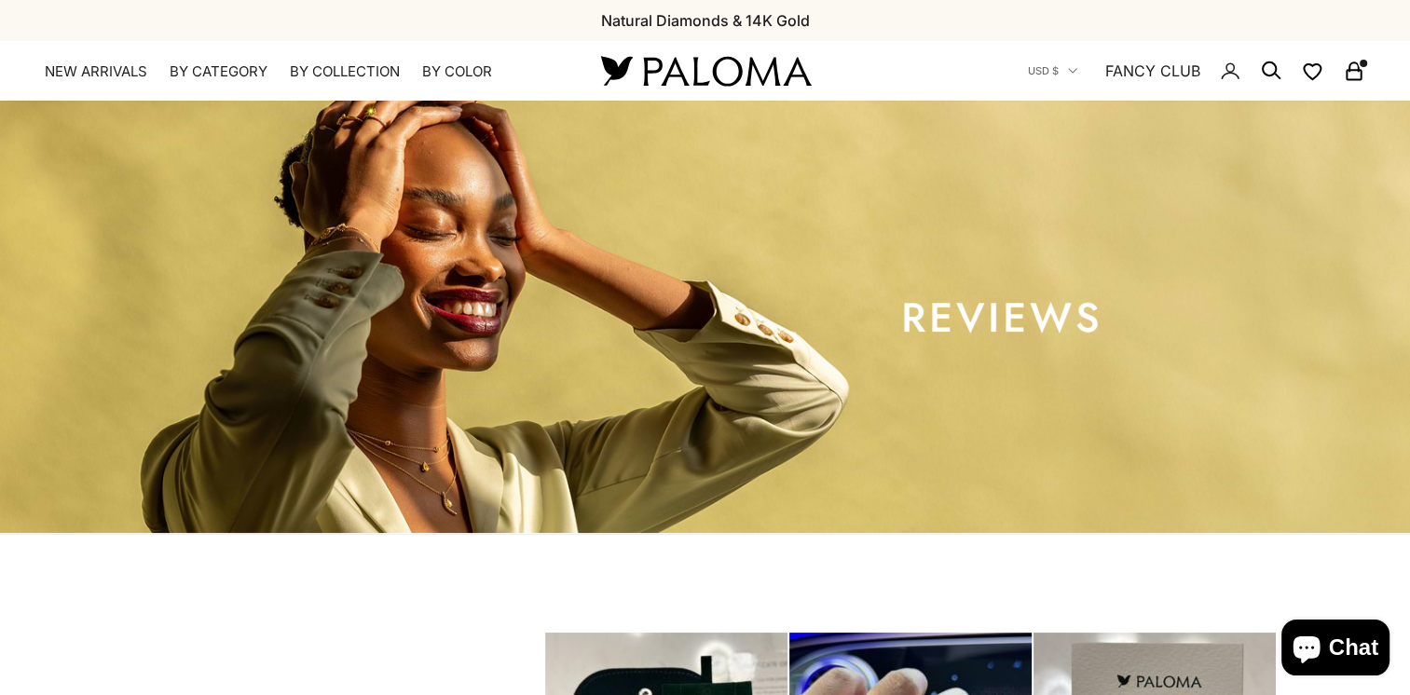
scroll to position [5500, 0]
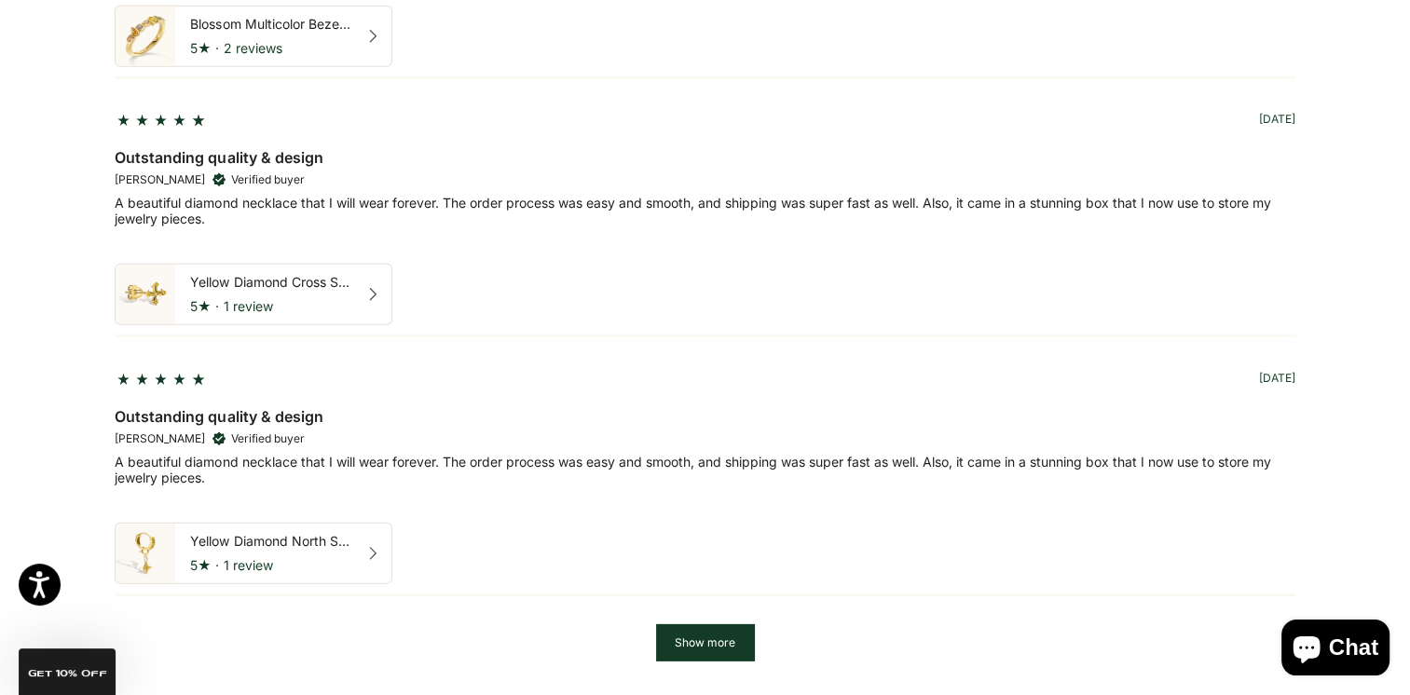
click at [236, 298] on div "5 ★ · 1 review" at bounding box center [270, 306] width 160 height 17
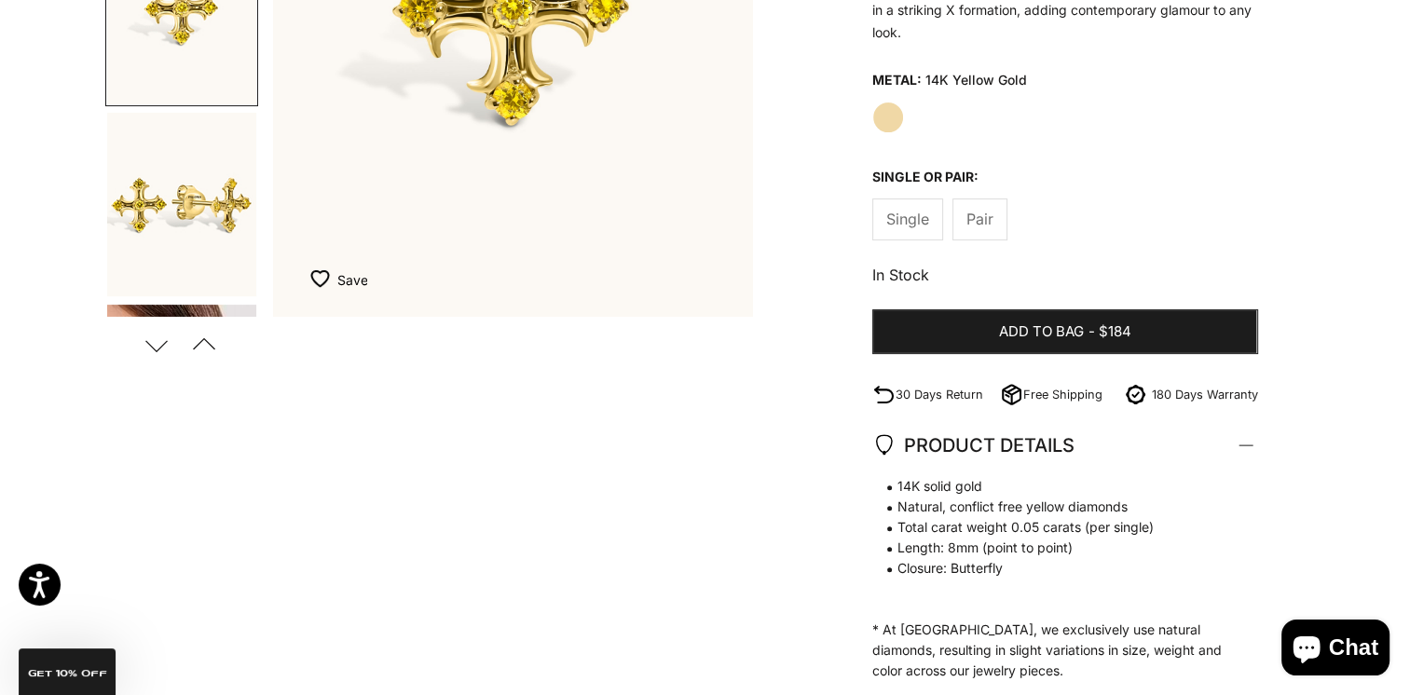
scroll to position [466, 0]
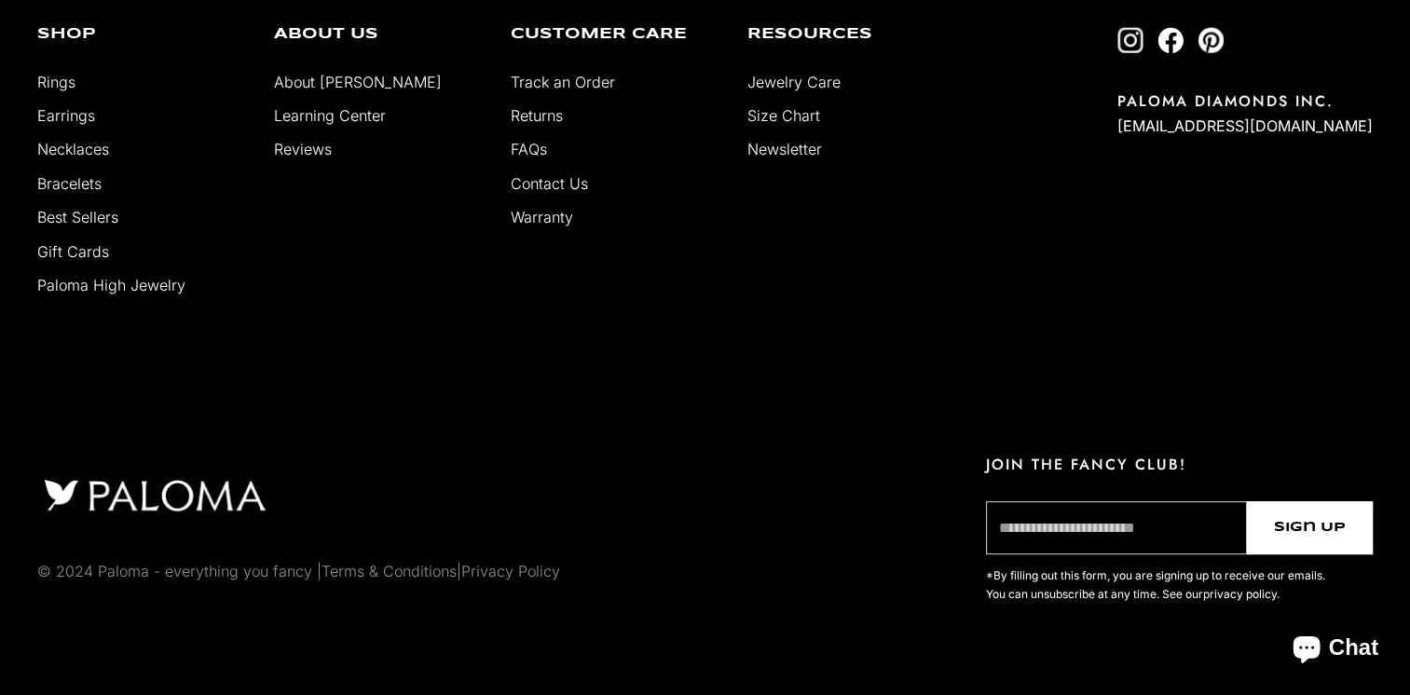
scroll to position [6300, 0]
select select "*"
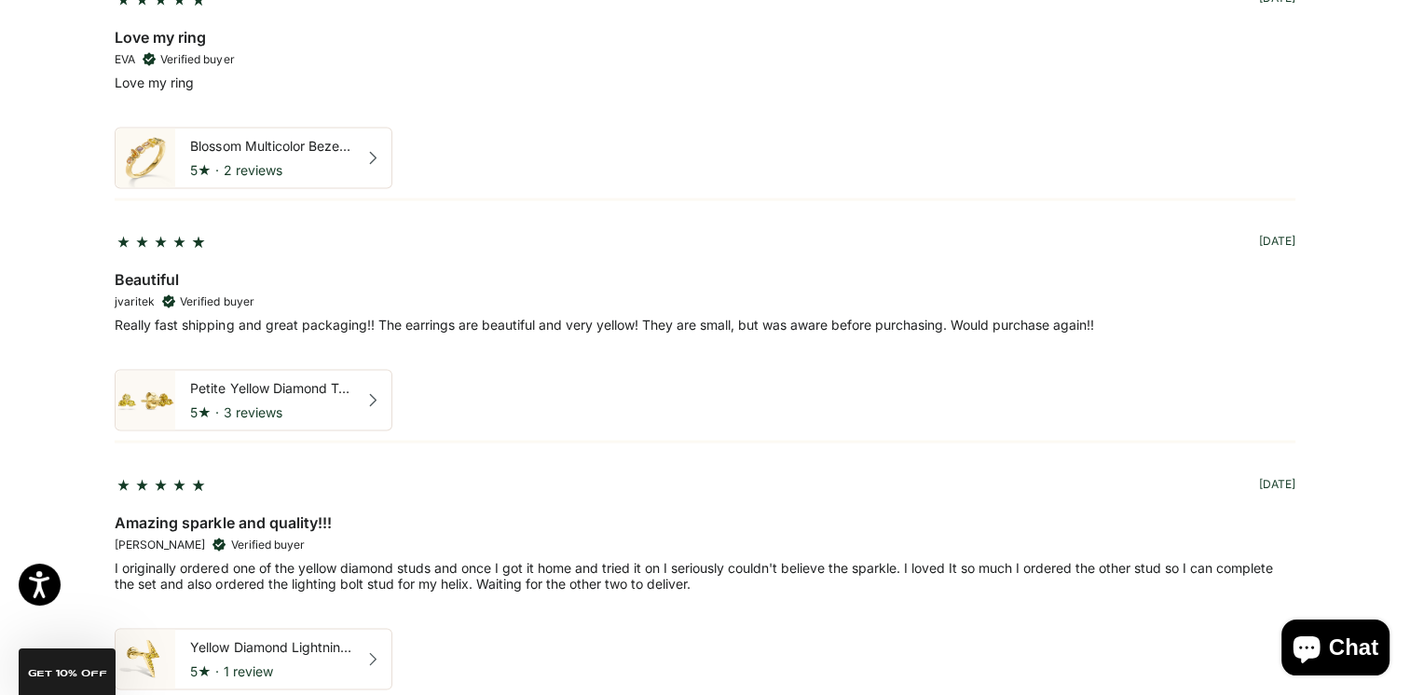
scroll to position [3597, 0]
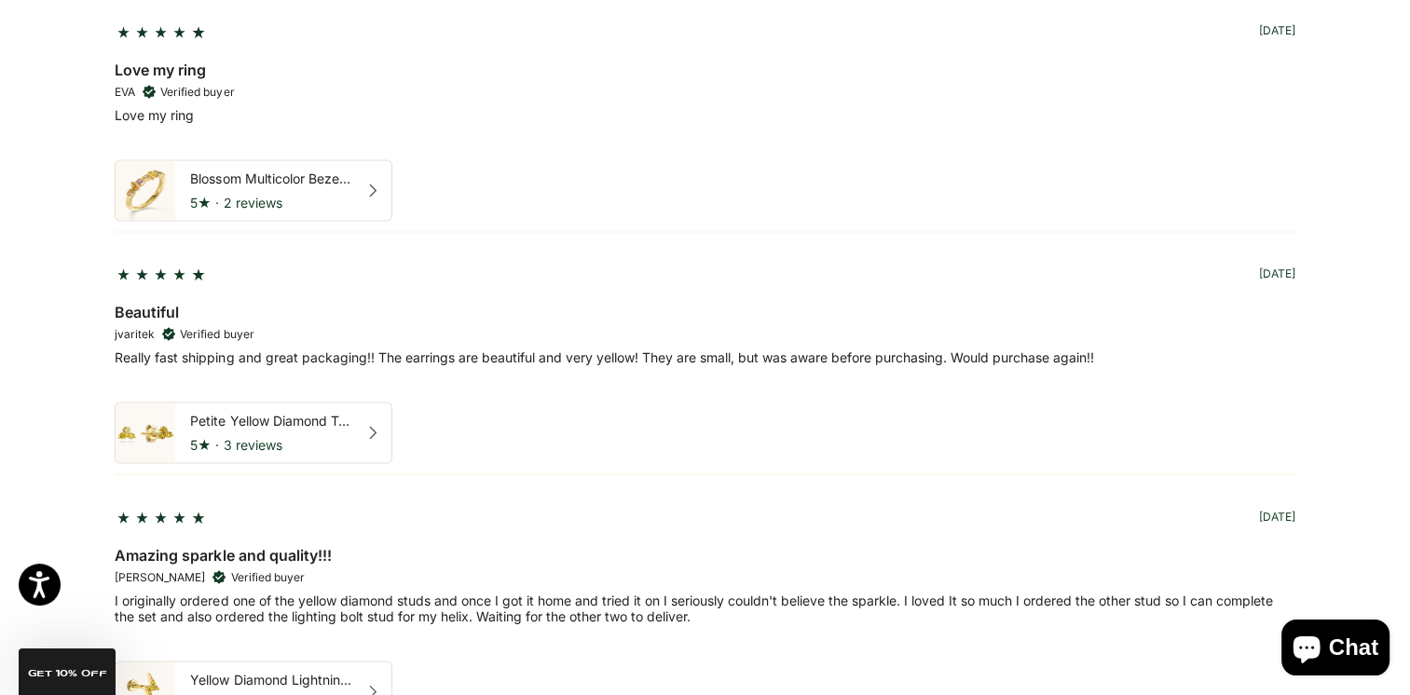
click at [205, 413] on div "Petite Yellow Diamond Trio Stud Earrings" at bounding box center [270, 421] width 160 height 17
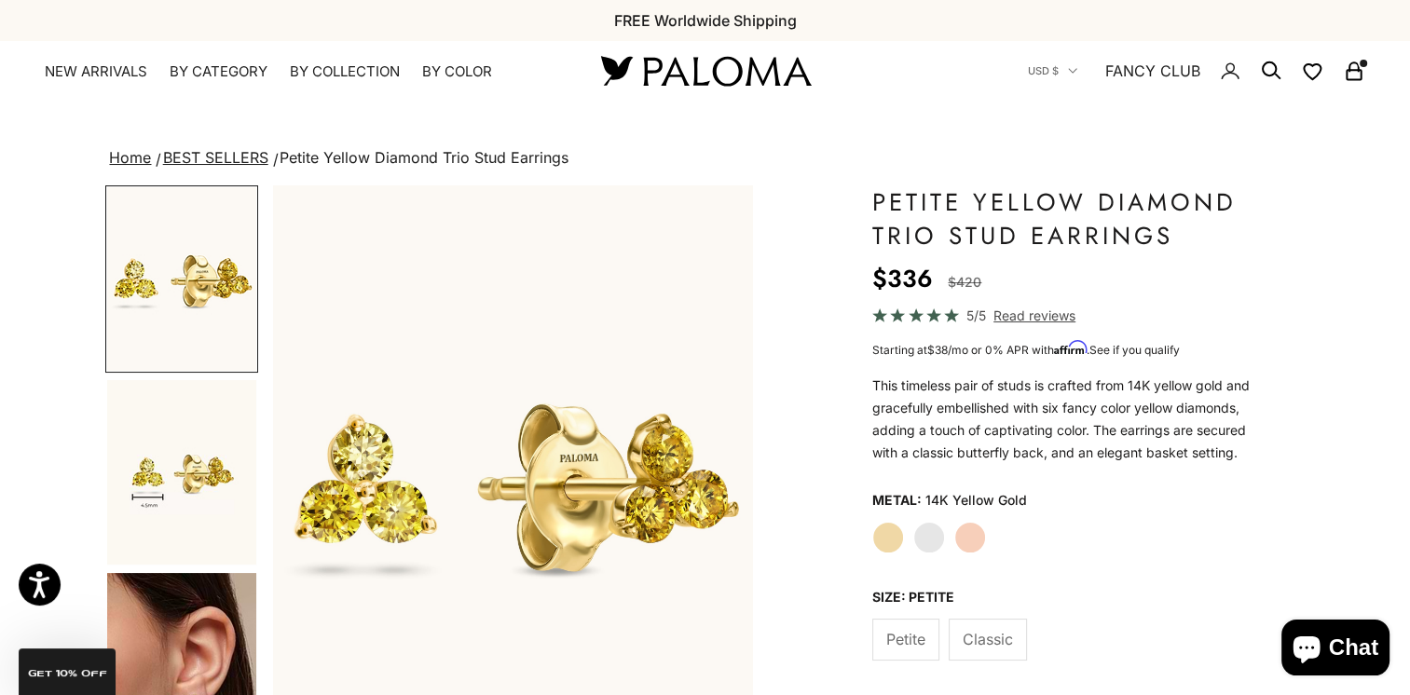
click at [209, 466] on img "Go to item 2" at bounding box center [181, 472] width 149 height 185
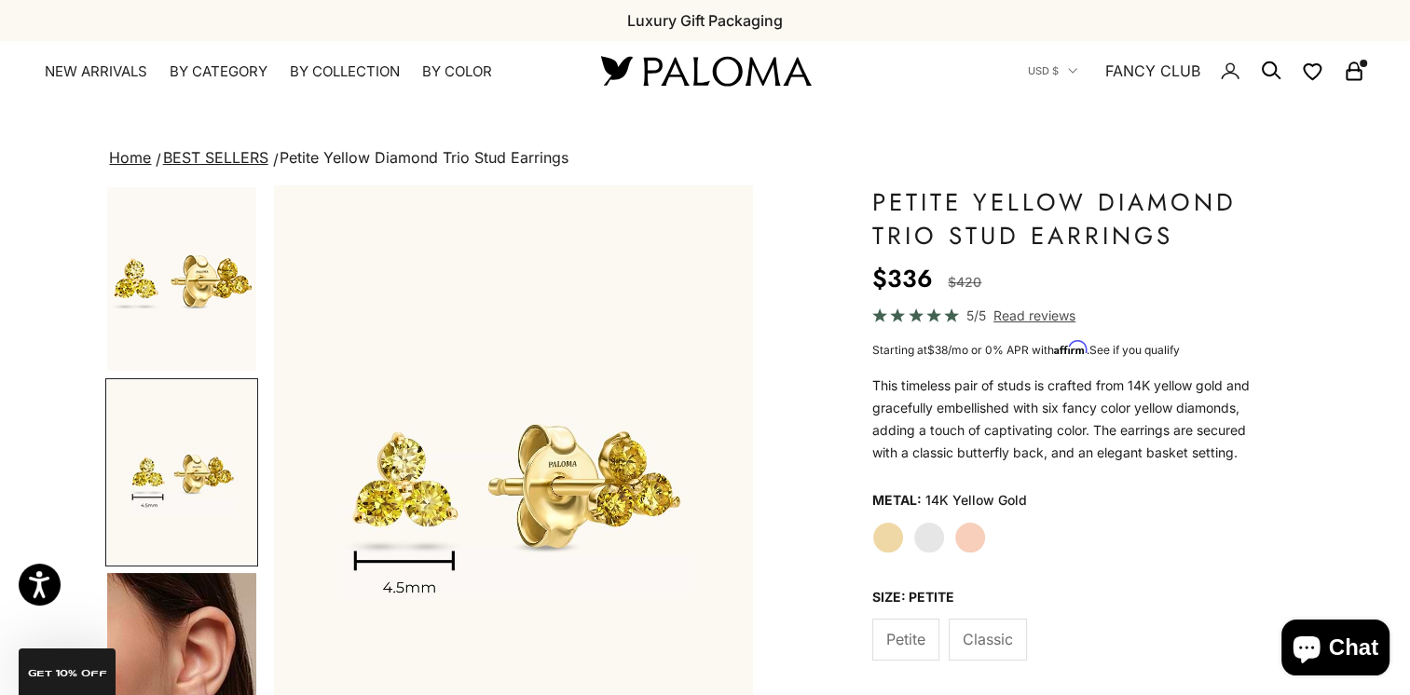
scroll to position [280, 0]
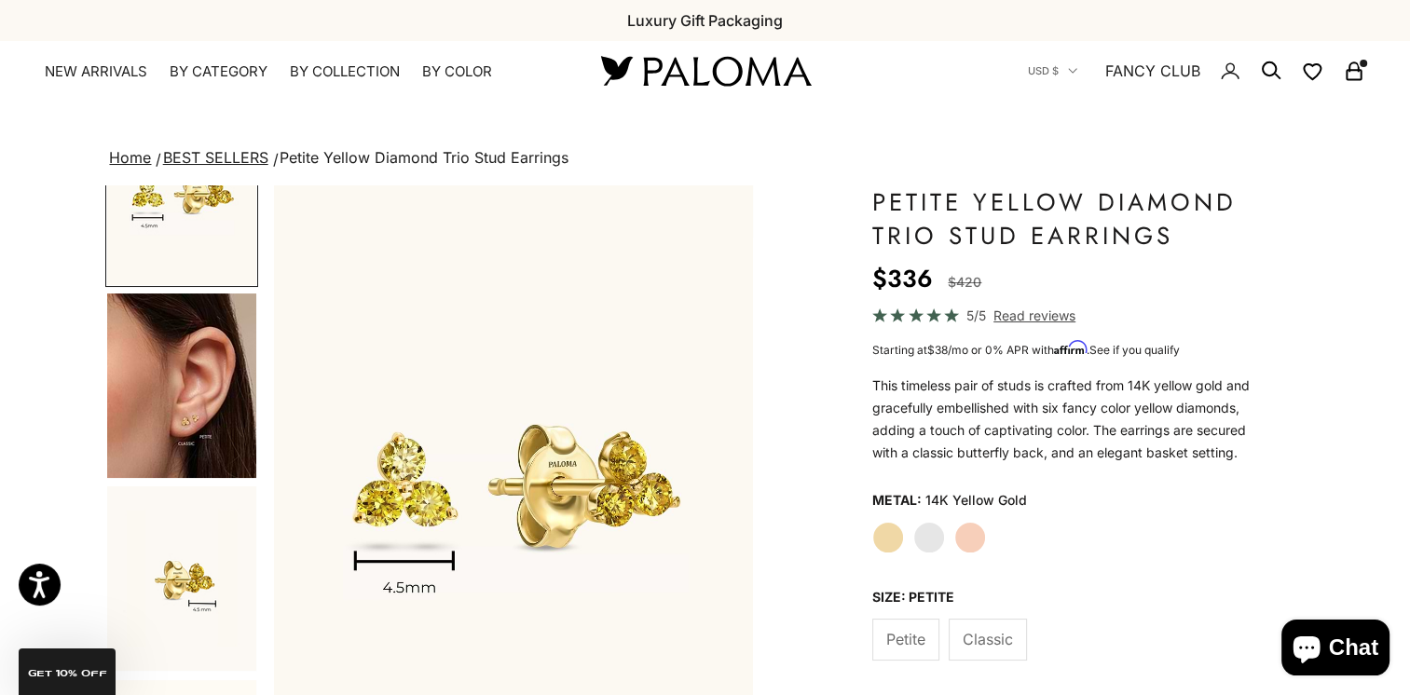
click at [198, 449] on img "Go to item 4" at bounding box center [181, 386] width 149 height 185
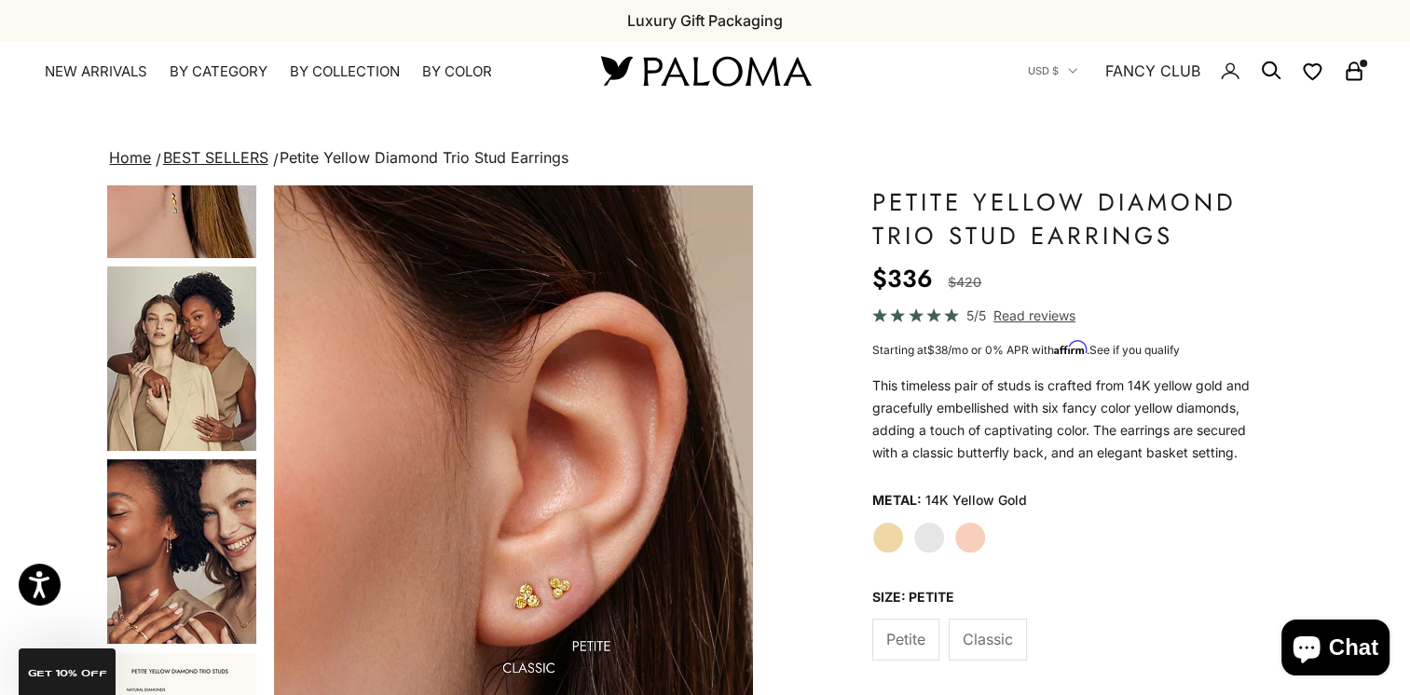
scroll to position [1303, 0]
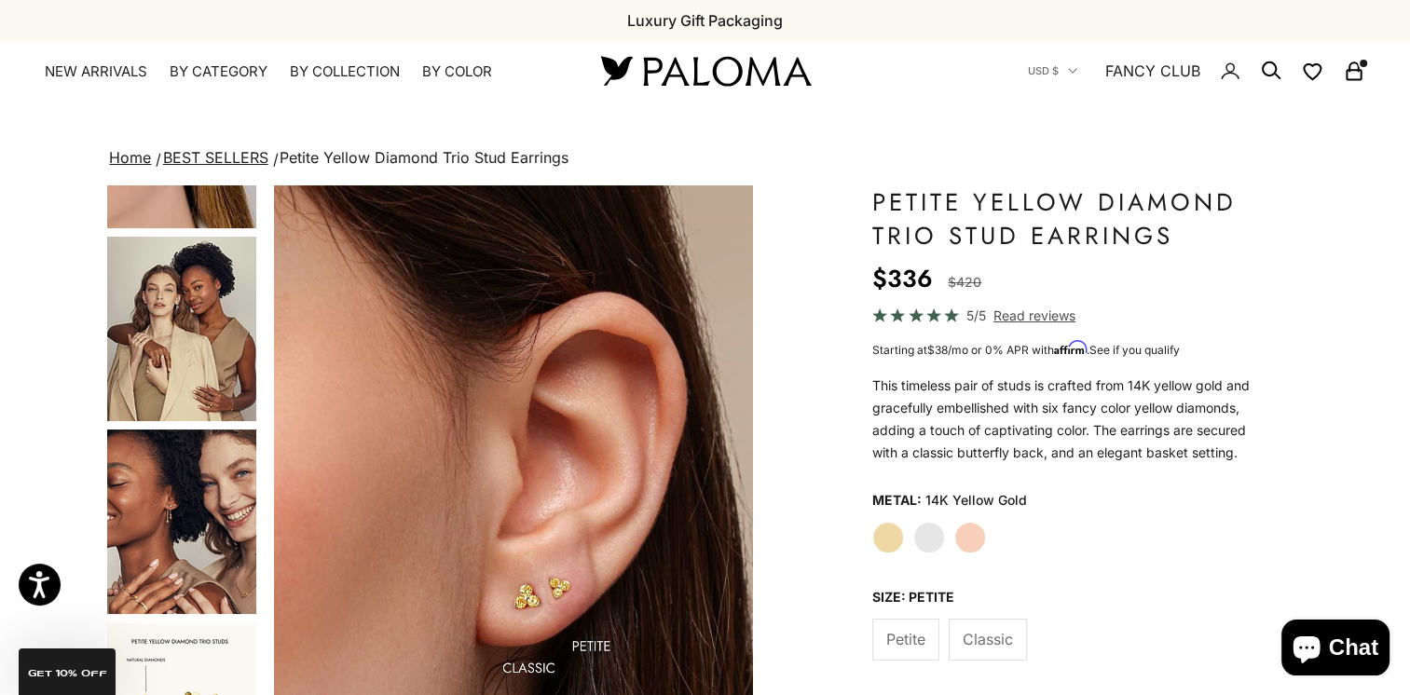
click at [210, 341] on img "Go to item 12" at bounding box center [181, 329] width 149 height 185
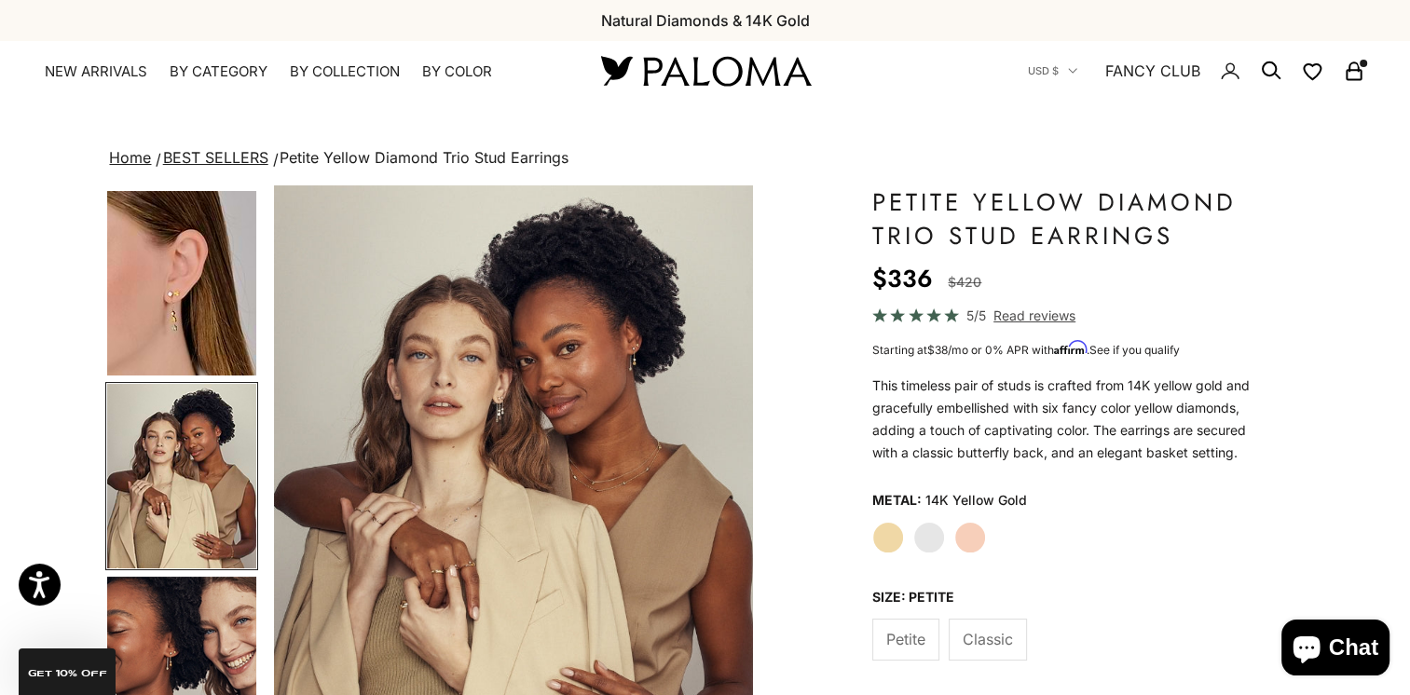
scroll to position [1529, 0]
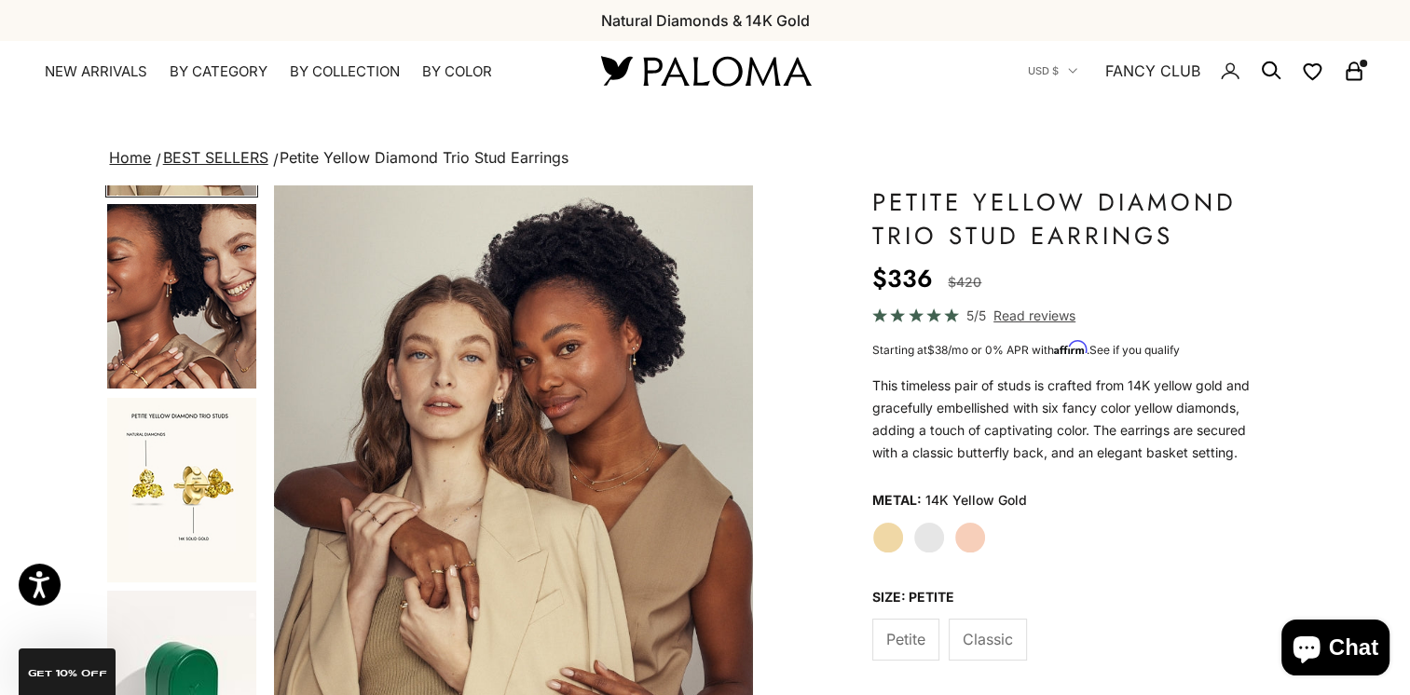
click at [183, 315] on img "Go to item 13" at bounding box center [181, 296] width 149 height 185
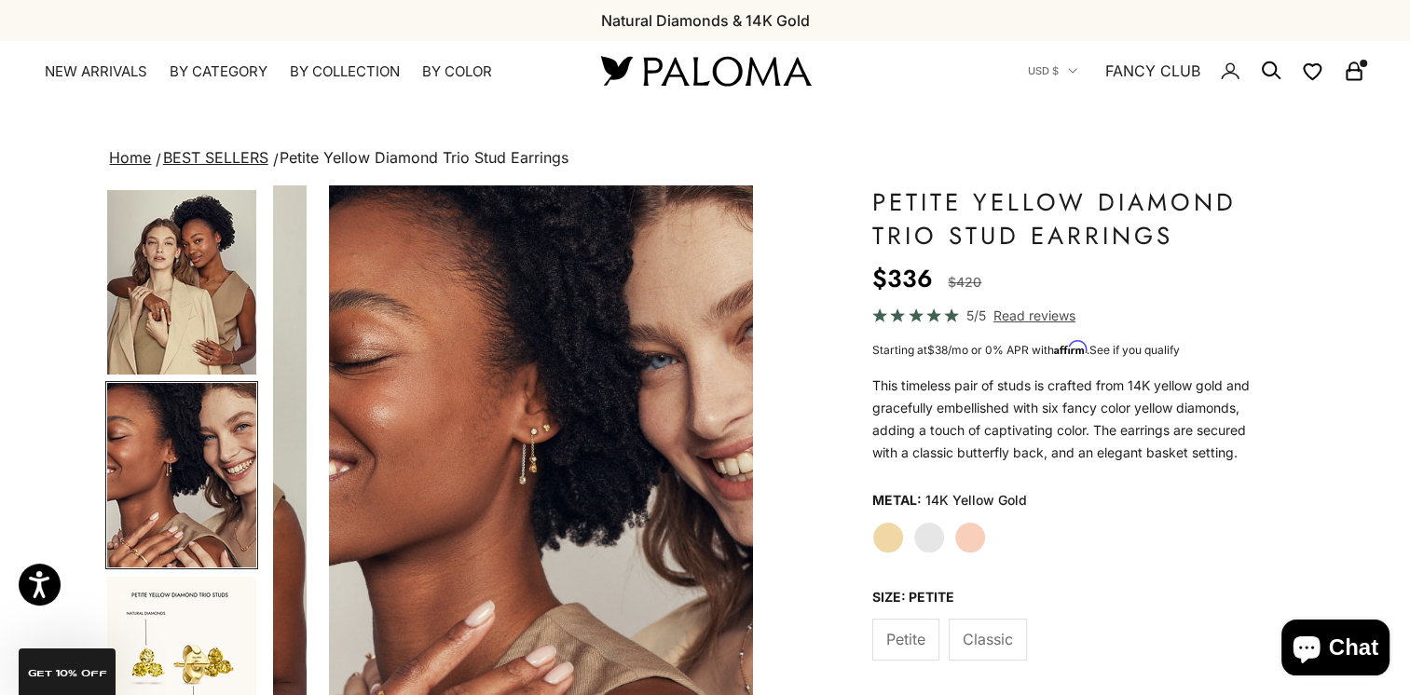
scroll to position [0, 4017]
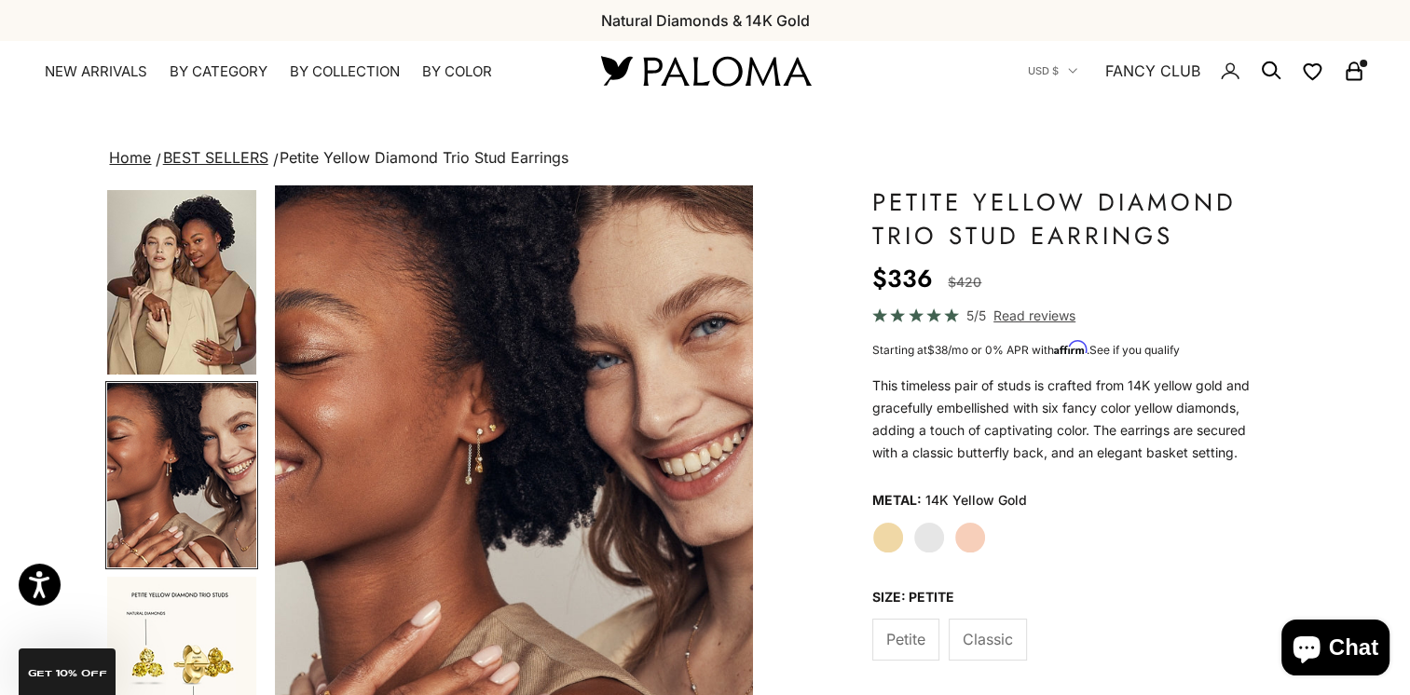
click at [474, 443] on img "Item 13 of 18" at bounding box center [515, 481] width 480 height 593
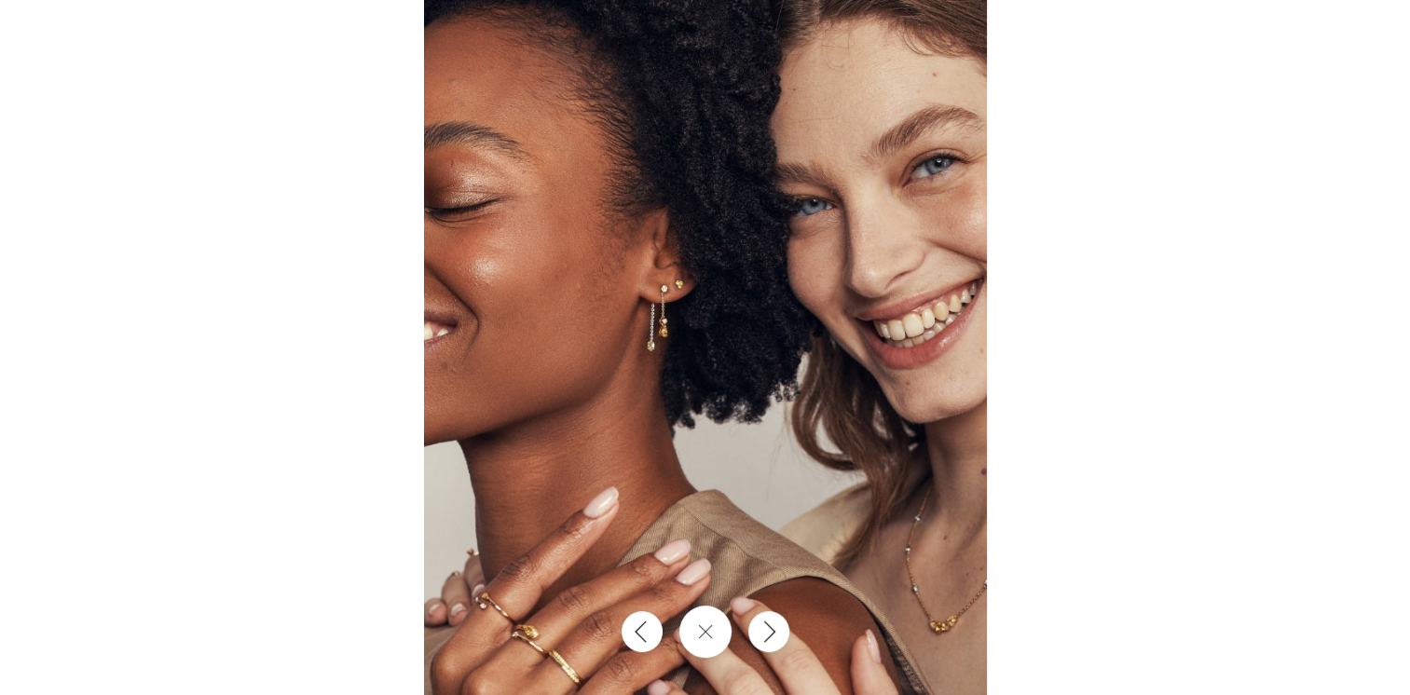
click at [665, 390] on img at bounding box center [705, 347] width 563 height 695
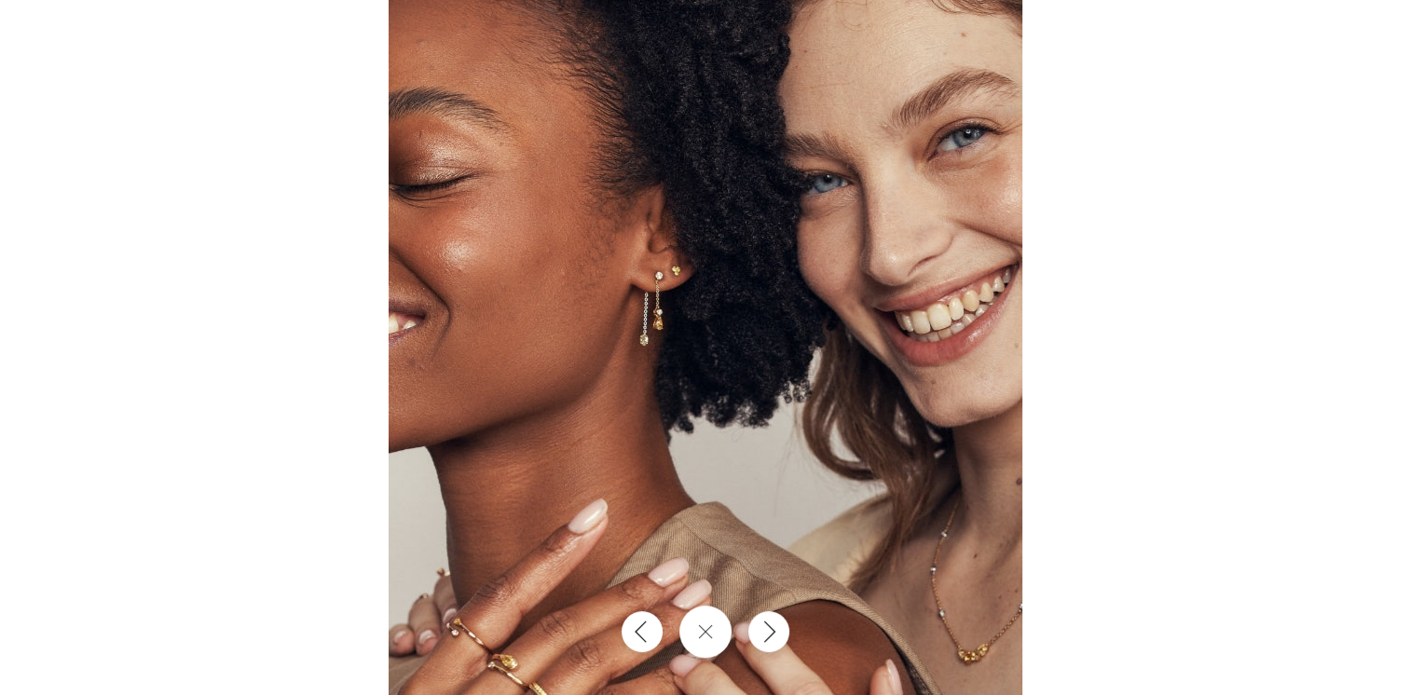
scroll to position [0, 4018]
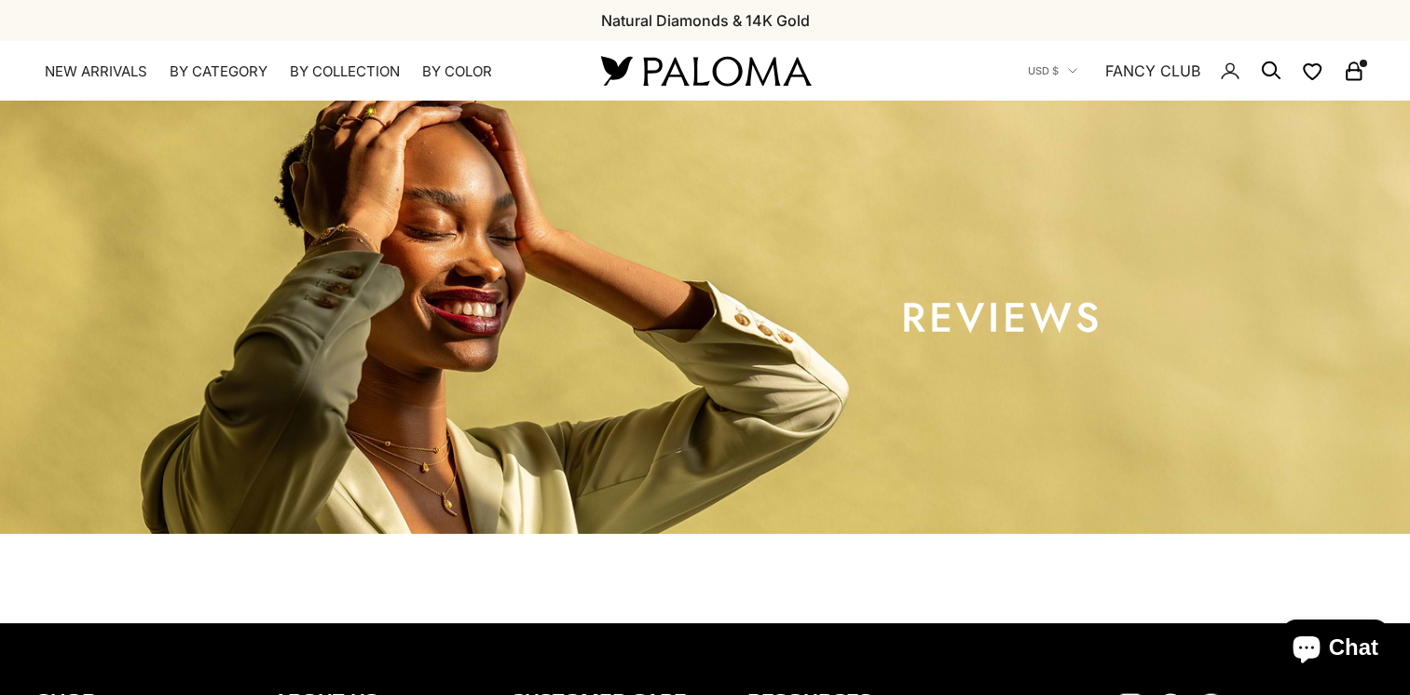
scroll to position [666, 0]
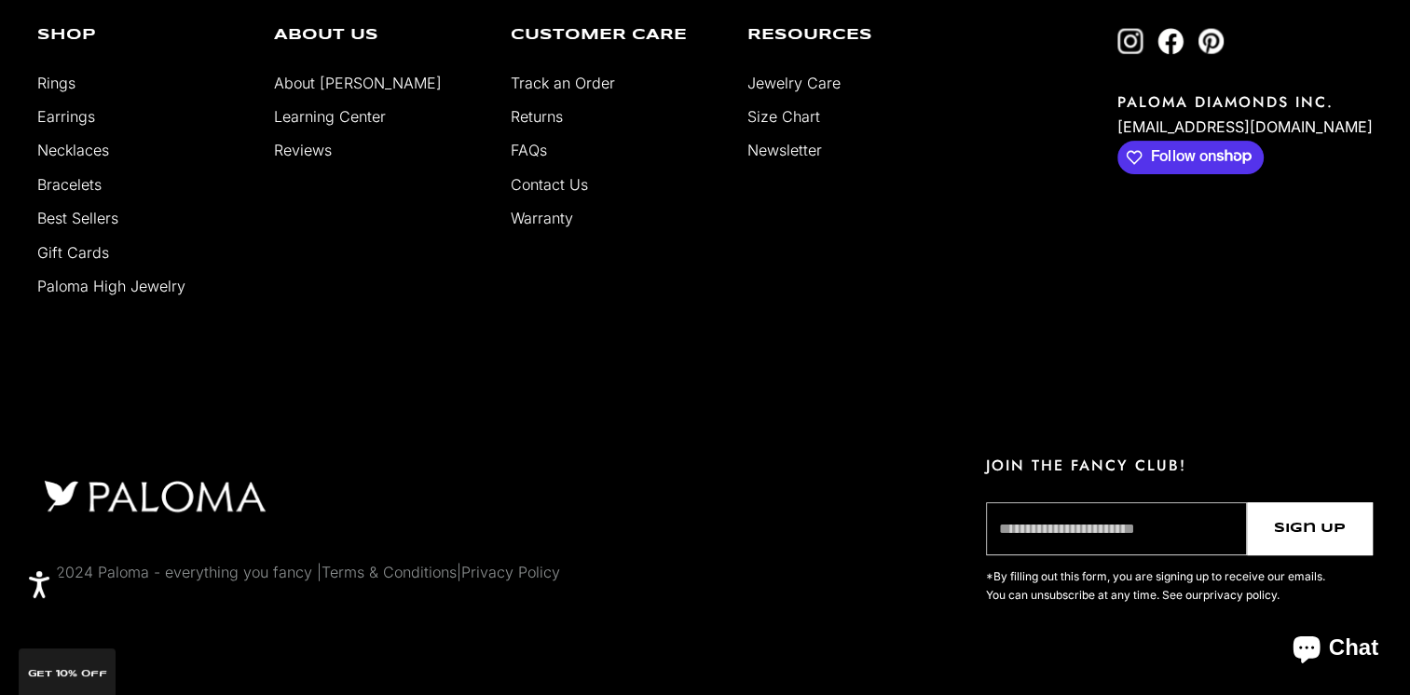
select select "*"
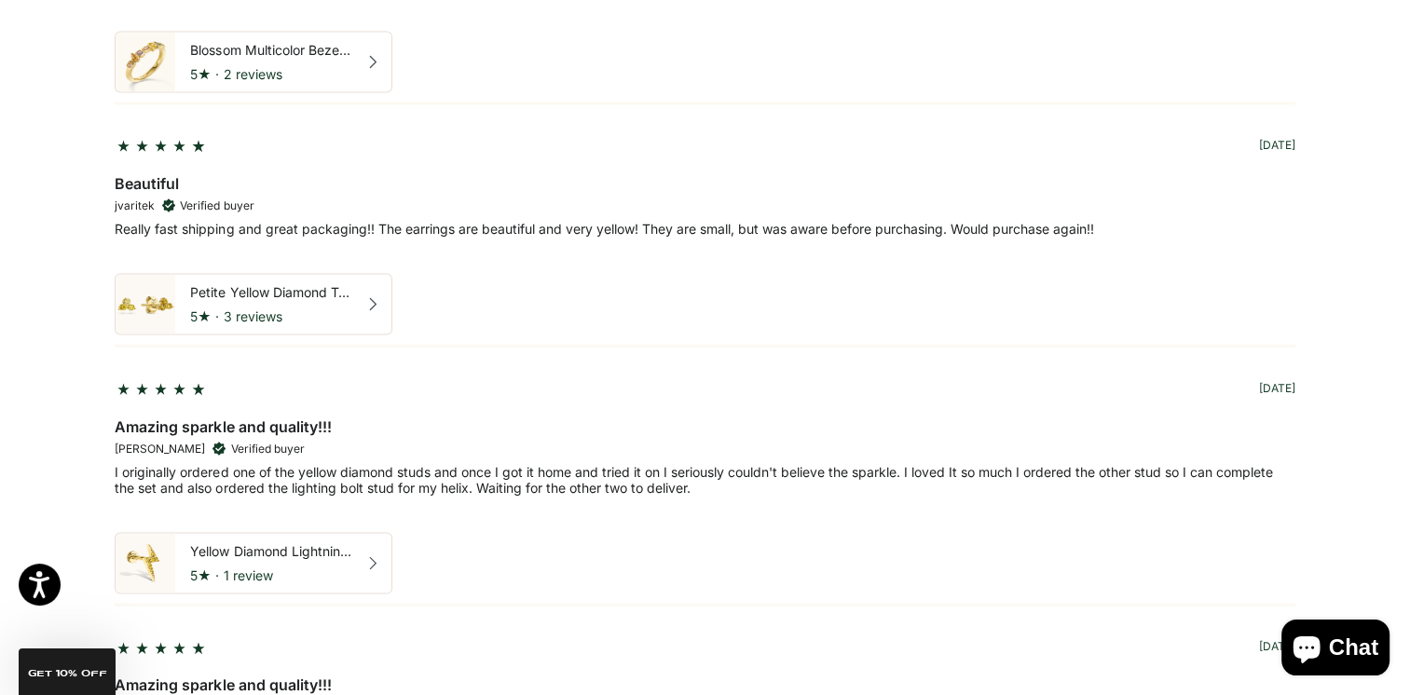
scroll to position [3690, 0]
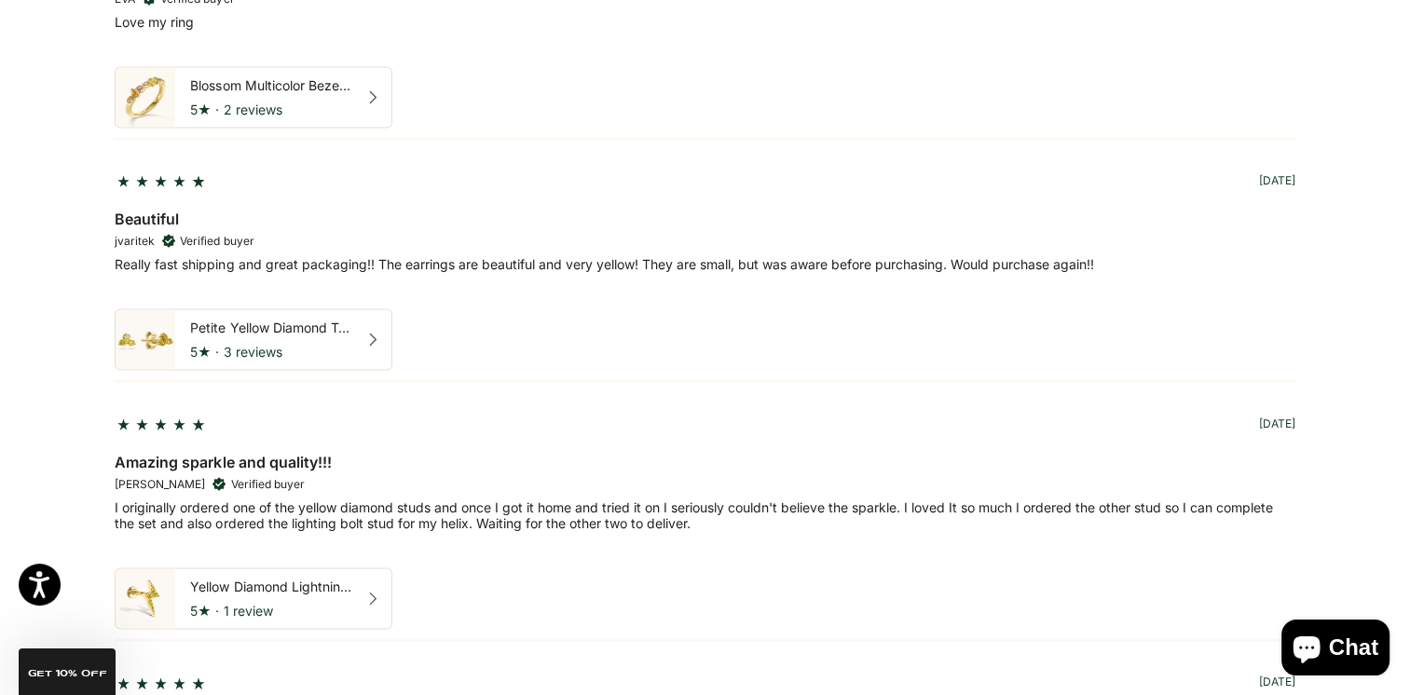
click at [278, 579] on div "Yellow Diamond Lightning Bolt Helix" at bounding box center [270, 587] width 160 height 17
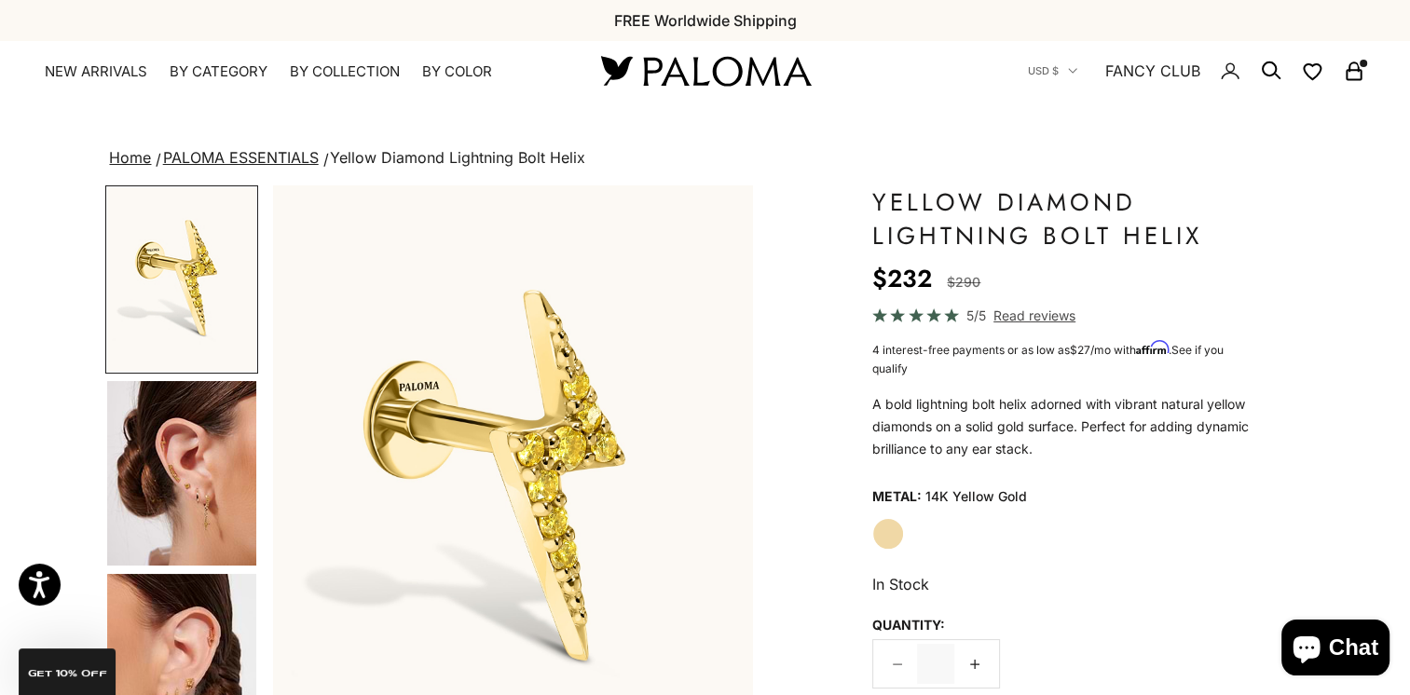
click at [198, 490] on img "Go to item 3" at bounding box center [181, 473] width 149 height 185
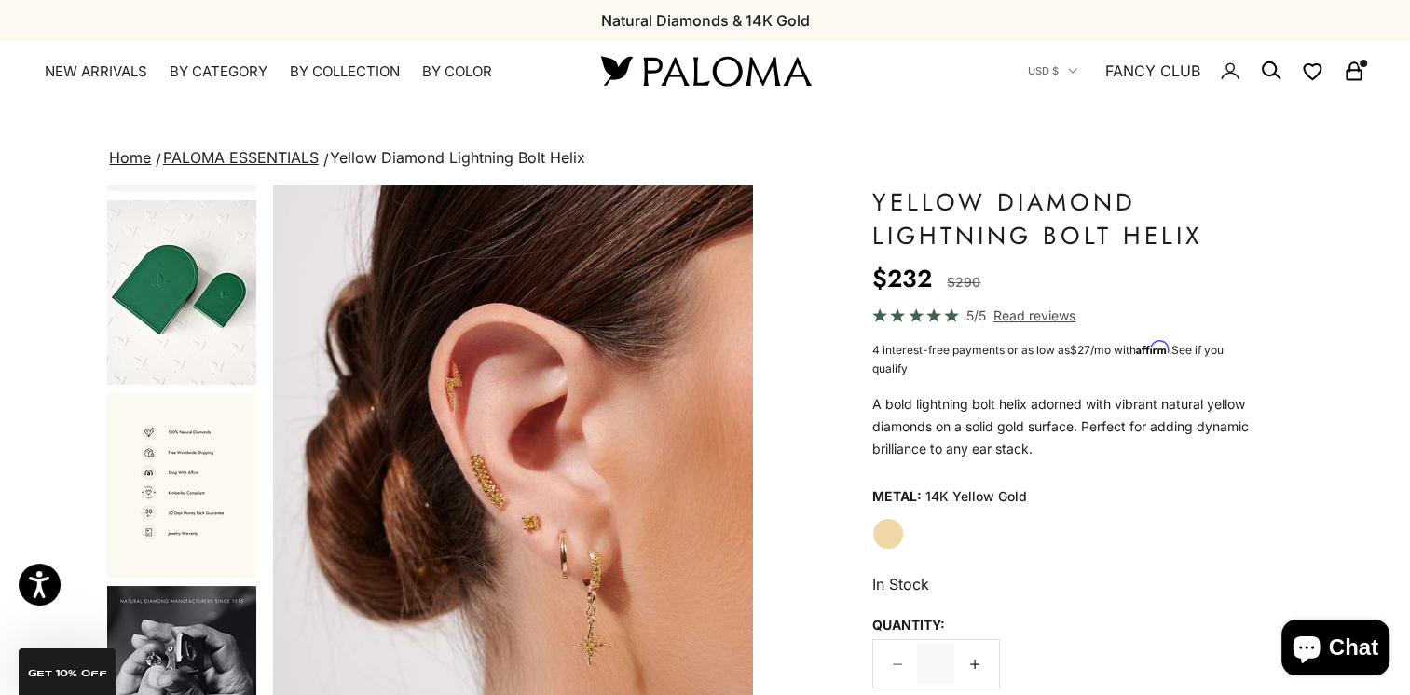
click at [1352, 67] on icon "Secondary navigation" at bounding box center [1354, 71] width 22 height 22
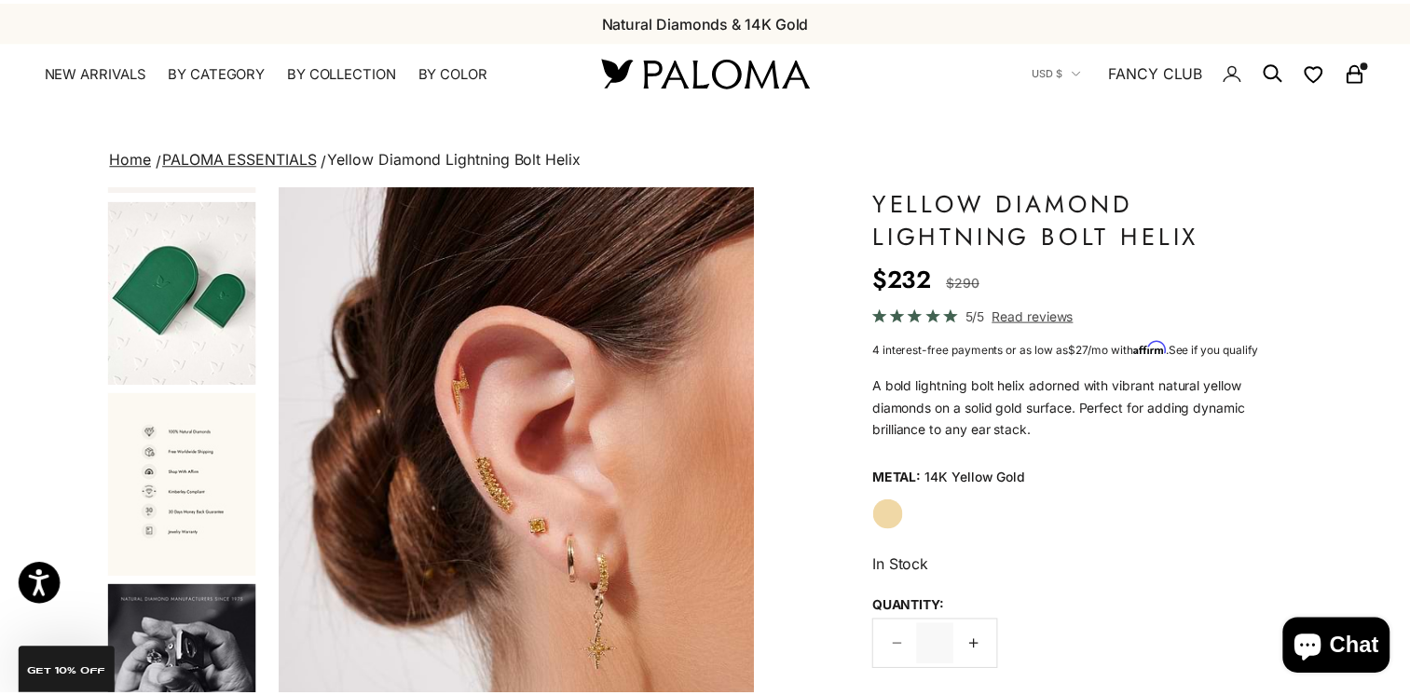
scroll to position [0, 509]
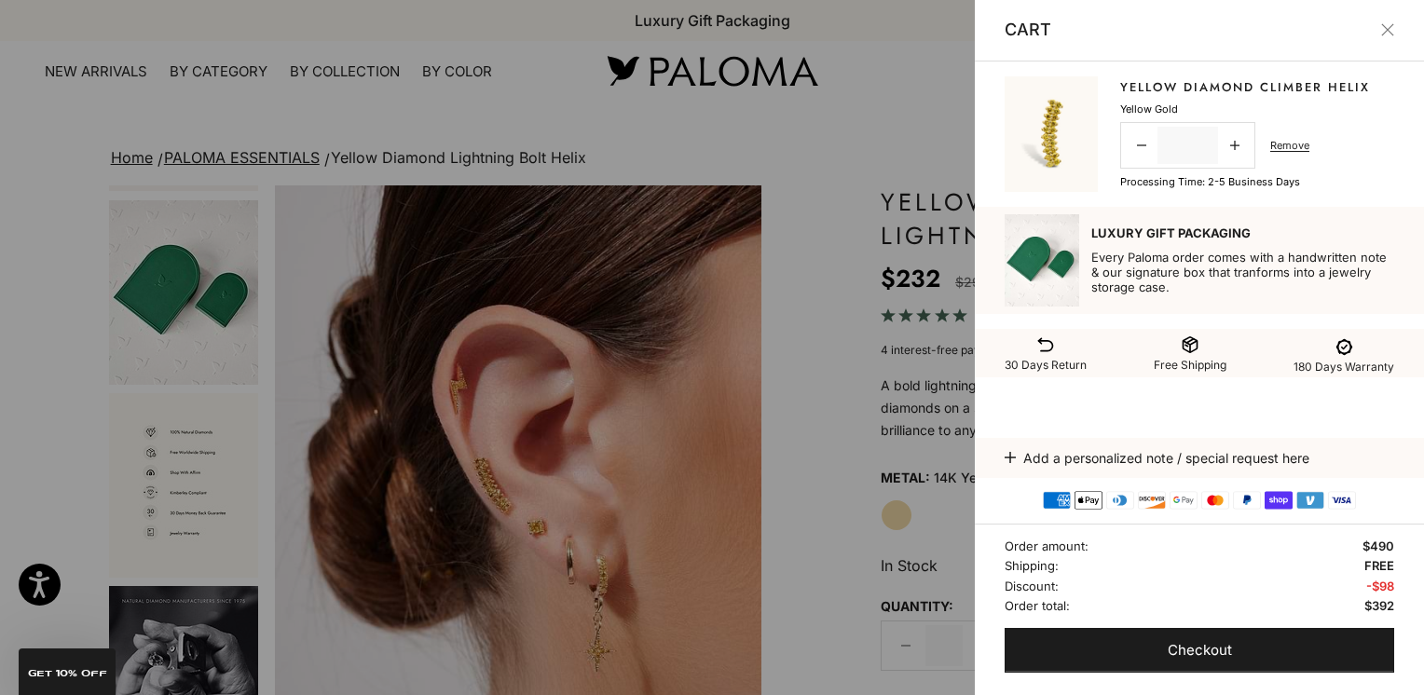
click at [526, 26] on div at bounding box center [712, 347] width 1424 height 695
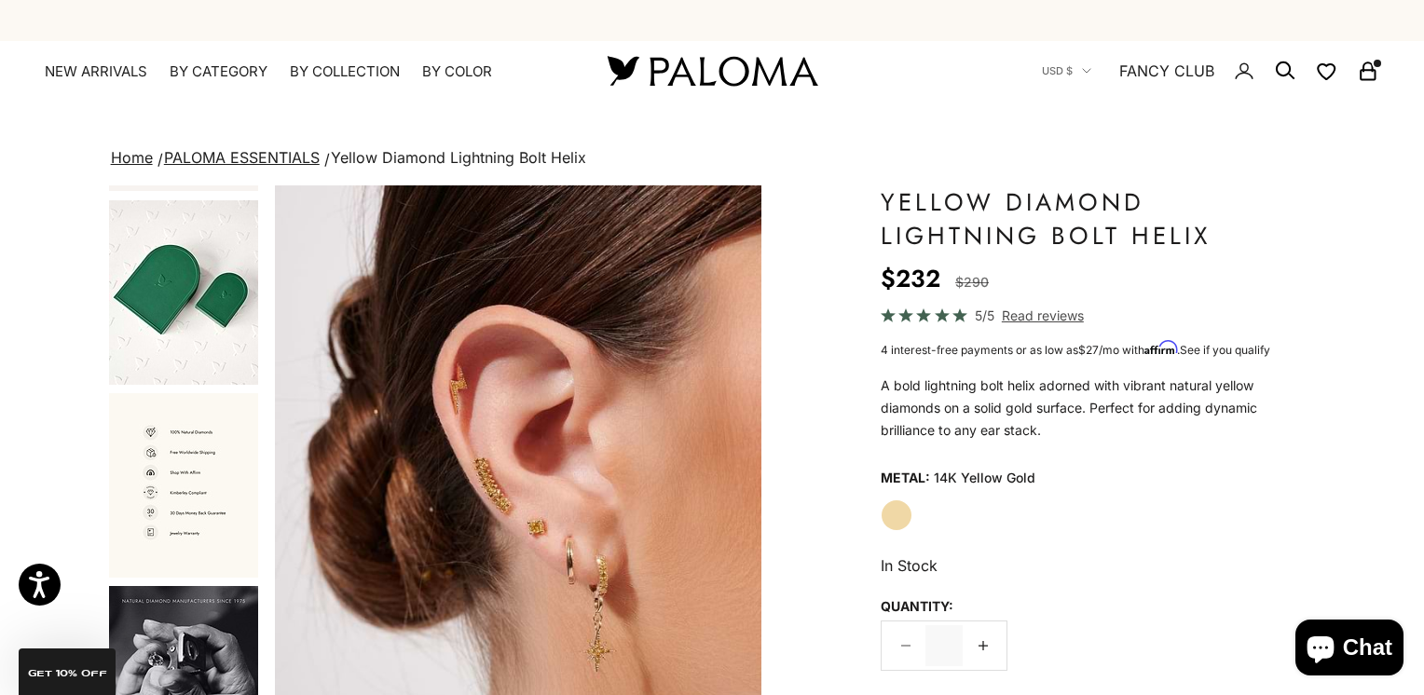
scroll to position [0, 502]
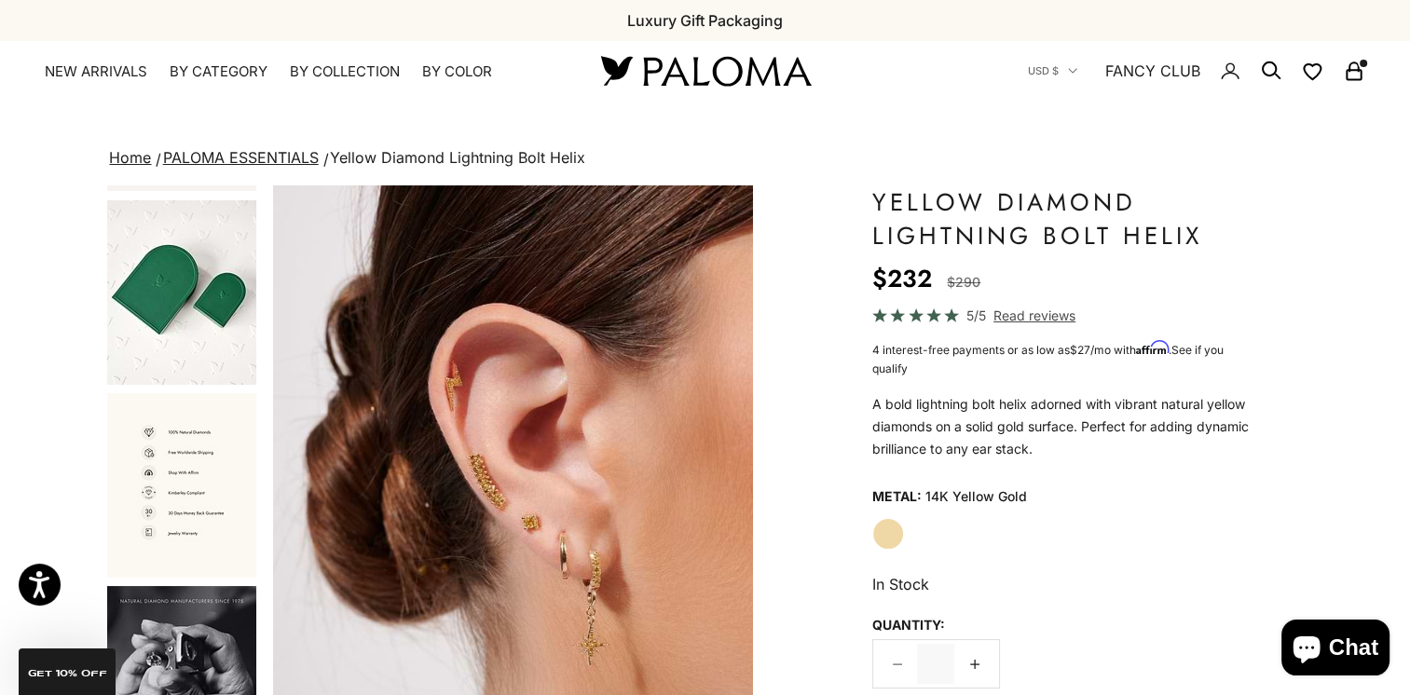
click at [1354, 73] on icon "Secondary navigation" at bounding box center [1354, 71] width 22 height 22
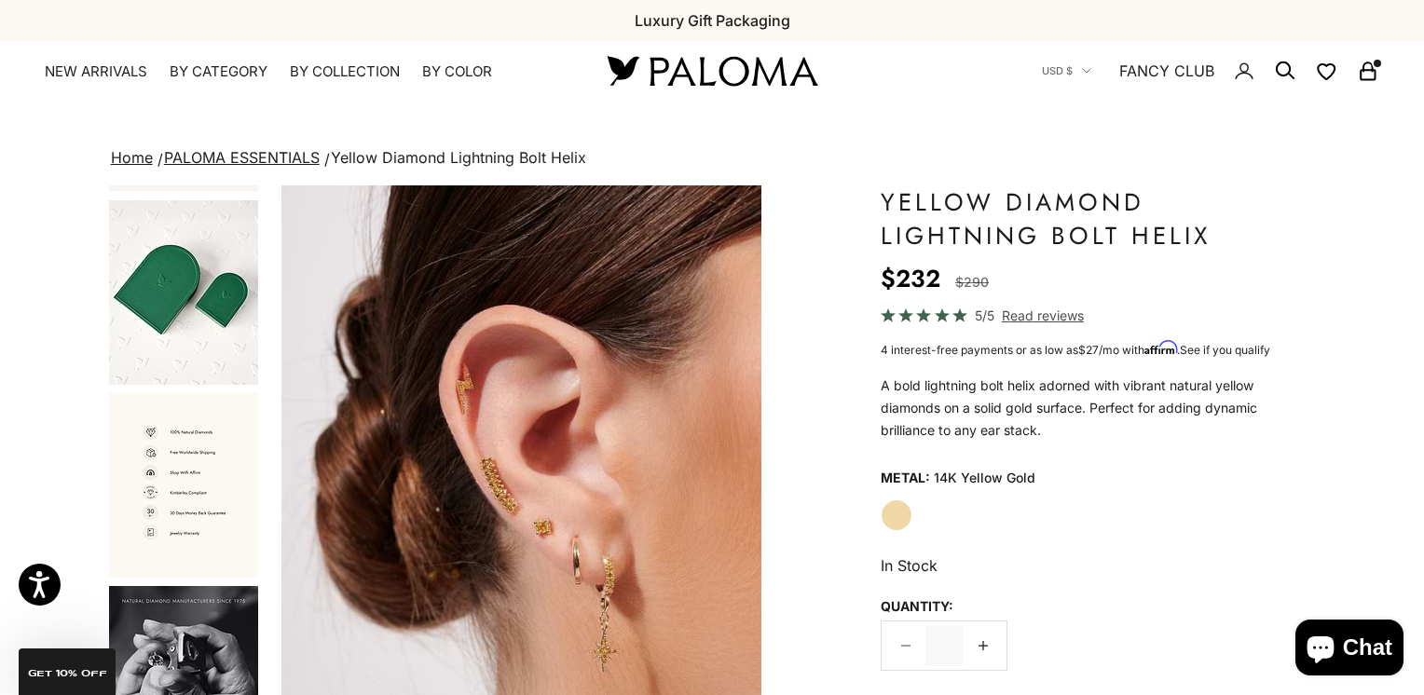
scroll to position [0, 509]
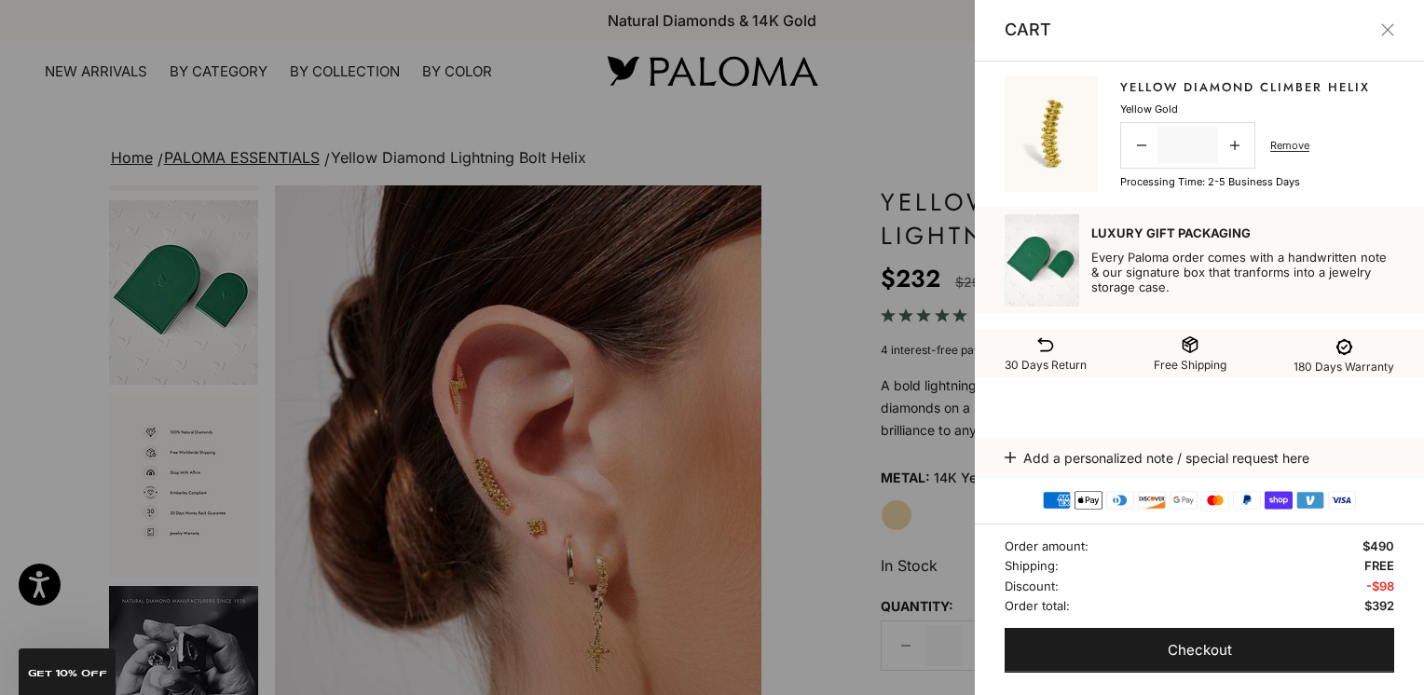
click at [1259, 80] on link "Yellow Diamond Climber Helix" at bounding box center [1245, 87] width 250 height 19
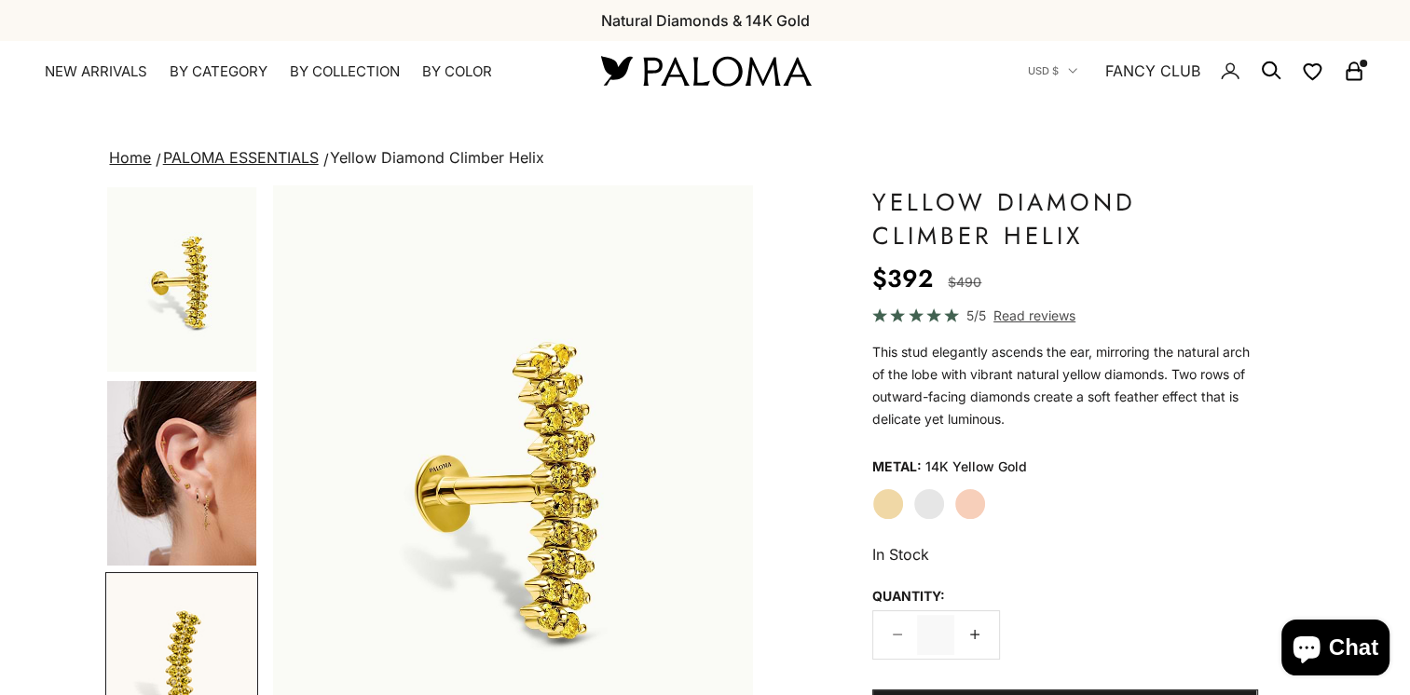
scroll to position [0, 1004]
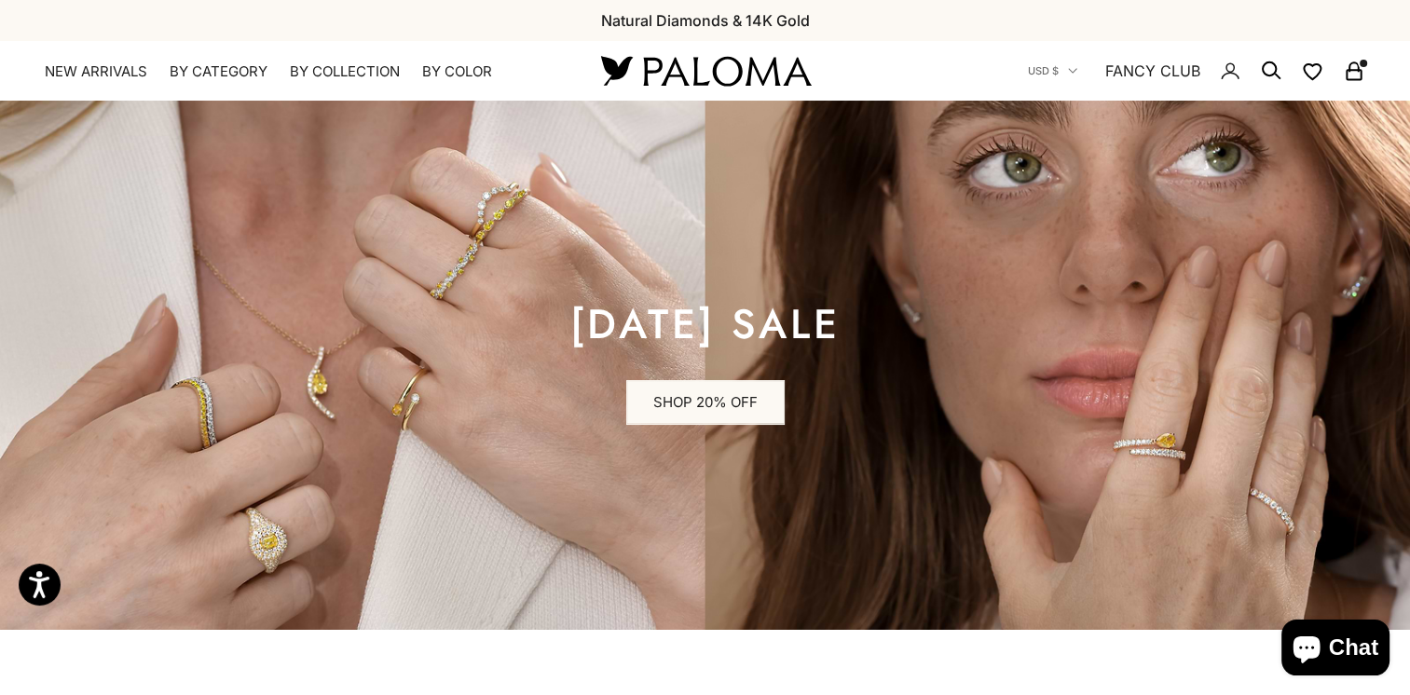
click at [1351, 79] on rect "Secondary navigation" at bounding box center [1354, 75] width 14 height 9
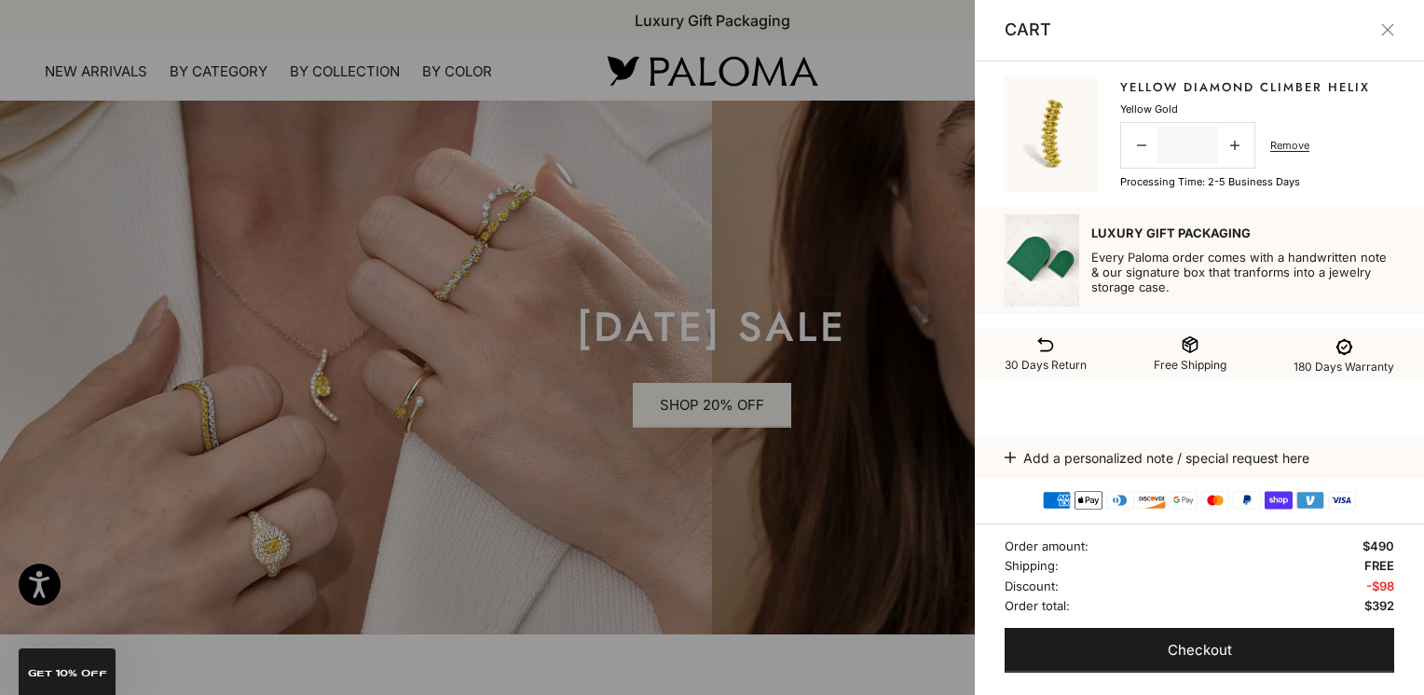
click at [1236, 84] on link "Yellow Diamond Climber Helix" at bounding box center [1245, 87] width 250 height 19
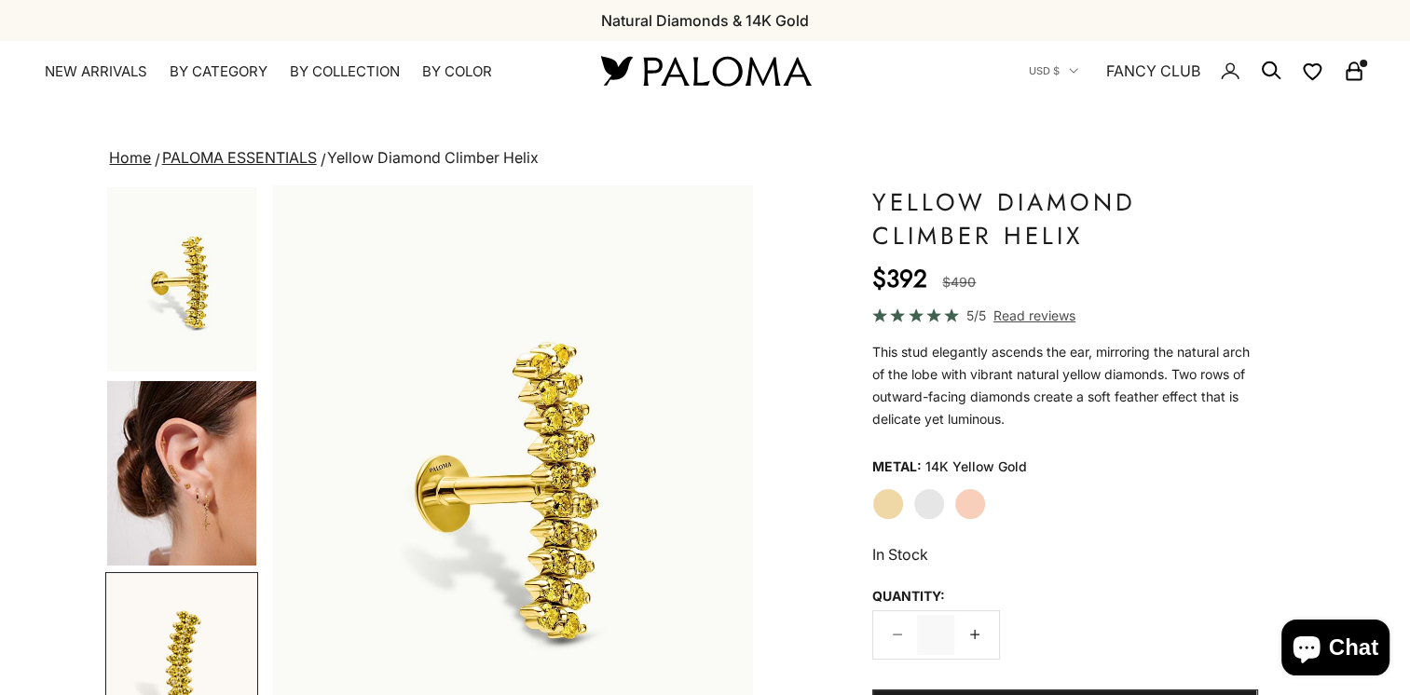
scroll to position [0, 1004]
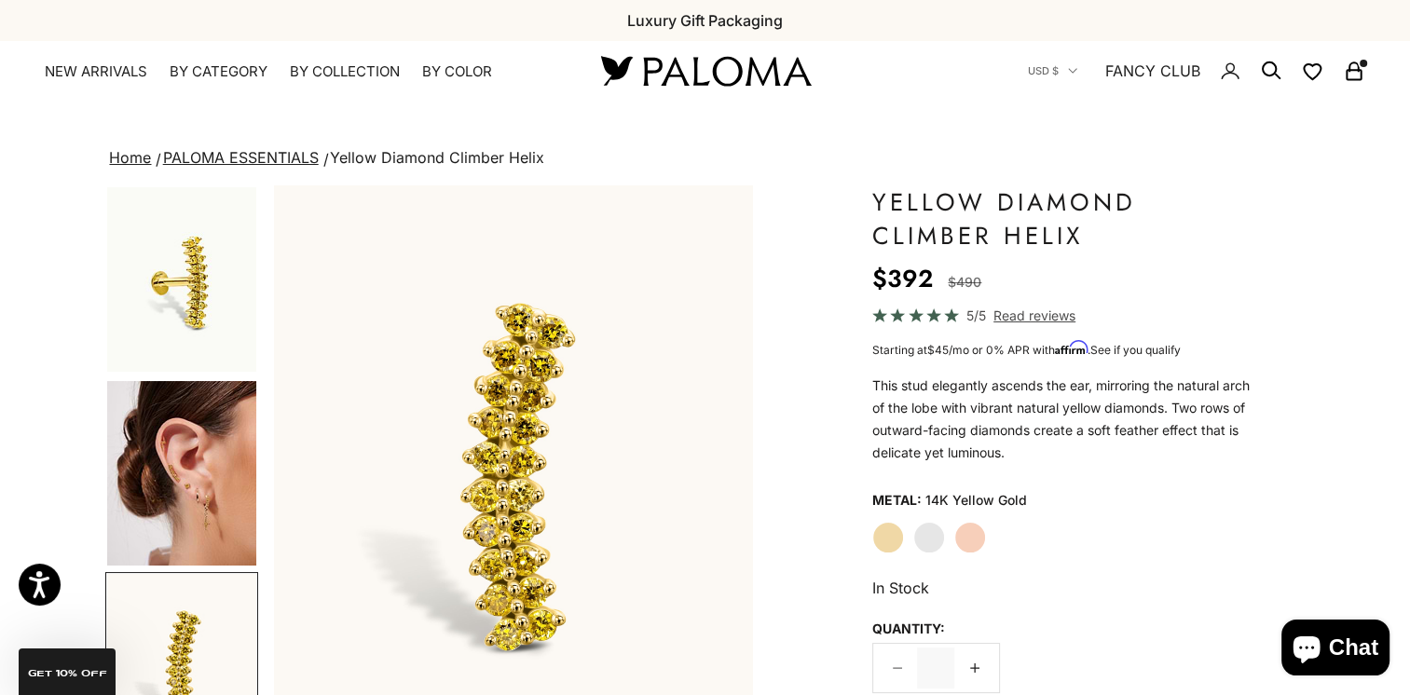
drag, startPoint x: 198, startPoint y: 482, endPoint x: 209, endPoint y: 480, distance: 11.3
click at [198, 483] on img "Go to item 4" at bounding box center [181, 473] width 149 height 185
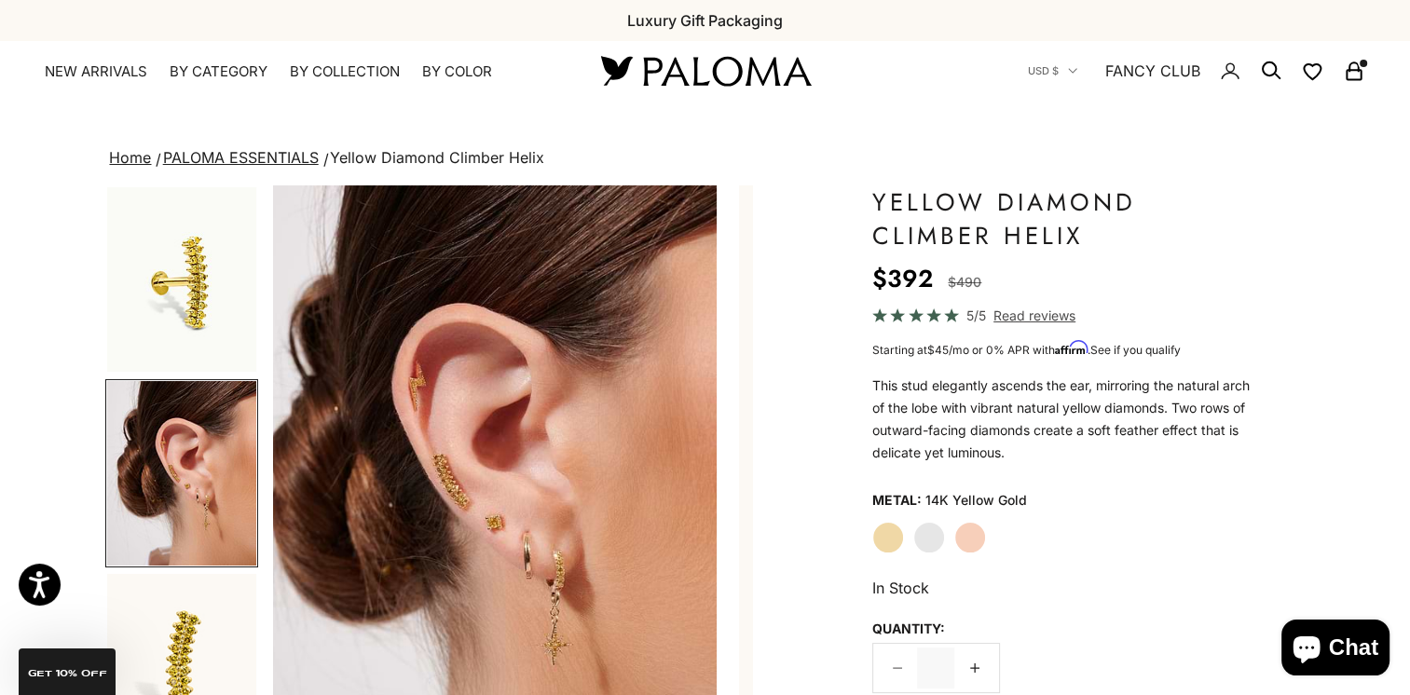
scroll to position [0, 502]
